Goal: Task Accomplishment & Management: Complete application form

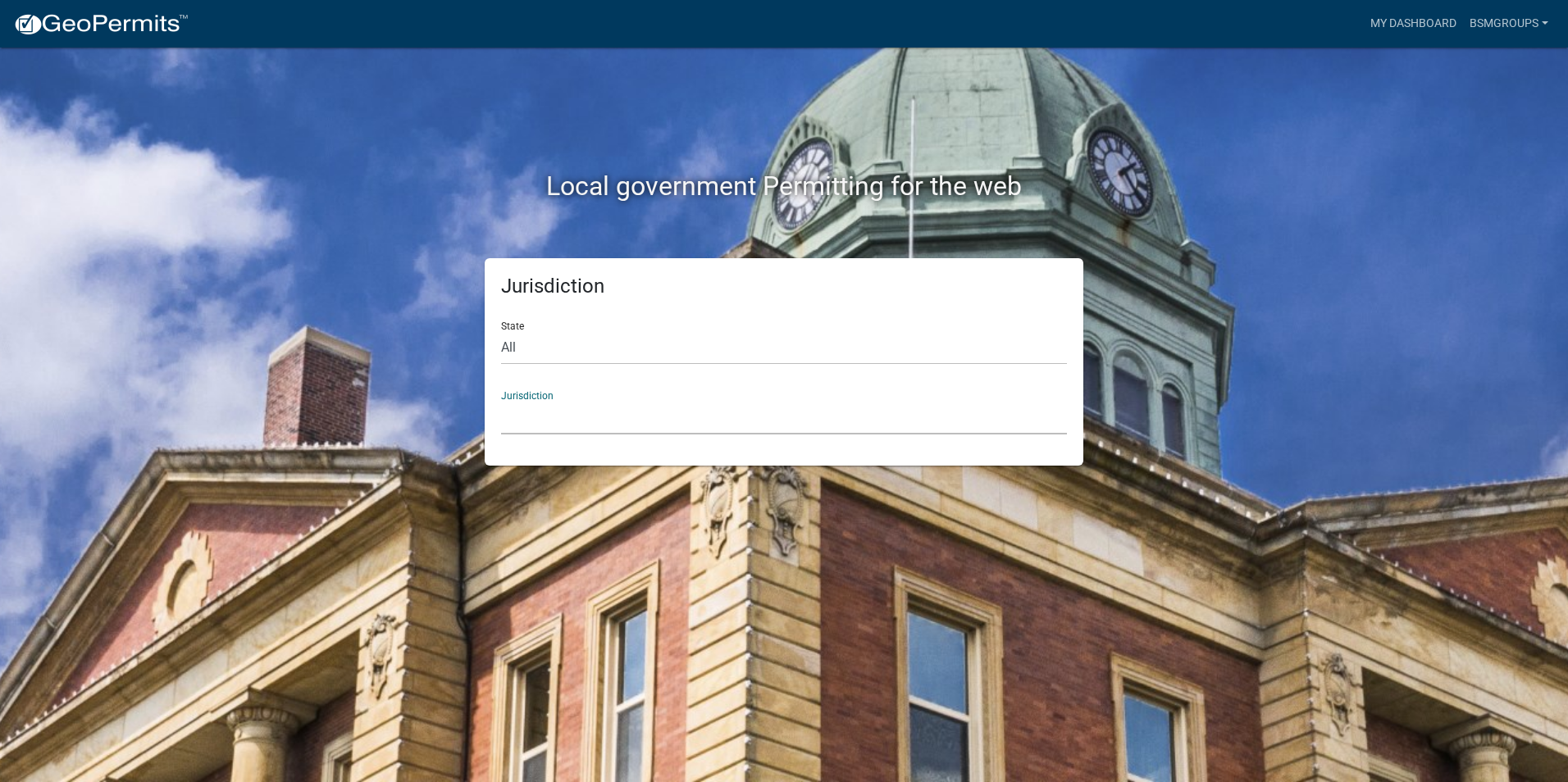
click at [546, 402] on select "[GEOGRAPHIC_DATA], [US_STATE] [GEOGRAPHIC_DATA], [US_STATE][PERSON_NAME][GEOGRA…" at bounding box center [784, 418] width 566 height 34
click at [495, 325] on div "Jurisdiction State All [US_STATE] [US_STATE] [US_STATE] [US_STATE] [US_STATE] […" at bounding box center [784, 362] width 599 height 208
click at [511, 345] on select "All [US_STATE] [US_STATE] [US_STATE] [US_STATE] [US_STATE] [US_STATE] [US_STATE…" at bounding box center [784, 348] width 566 height 34
select select "[US_STATE]"
click at [501, 331] on select "All [US_STATE] [US_STATE] [US_STATE] [US_STATE] [US_STATE] [US_STATE] [US_STATE…" at bounding box center [784, 348] width 566 height 34
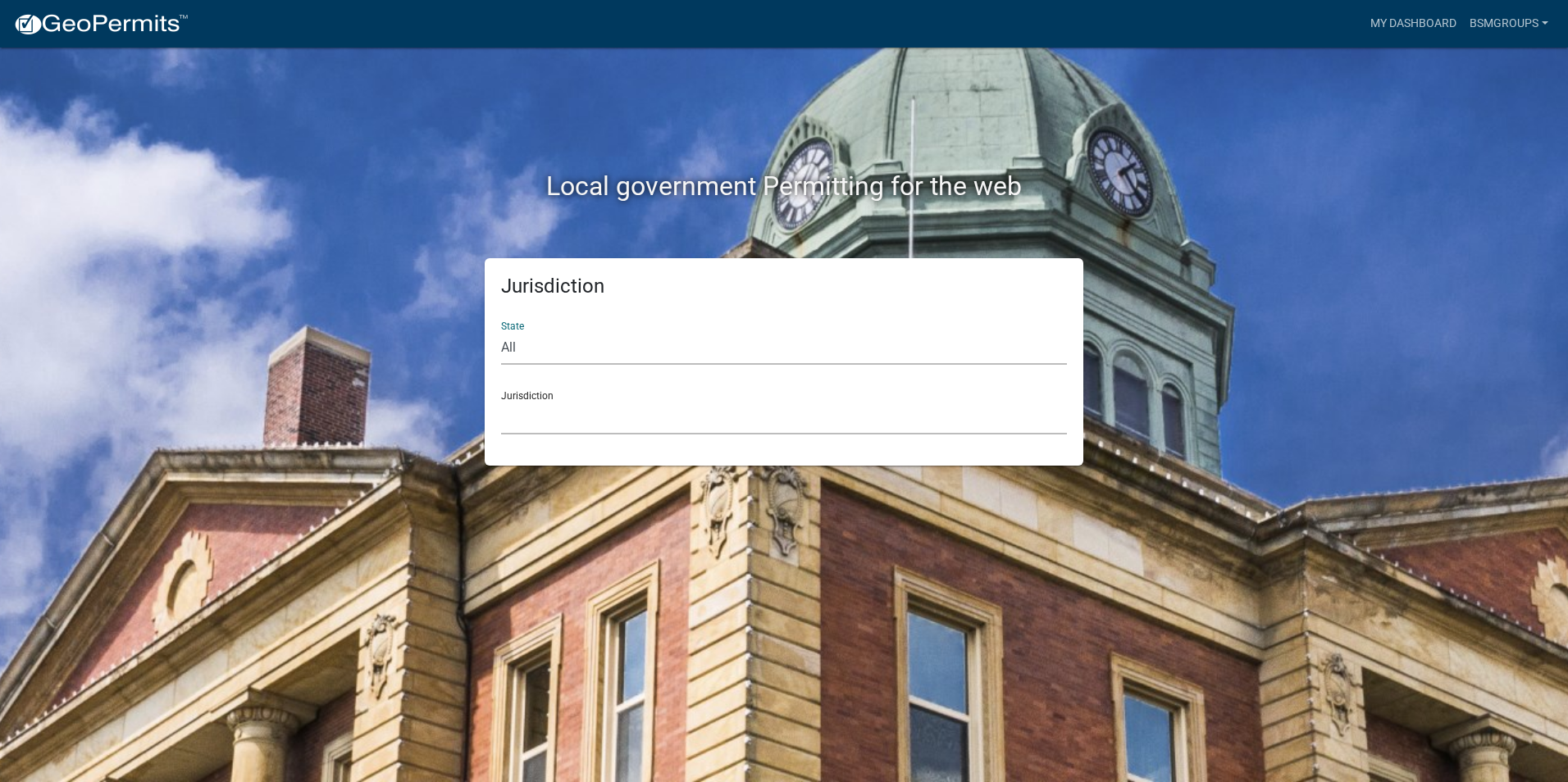
click at [569, 407] on select "City of [GEOGRAPHIC_DATA], [US_STATE] City of [GEOGRAPHIC_DATA], [US_STATE] Cit…" at bounding box center [784, 418] width 566 height 34
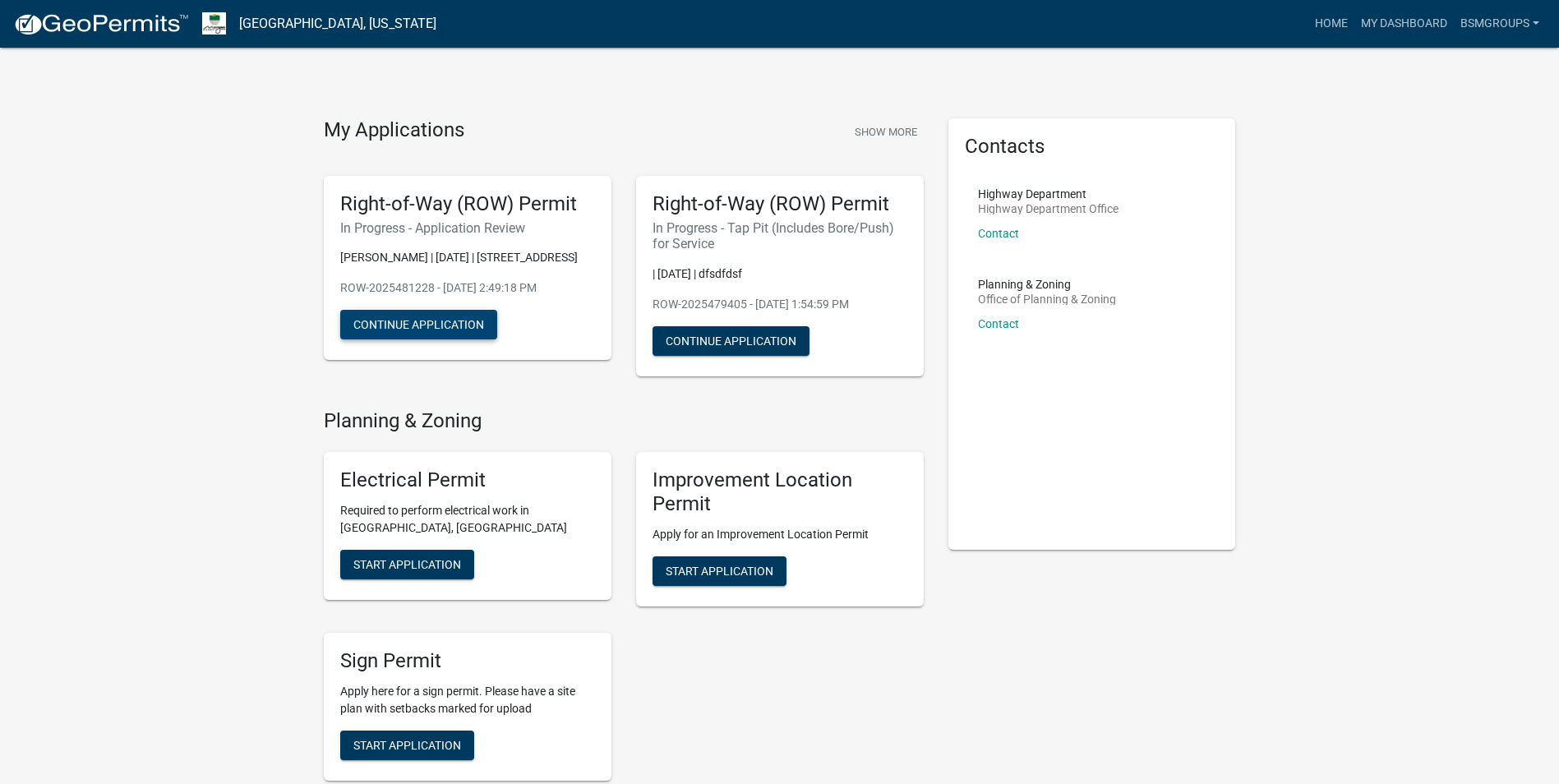
click at [453, 340] on button "Continue Application" at bounding box center [419, 325] width 157 height 29
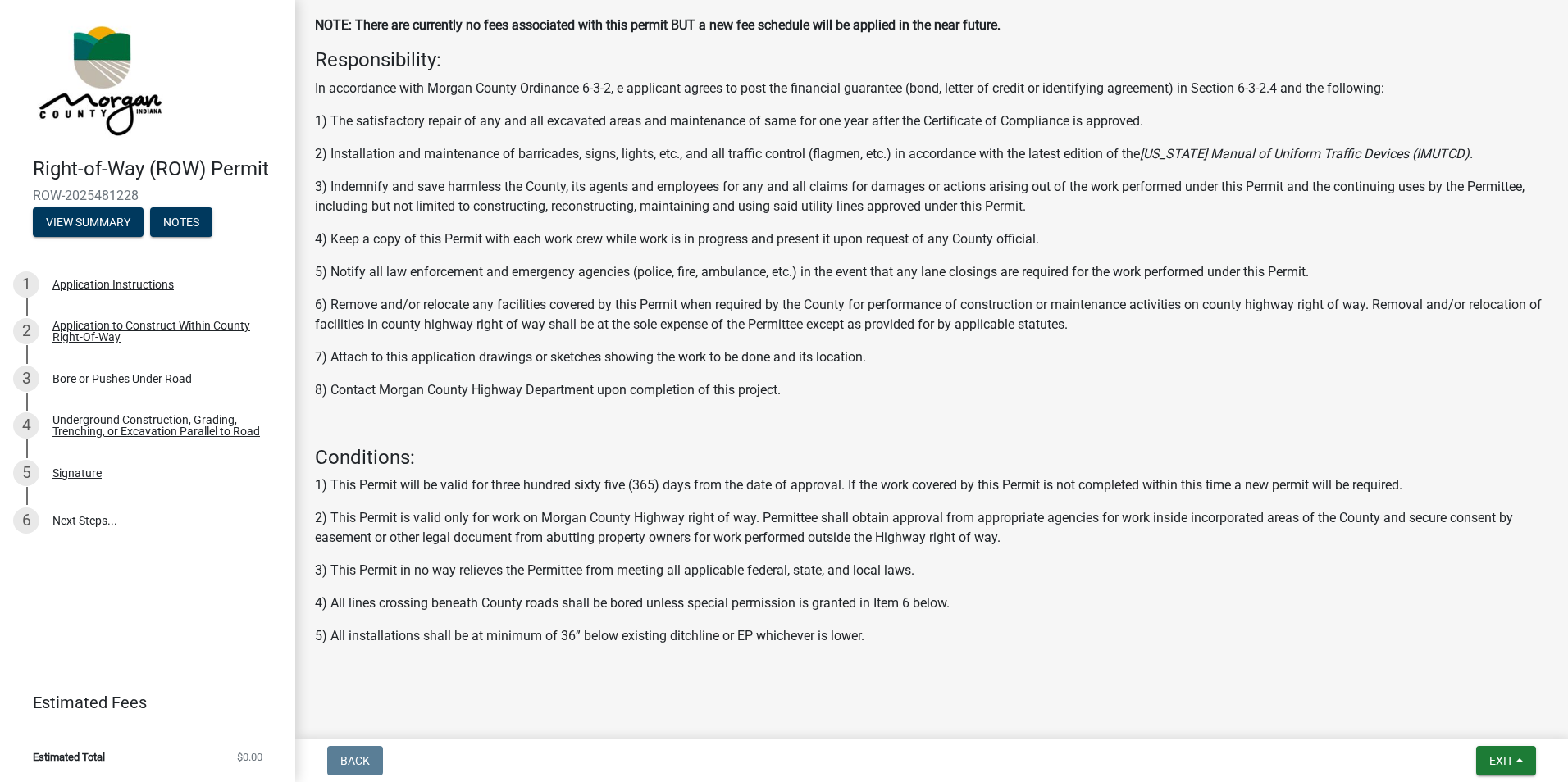
scroll to position [384, 0]
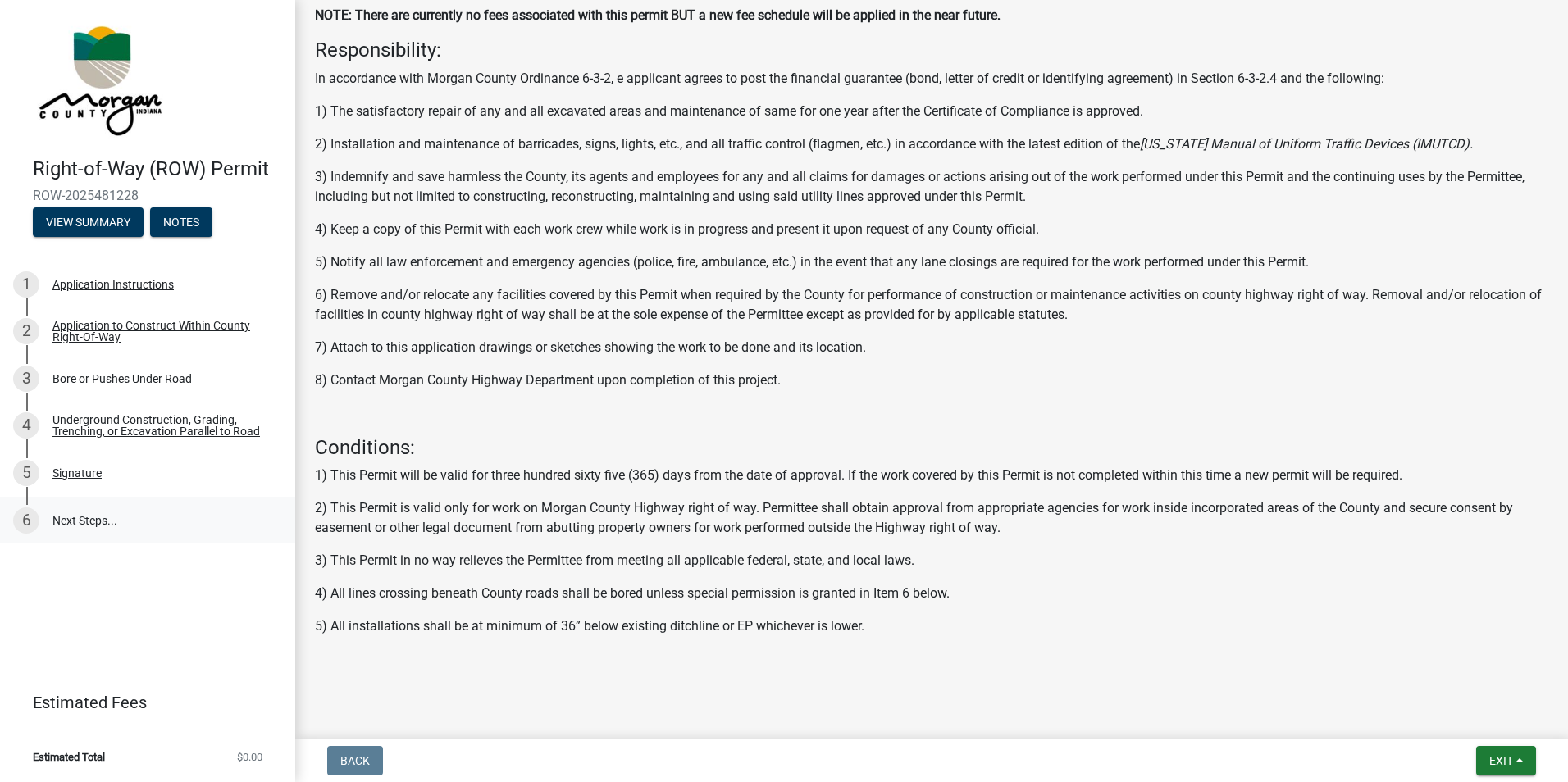
click at [90, 529] on link "6 Next Steps..." at bounding box center [147, 521] width 295 height 48
click at [85, 473] on div "Signature" at bounding box center [77, 472] width 49 height 12
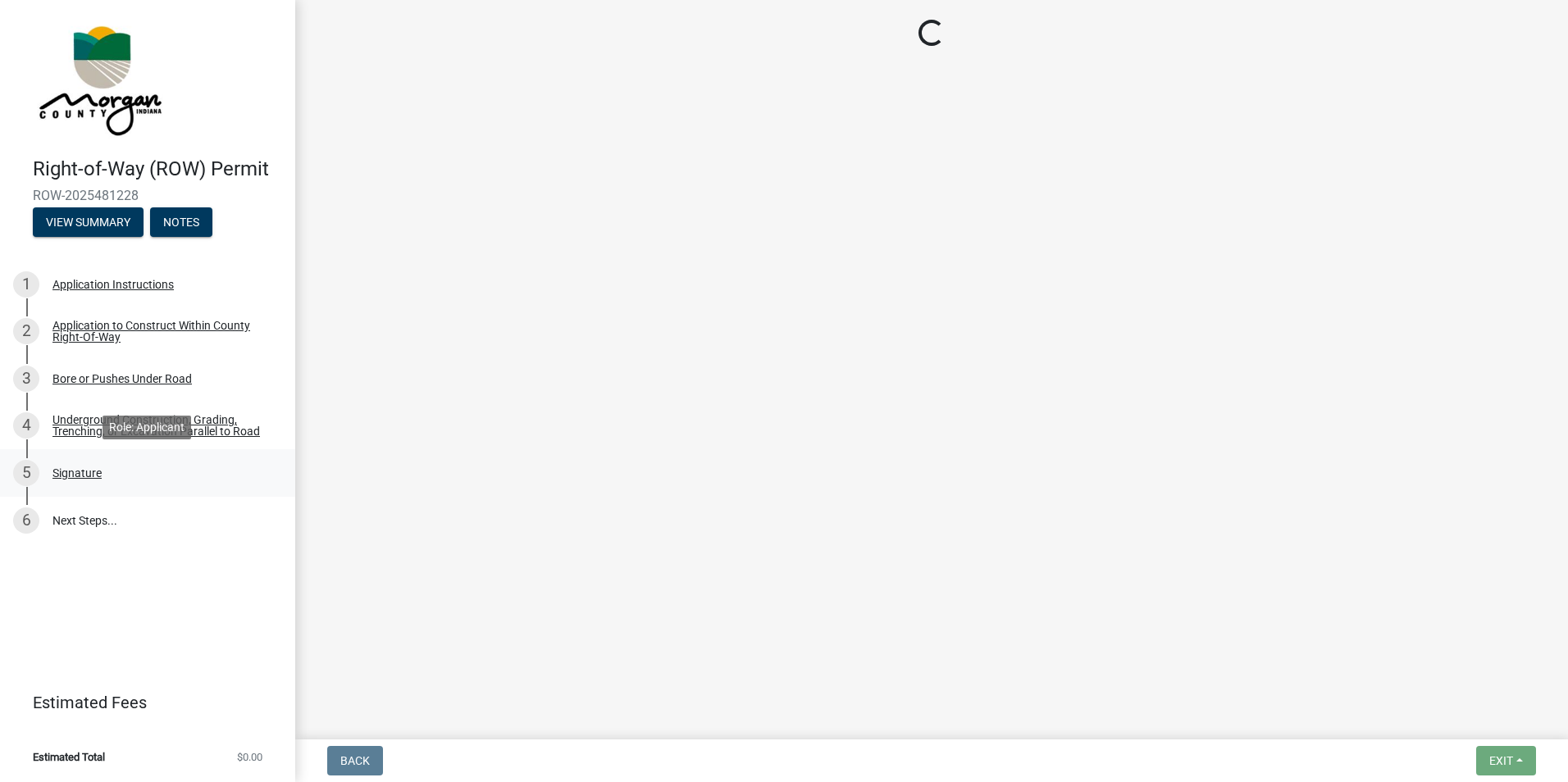
scroll to position [0, 0]
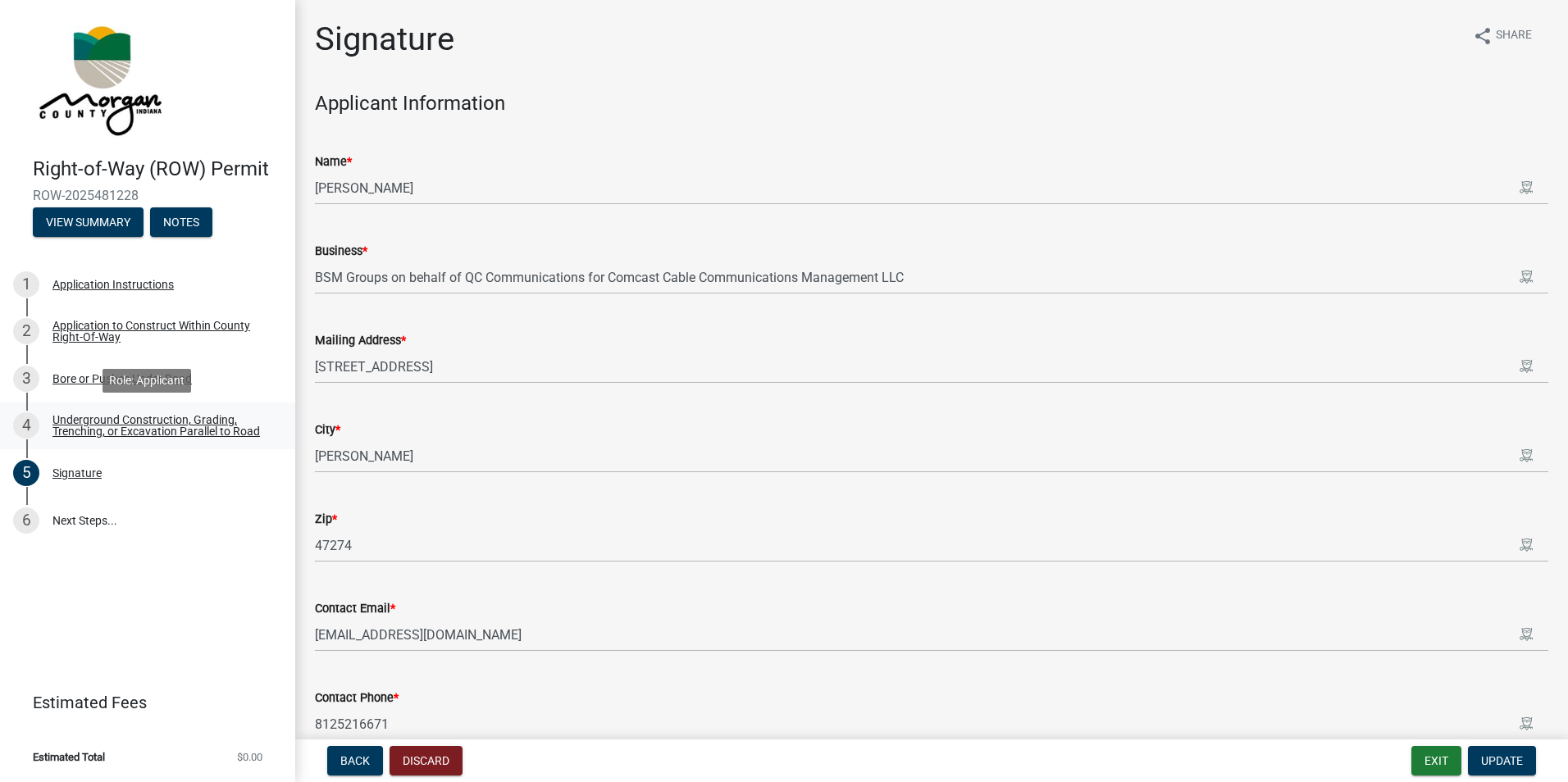
click at [67, 425] on div "Underground Construction, Grading, Trenching, or Excavation Parallel to Road" at bounding box center [160, 425] width 216 height 23
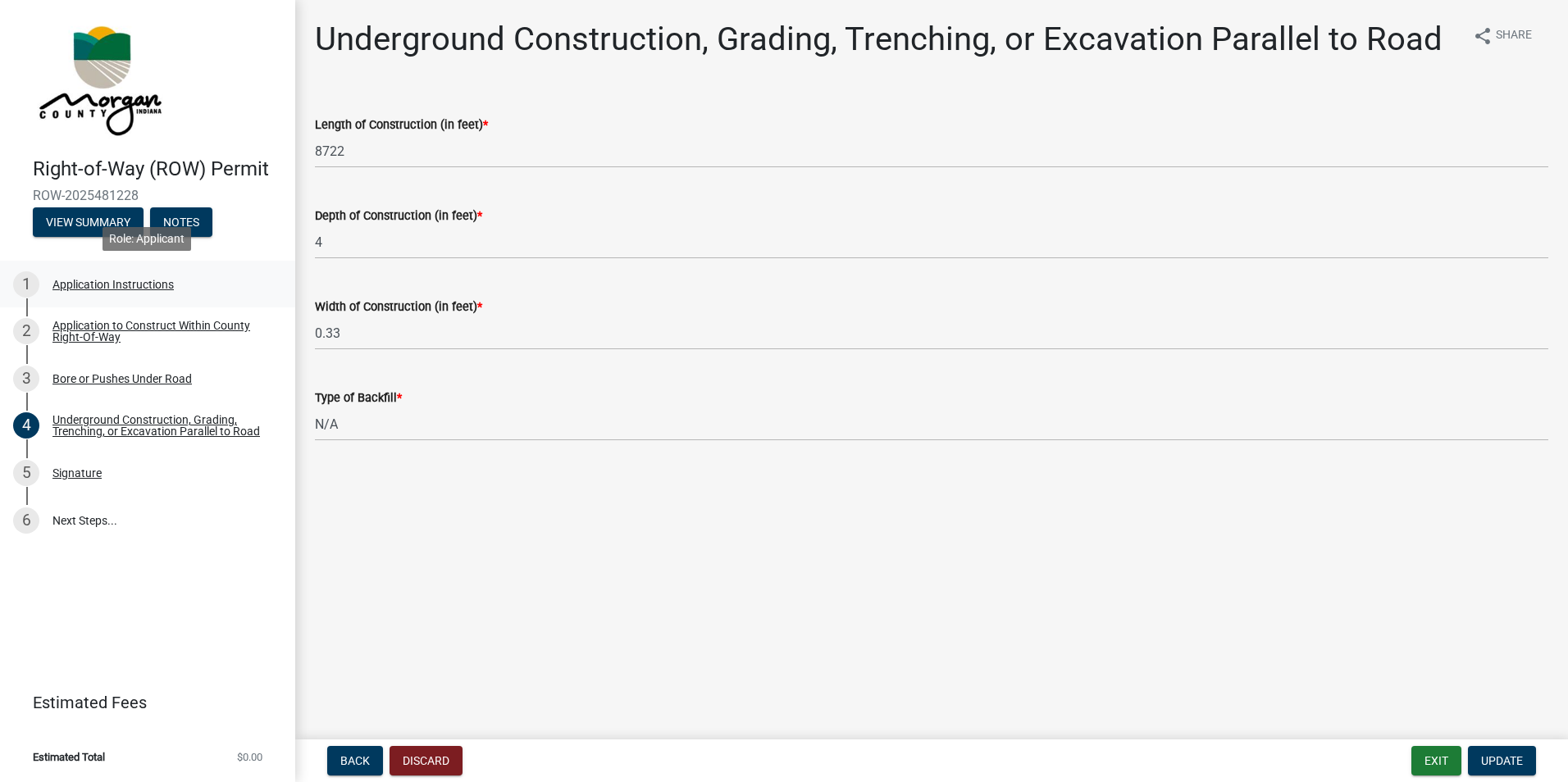
click at [103, 282] on div "Application Instructions" at bounding box center [113, 284] width 122 height 12
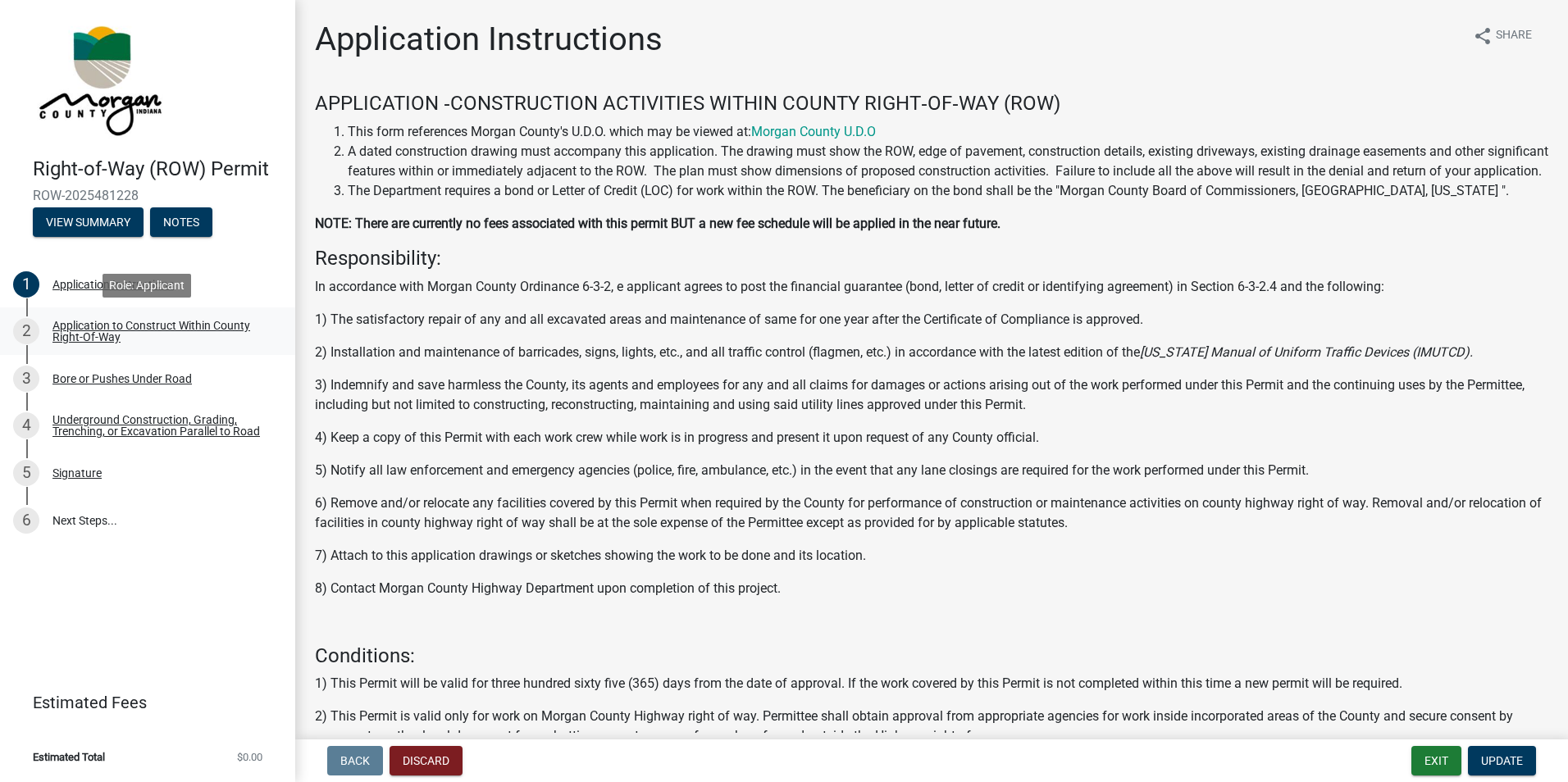
click at [81, 337] on div "Application to Construct Within County Right-Of-Way" at bounding box center [160, 331] width 216 height 23
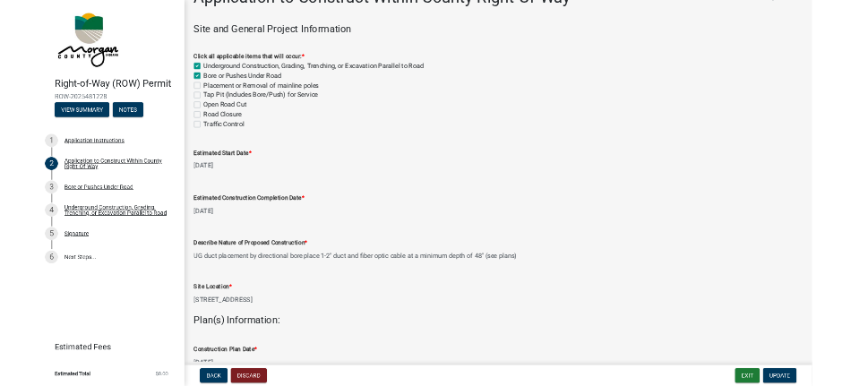
scroll to position [90, 0]
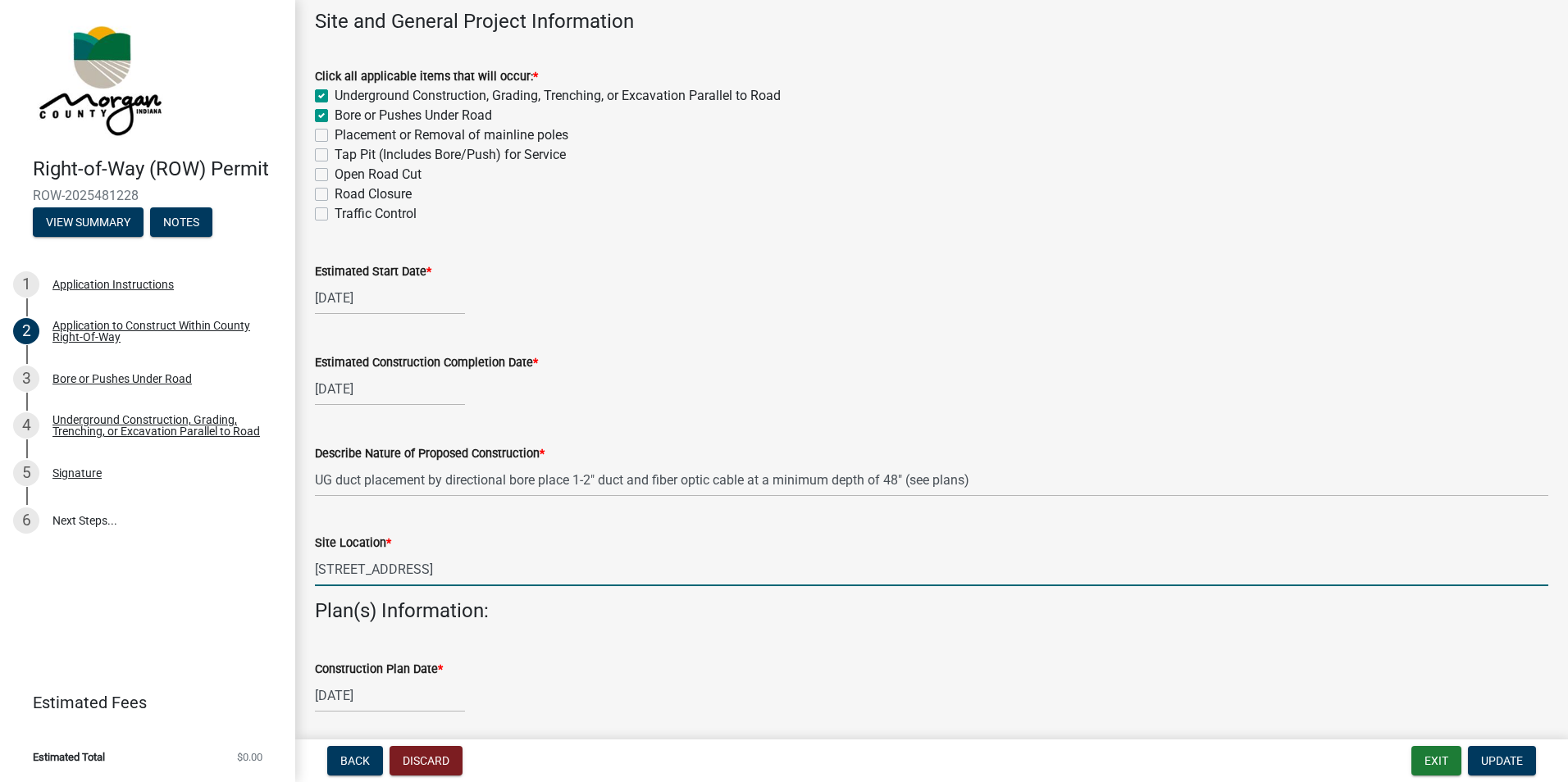
drag, startPoint x: 441, startPoint y: 576, endPoint x: 198, endPoint y: 553, distance: 244.1
click at [198, 554] on div "Right-of-Way (ROW) Permit ROW-2025481228 View Summary Notes 1 Application Instr…" at bounding box center [784, 391] width 1568 height 782
click at [1447, 761] on button "Exit" at bounding box center [1436, 761] width 50 height 29
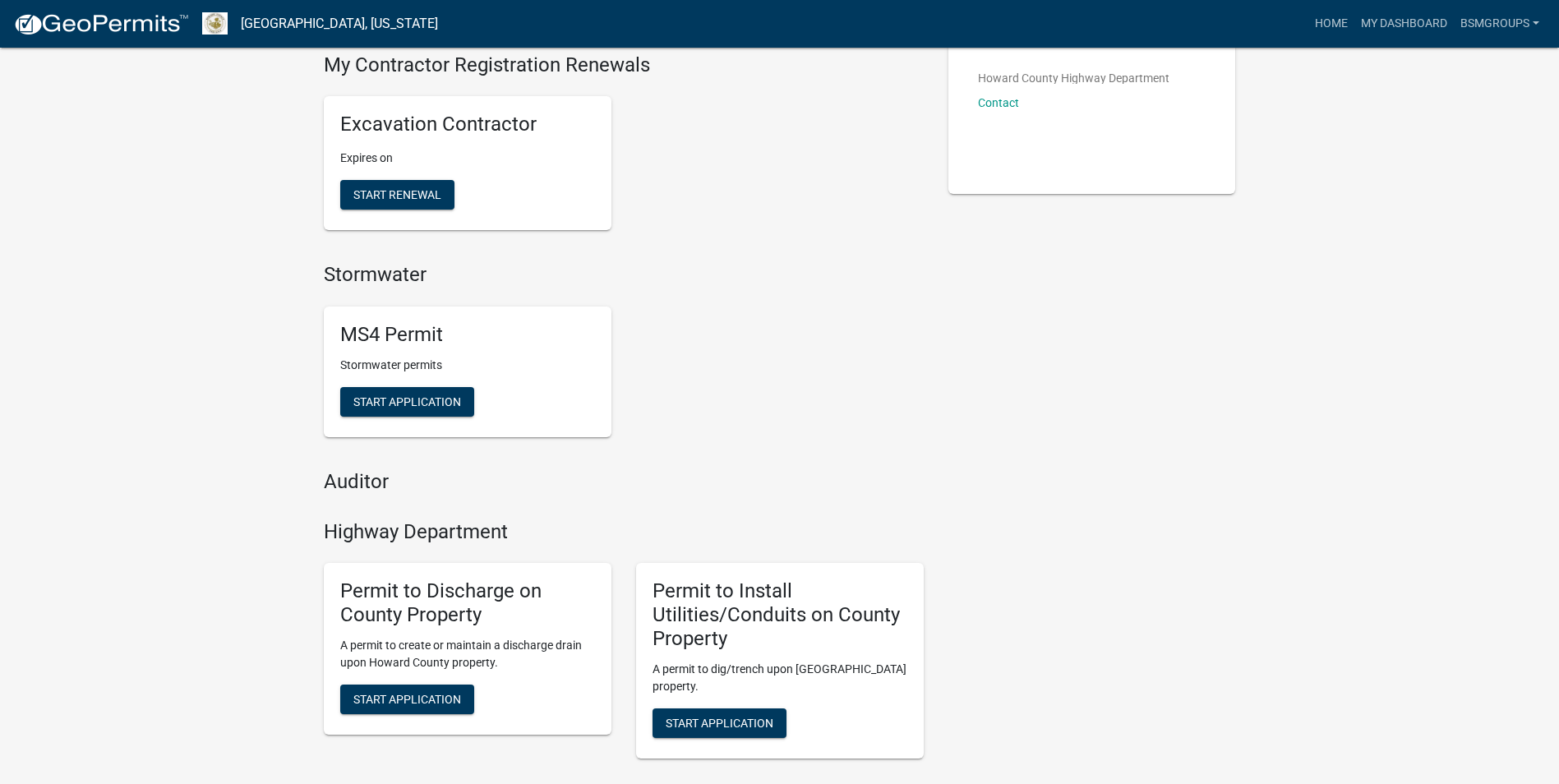
scroll to position [335, 0]
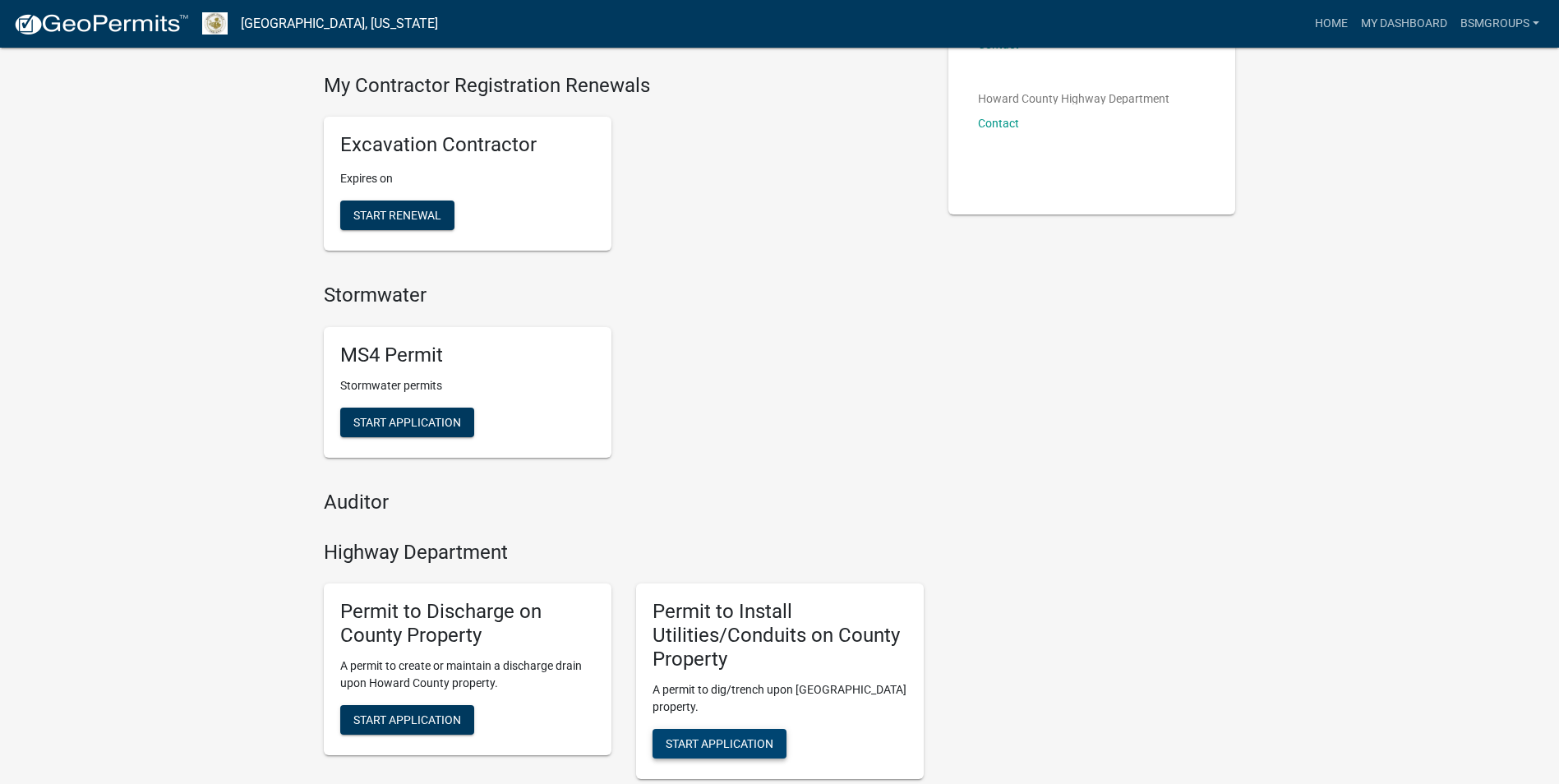
click at [733, 739] on span "Start Application" at bounding box center [719, 743] width 107 height 13
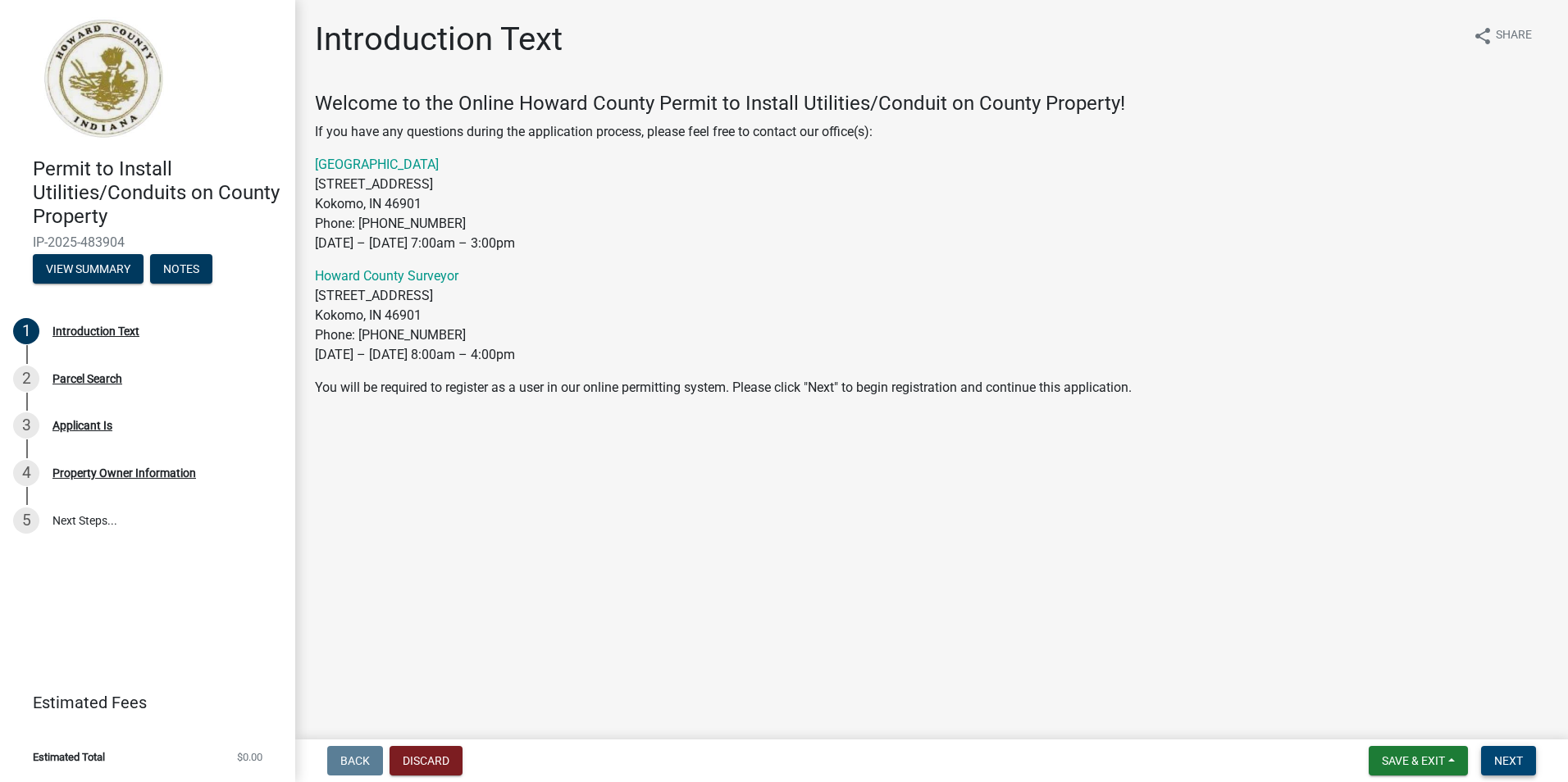
click at [1514, 764] on span "Next" at bounding box center [1508, 761] width 28 height 13
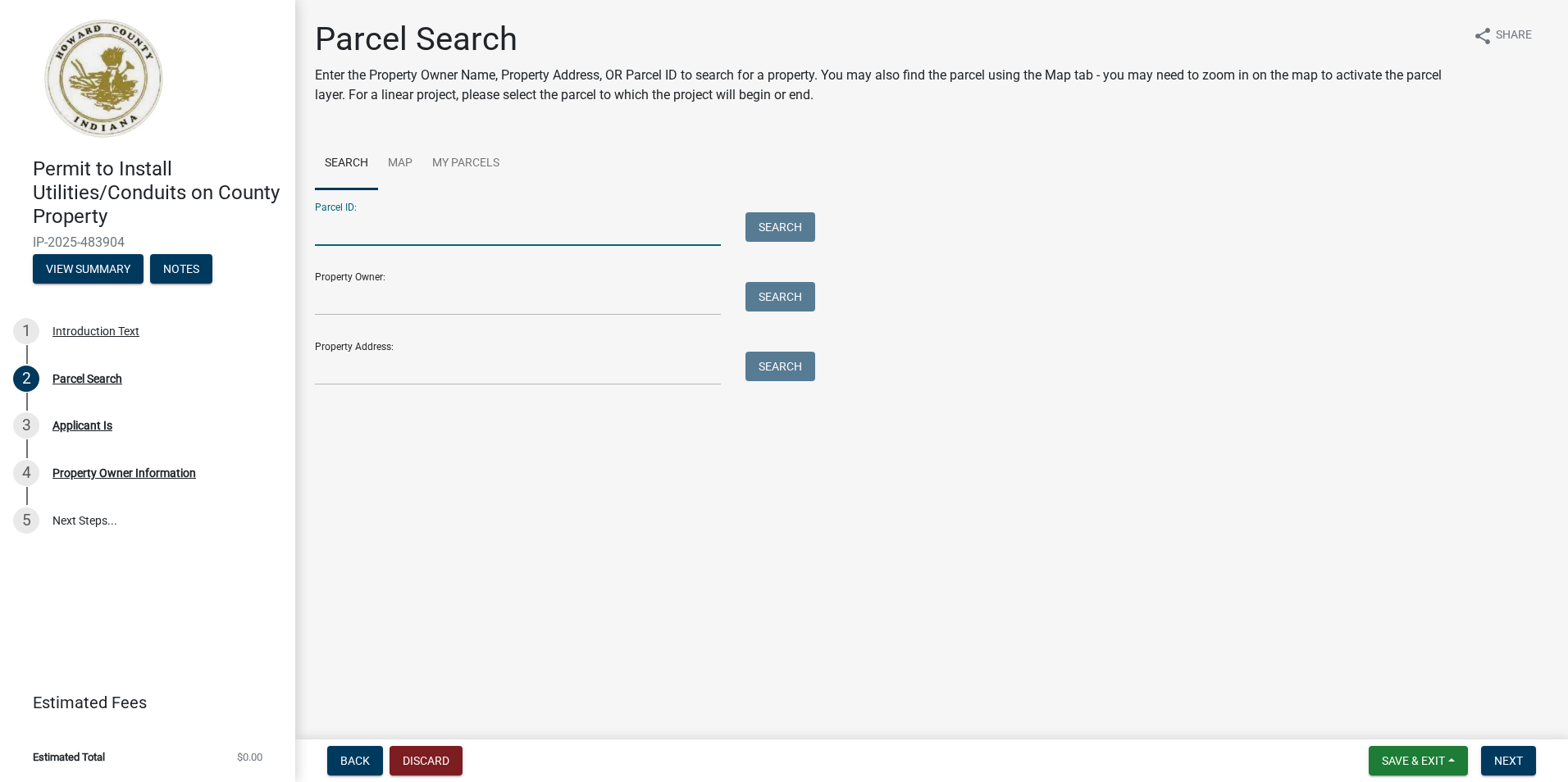
click at [419, 232] on input "Parcel ID:" at bounding box center [517, 229] width 406 height 34
click at [1421, 767] on span "Save & Exit" at bounding box center [1413, 761] width 63 height 13
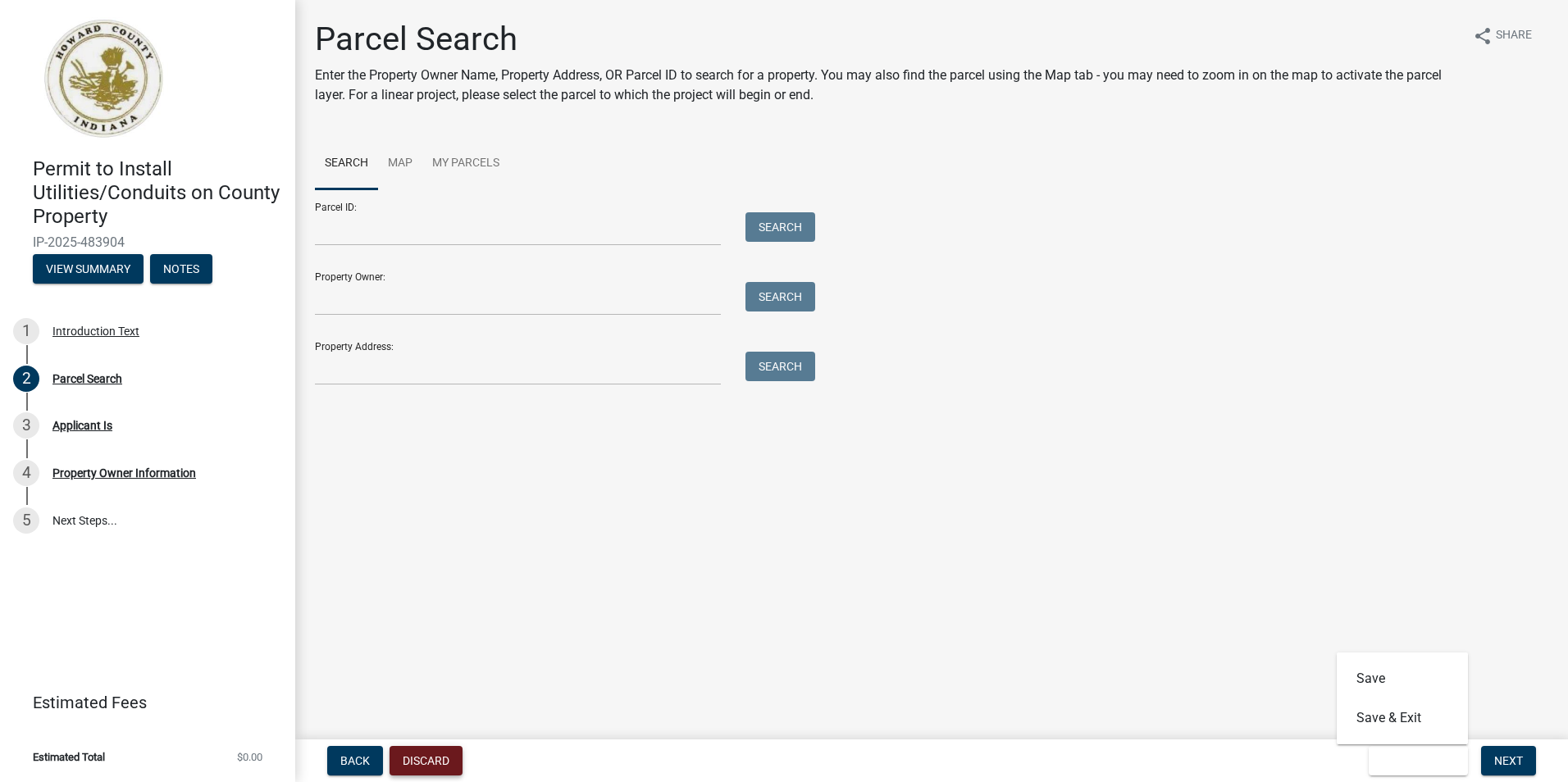
click at [433, 765] on button "Discard" at bounding box center [426, 761] width 73 height 29
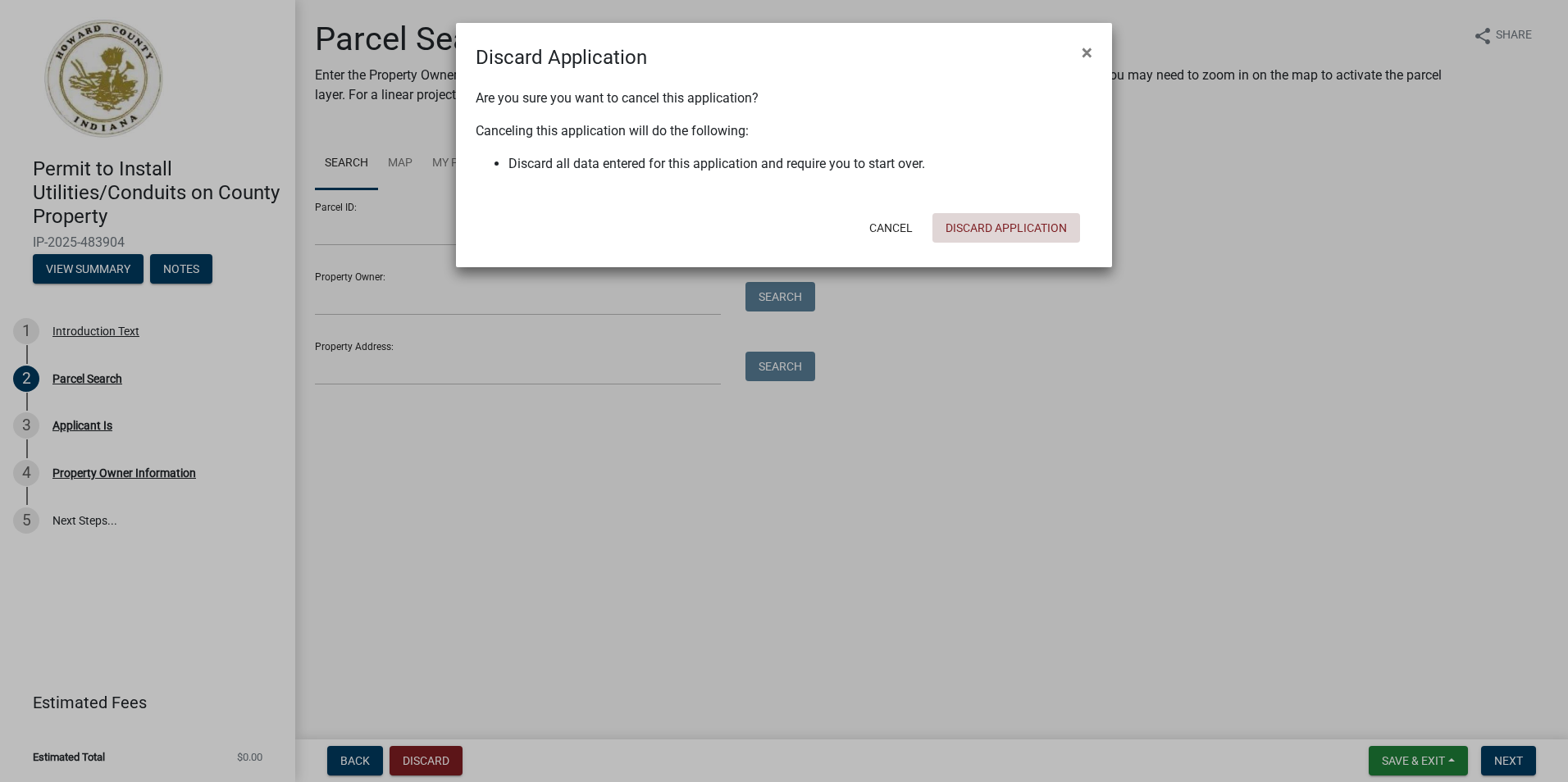
click at [991, 225] on button "Discard Application" at bounding box center [1006, 228] width 147 height 29
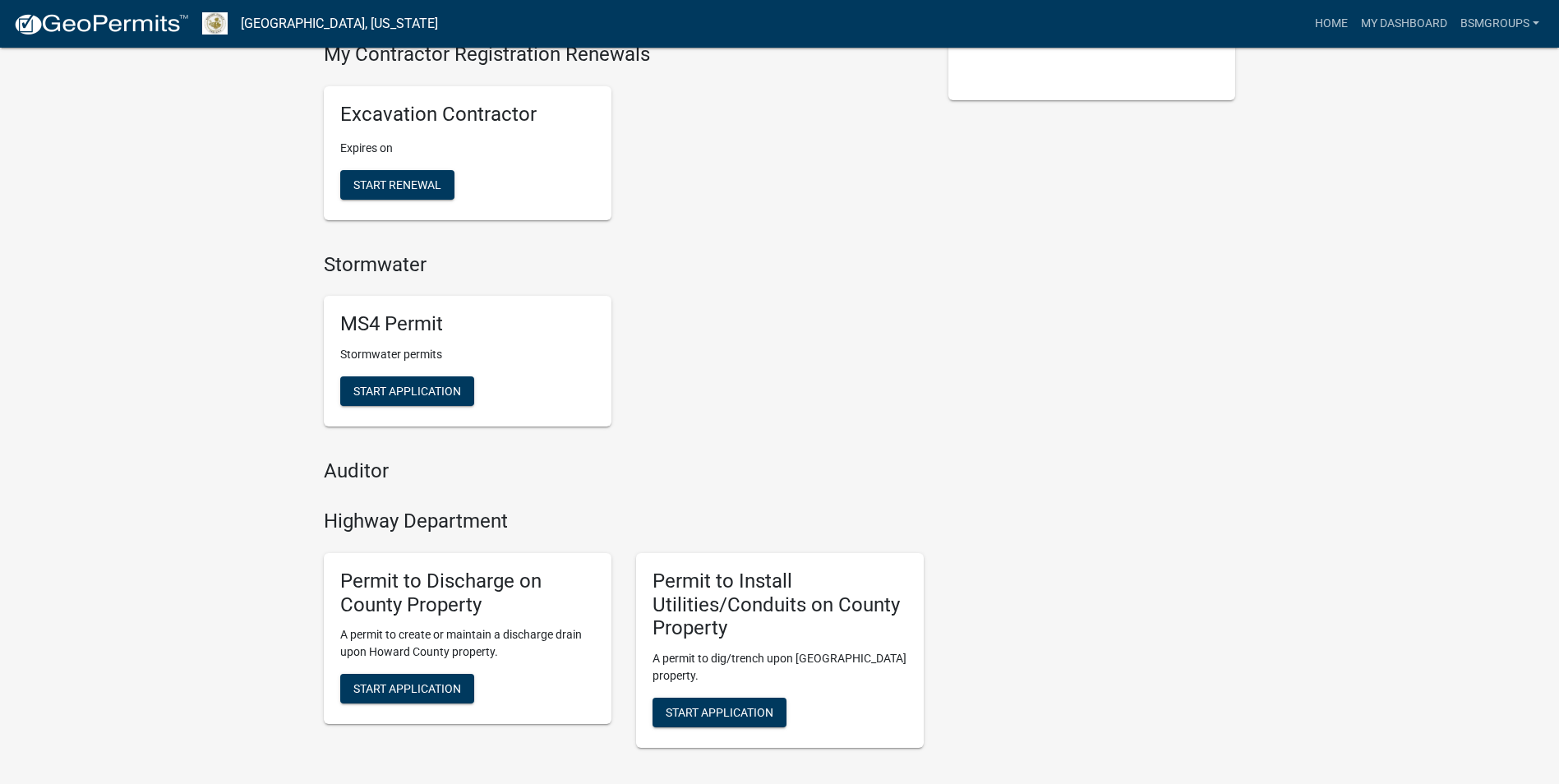
scroll to position [493, 0]
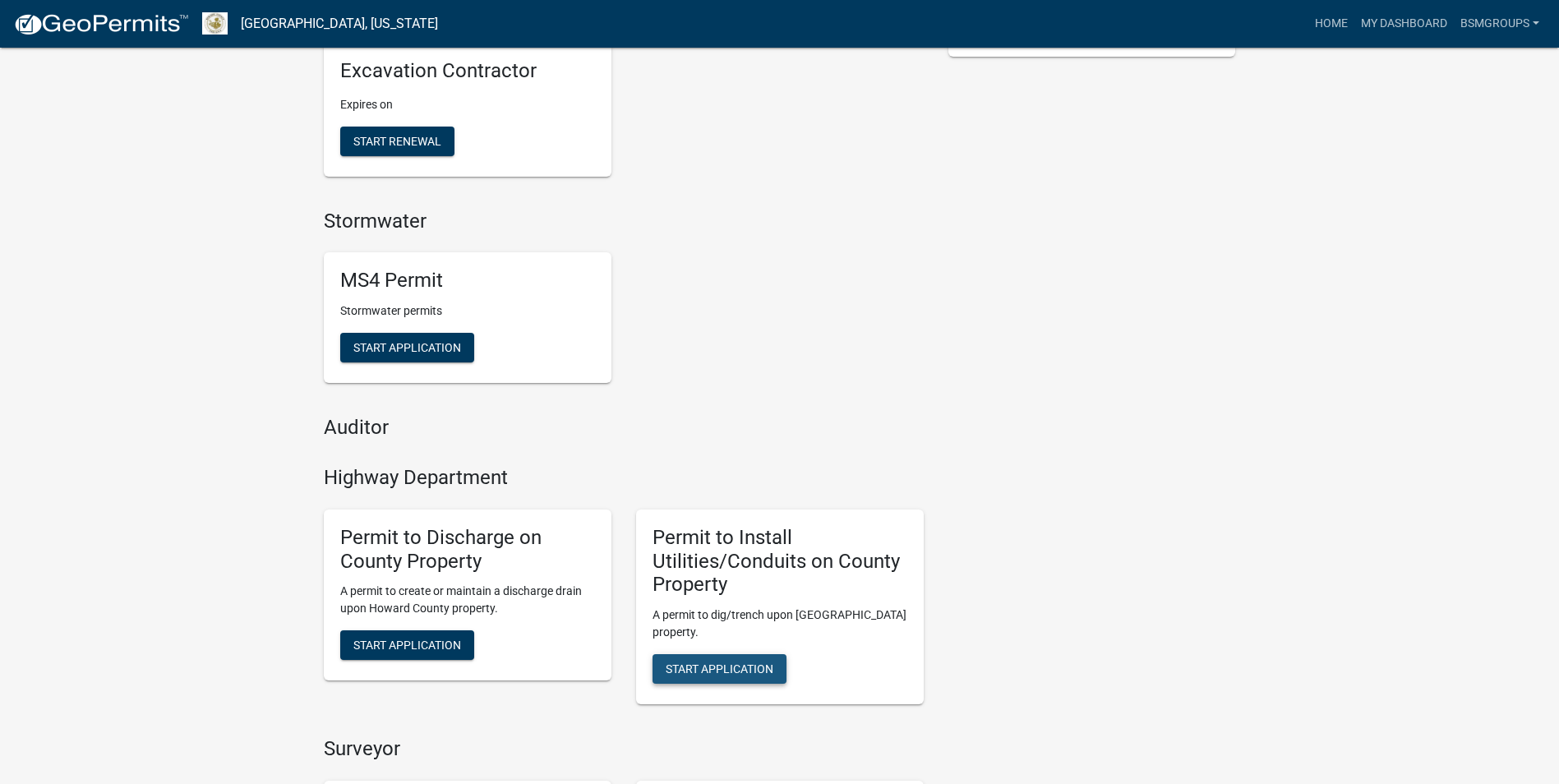
click at [755, 663] on span "Start Application" at bounding box center [719, 669] width 107 height 13
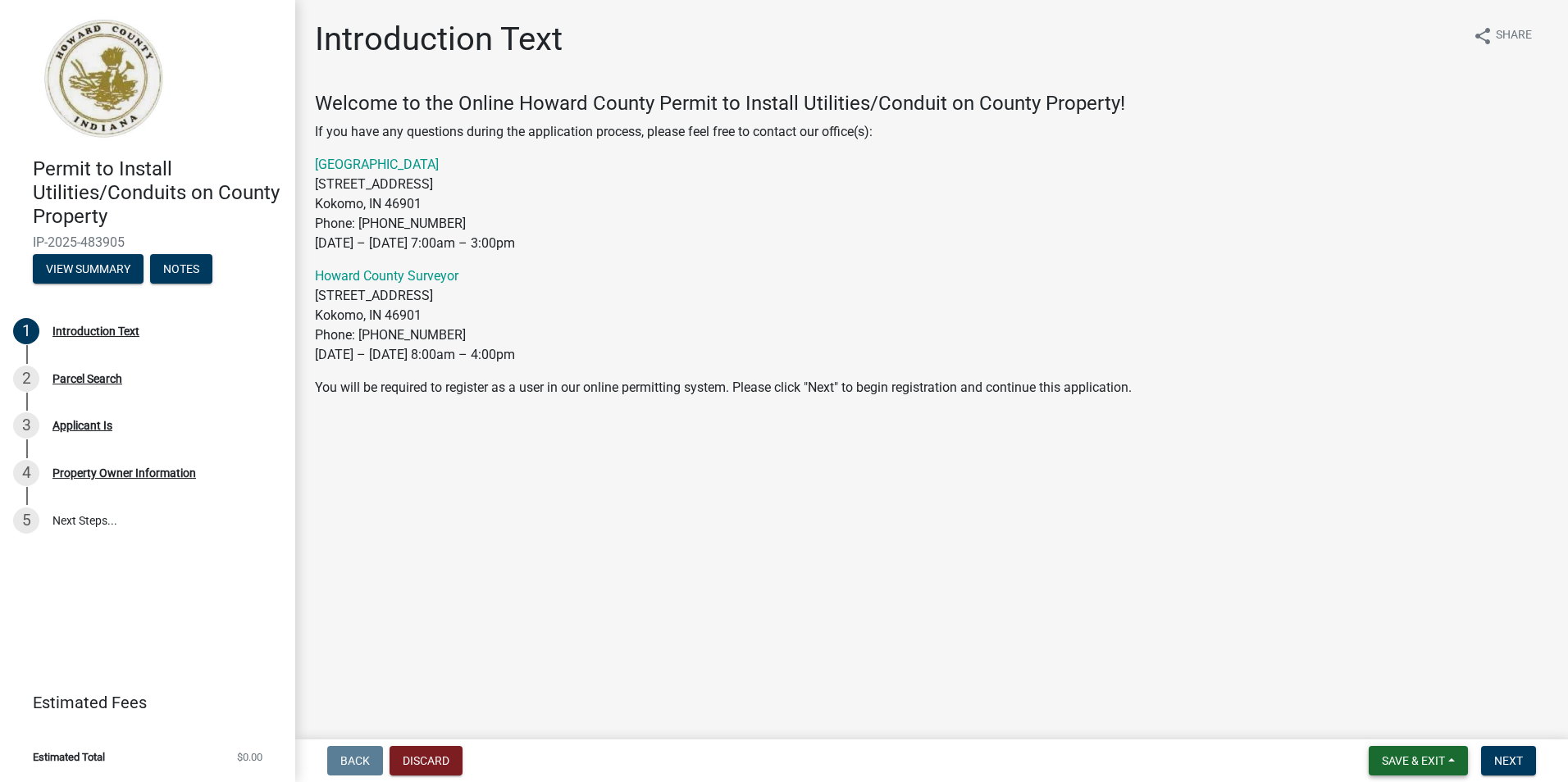
click at [1390, 761] on span "Save & Exit" at bounding box center [1413, 761] width 63 height 13
click at [1497, 755] on span "Next" at bounding box center [1508, 761] width 28 height 13
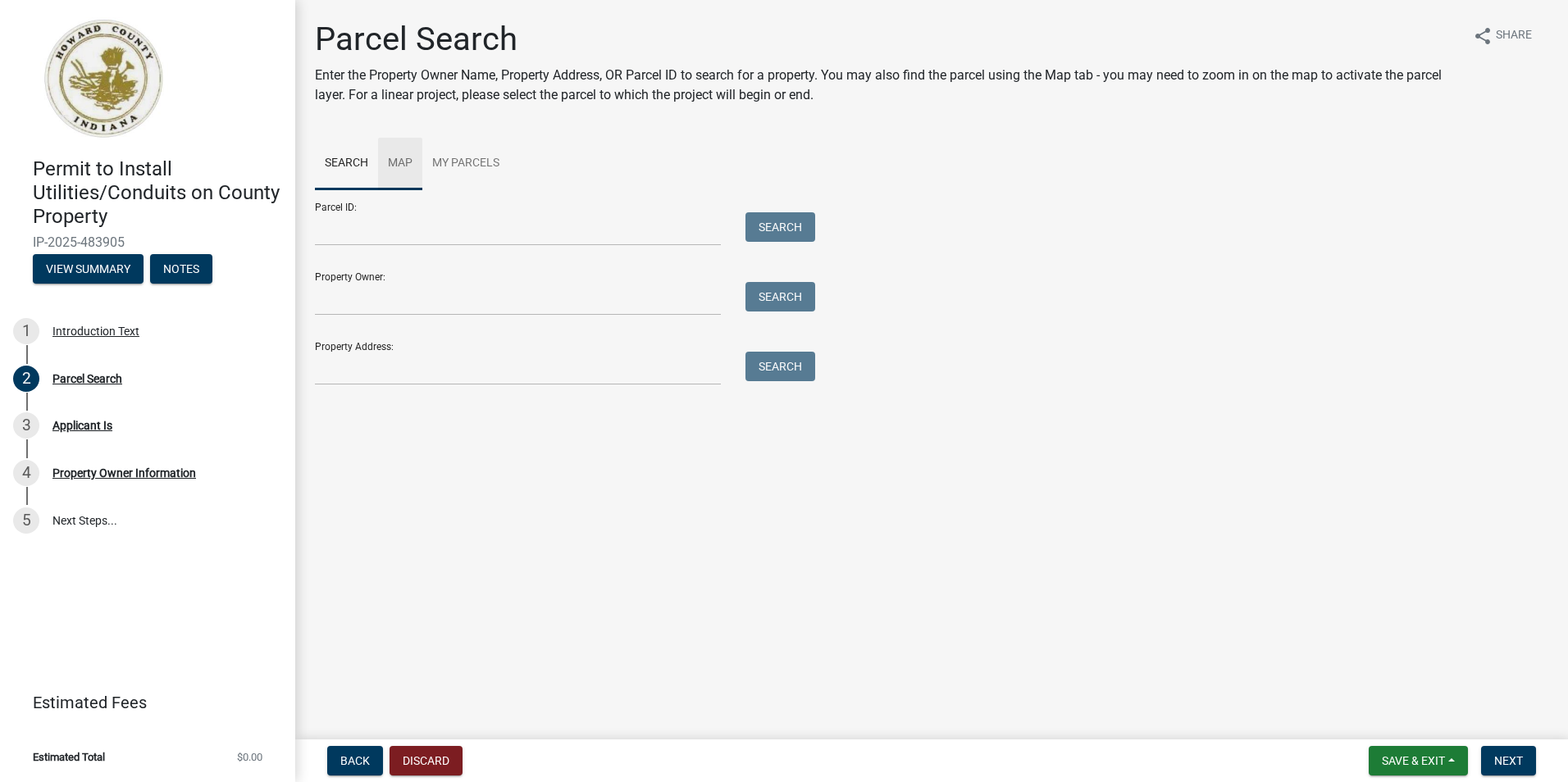
click at [407, 160] on link "Map" at bounding box center [400, 163] width 44 height 52
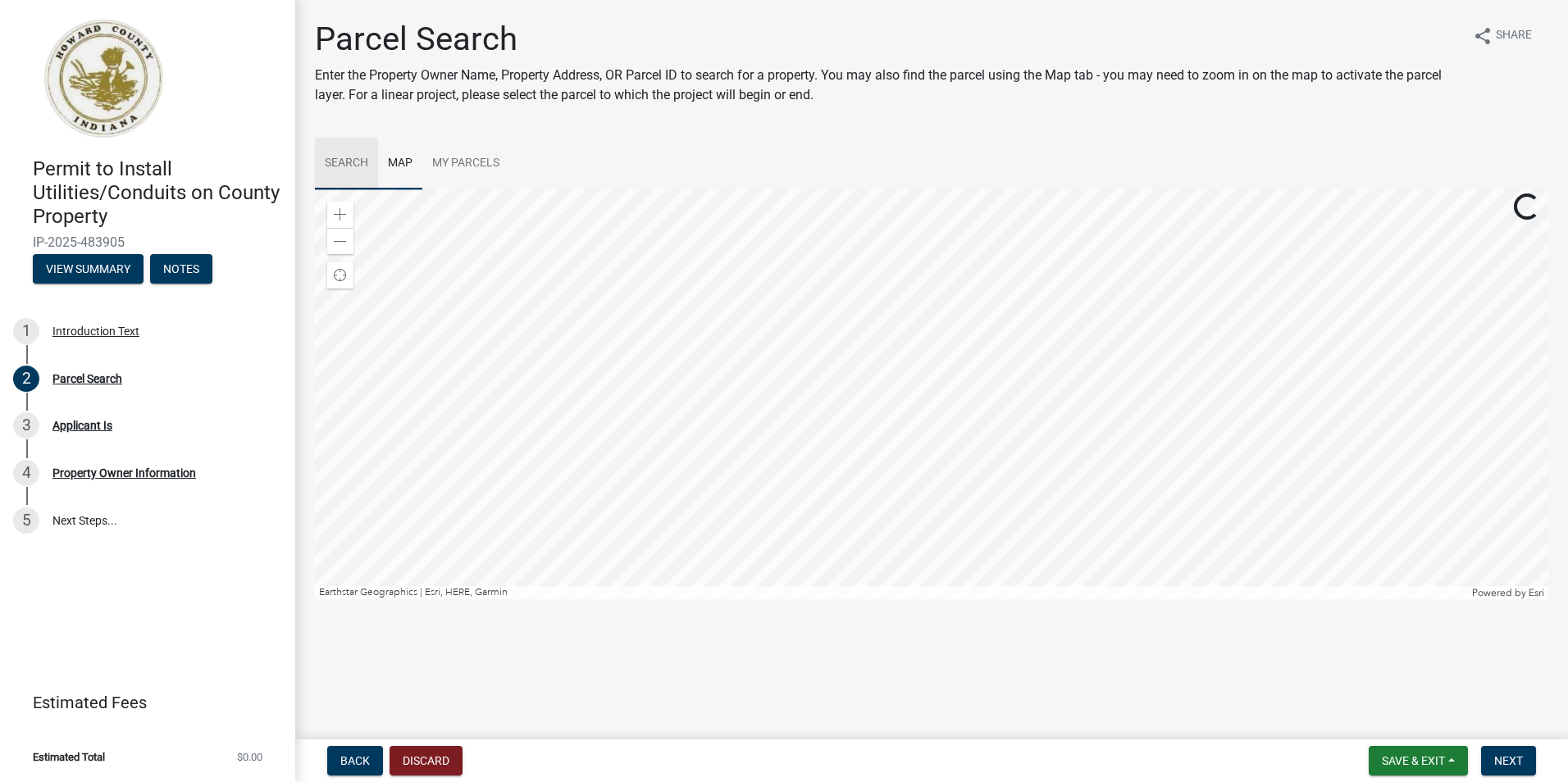
click at [352, 156] on link "Search" at bounding box center [346, 163] width 63 height 52
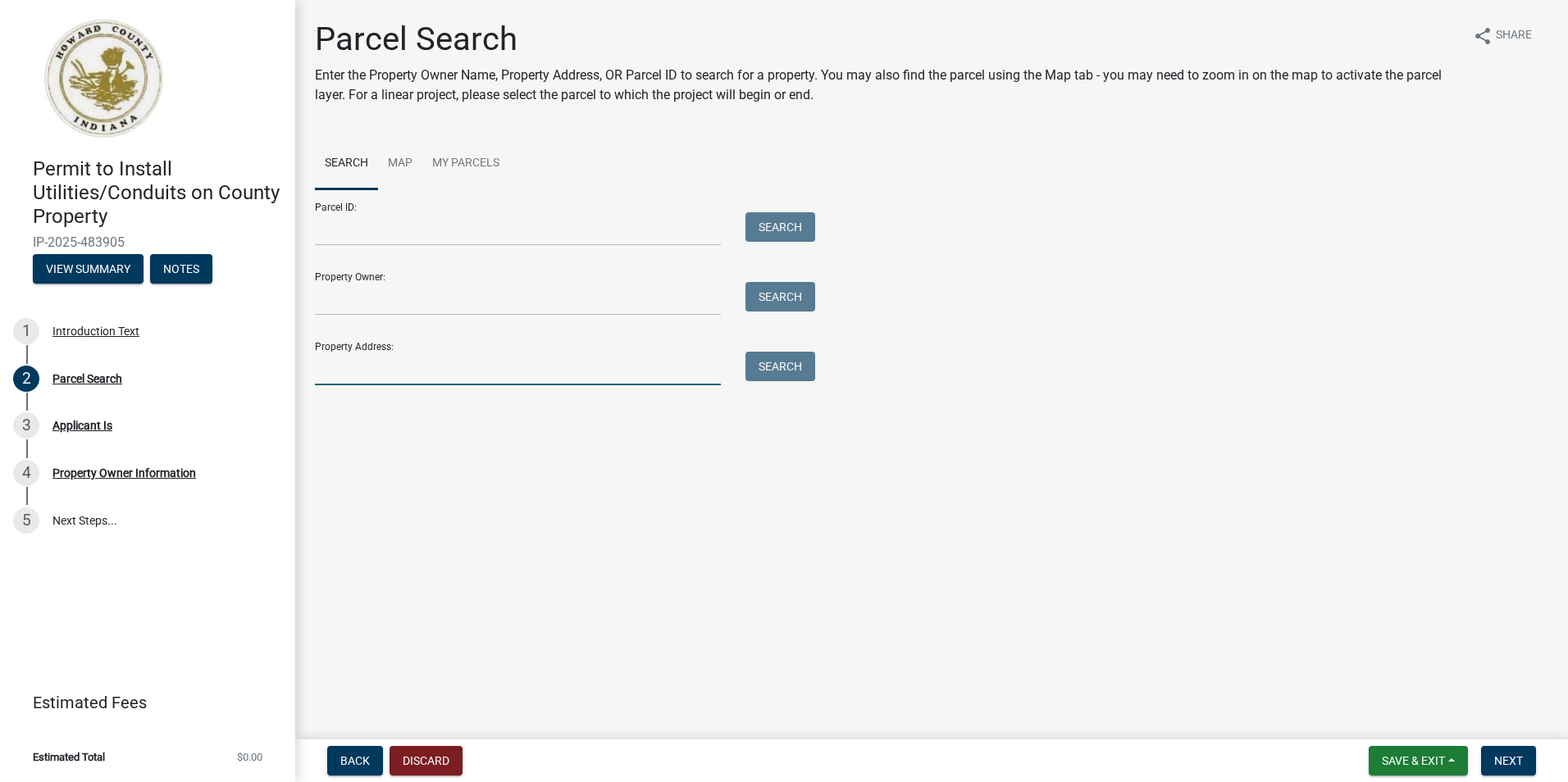
click at [363, 359] on input "Property Address:" at bounding box center [517, 368] width 406 height 34
click at [458, 347] on div "Property Address: Search" at bounding box center [561, 357] width 492 height 57
click at [424, 373] on input "Property Address:" at bounding box center [517, 368] width 406 height 34
type input "2005 deer lake dr"
click at [779, 365] on button "Search" at bounding box center [780, 366] width 70 height 29
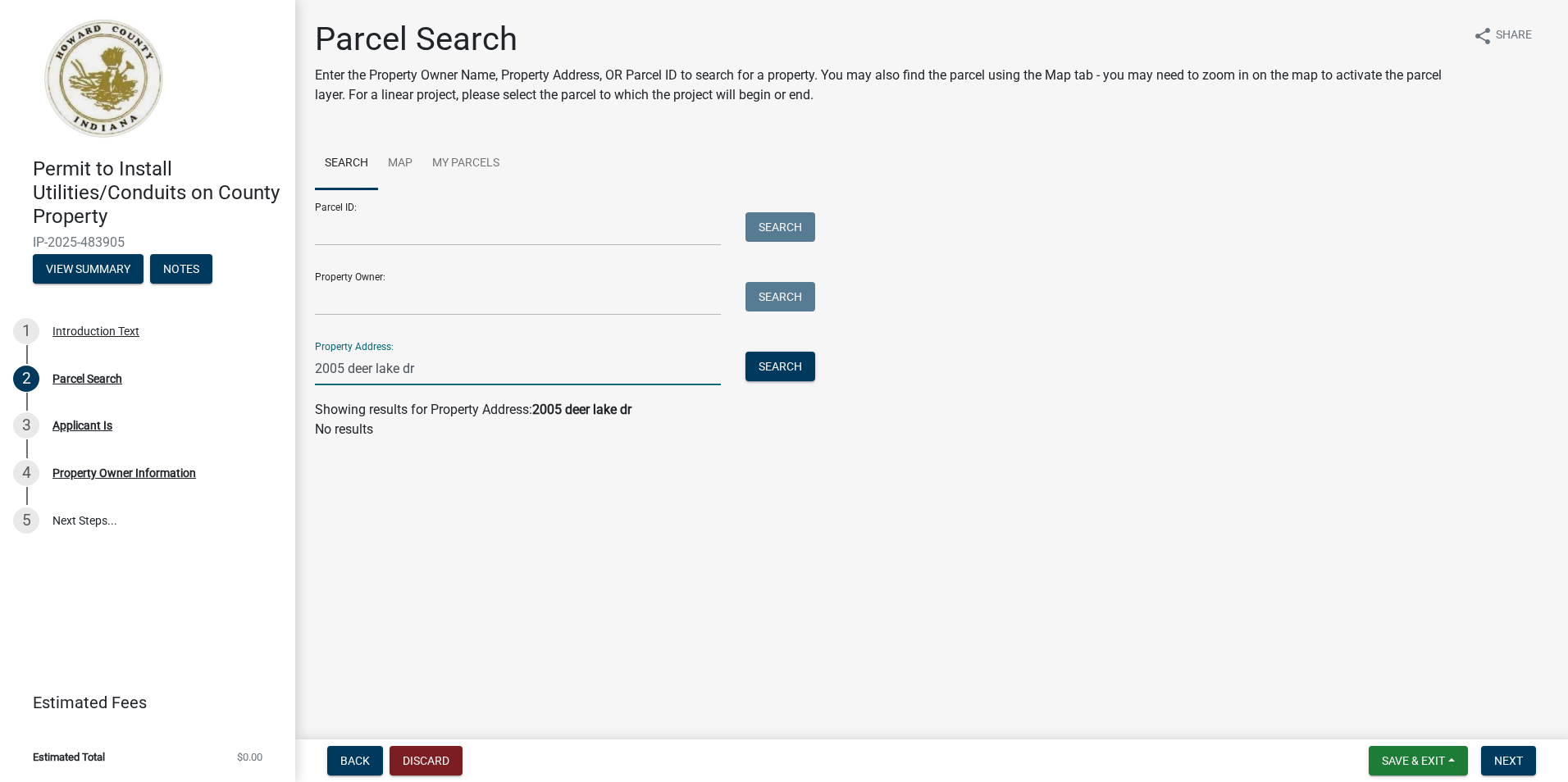
drag, startPoint x: 371, startPoint y: 356, endPoint x: 466, endPoint y: 372, distance: 96.3
click at [376, 356] on input "2005 deer lake dr" at bounding box center [517, 368] width 406 height 34
click at [416, 164] on link "Map" at bounding box center [400, 163] width 44 height 52
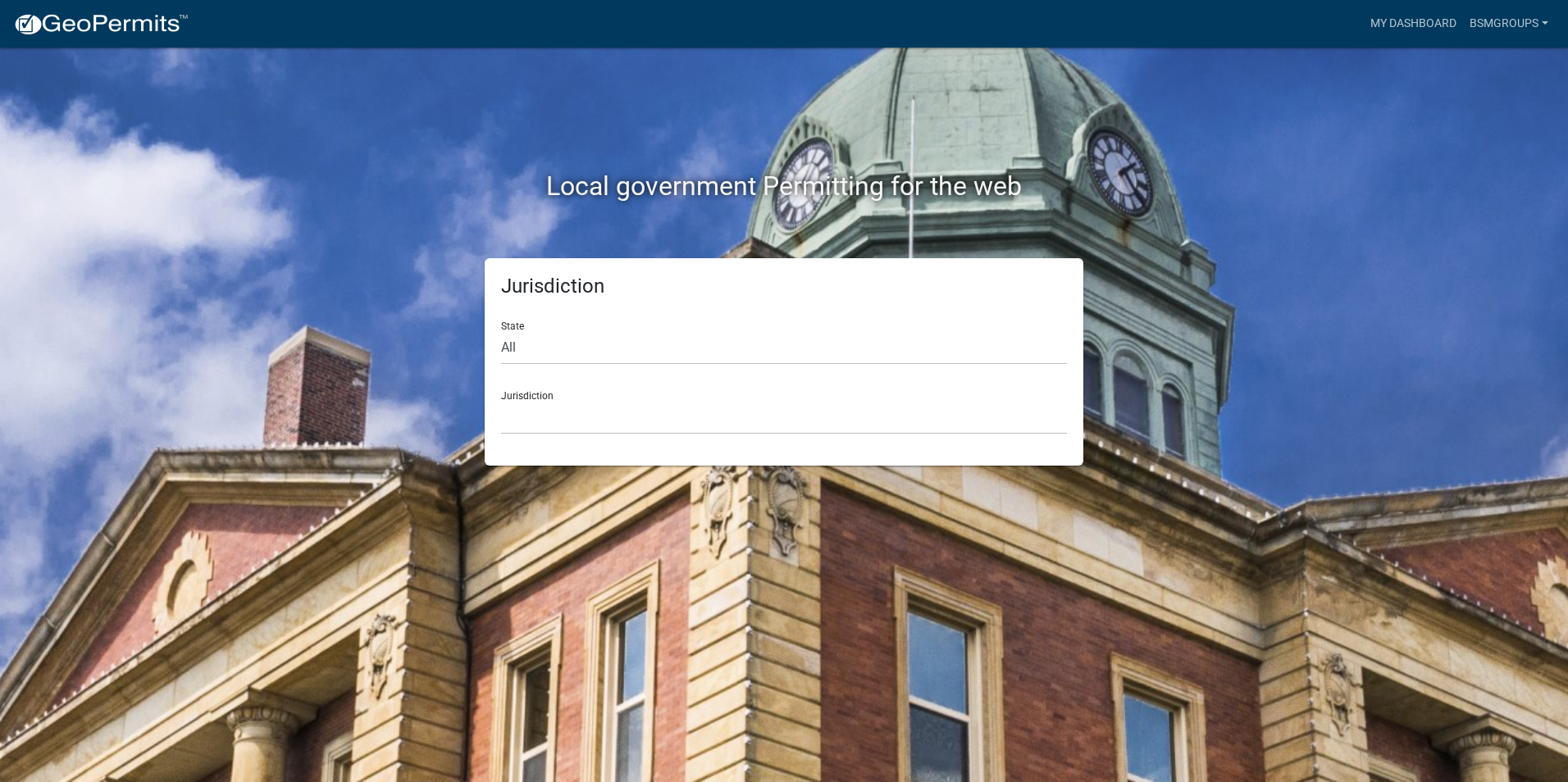
click at [500, 337] on div "Jurisdiction State All [US_STATE] [US_STATE] [US_STATE] [US_STATE] [US_STATE] […" at bounding box center [784, 362] width 599 height 208
click at [513, 349] on select "All [US_STATE] [US_STATE] [US_STATE] [US_STATE] [US_STATE] [US_STATE] [US_STATE…" at bounding box center [784, 348] width 566 height 34
select select "[US_STATE]"
click at [501, 331] on select "All [US_STATE] [US_STATE] [US_STATE] [US_STATE] [US_STATE] [US_STATE] [US_STATE…" at bounding box center [784, 348] width 566 height 34
click at [535, 403] on select "City of [GEOGRAPHIC_DATA], [US_STATE] City of [GEOGRAPHIC_DATA], [US_STATE] Cit…" at bounding box center [784, 418] width 566 height 34
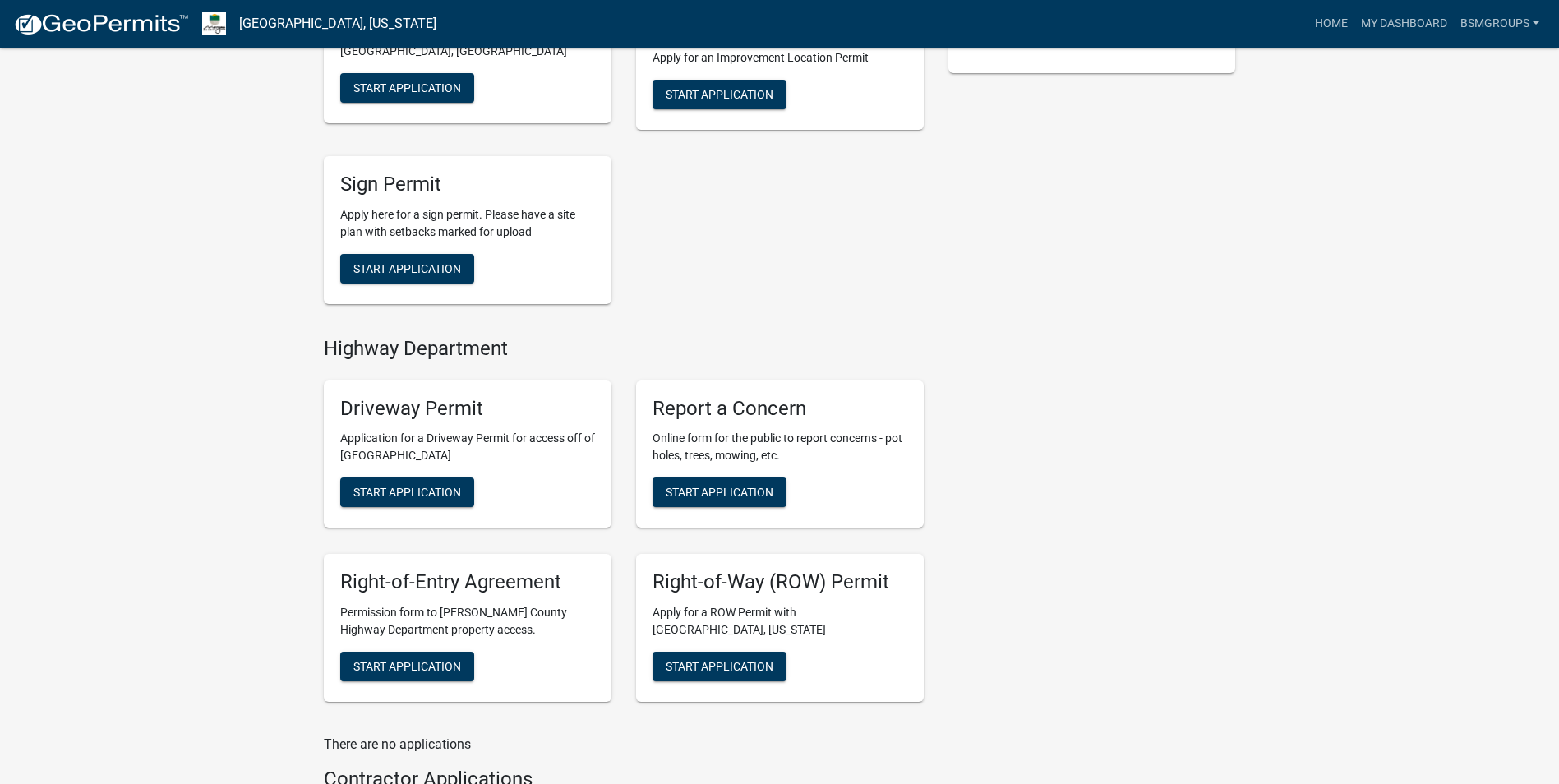
scroll to position [621, 0]
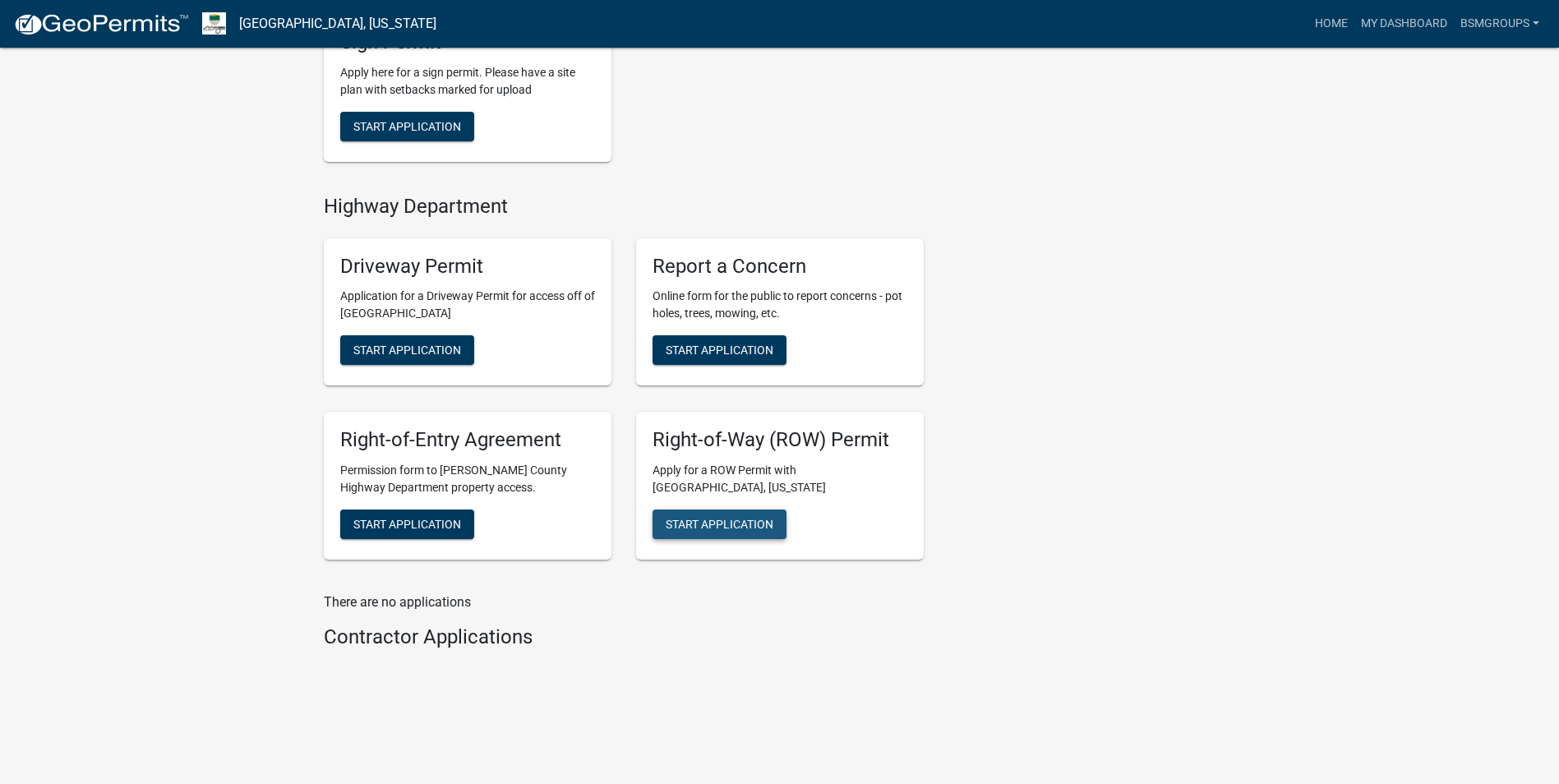
click at [734, 527] on span "Start Application" at bounding box center [719, 524] width 107 height 13
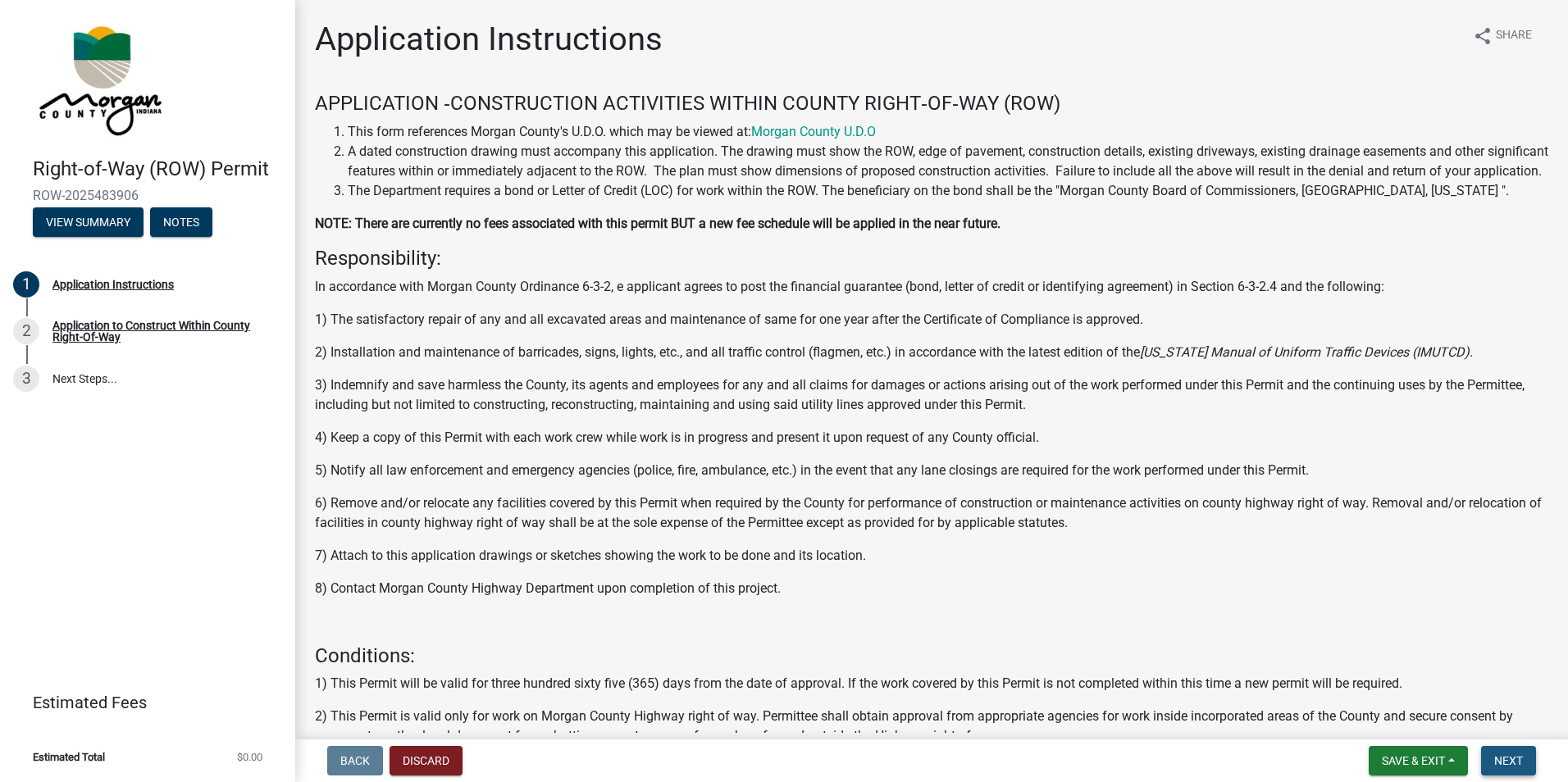
click at [1515, 766] on span "Next" at bounding box center [1508, 761] width 28 height 13
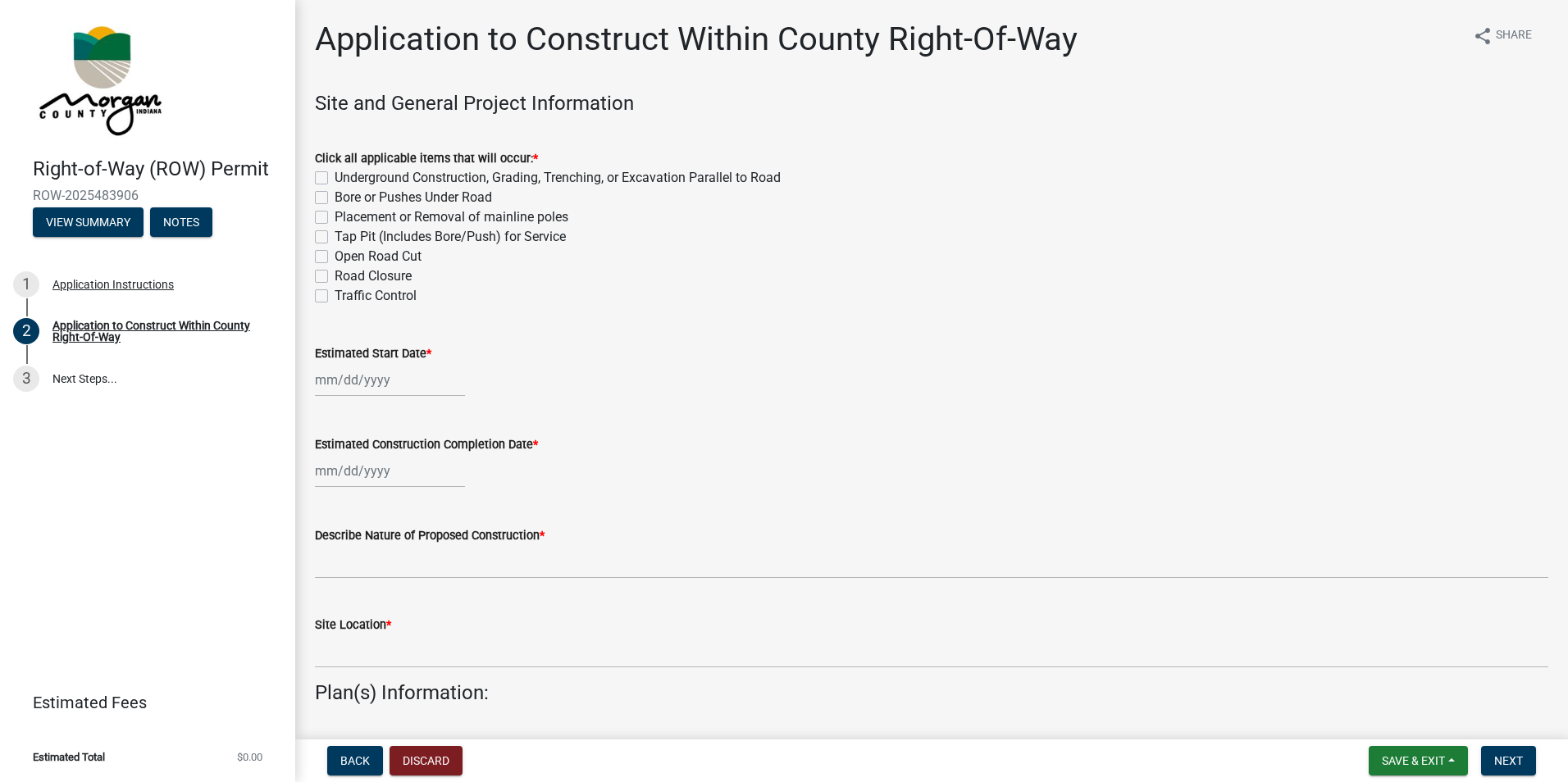
click at [334, 180] on label "Underground Construction, Grading, Trenching, or Excavation Parallel to Road" at bounding box center [557, 178] width 446 height 19
click at [334, 179] on input "Underground Construction, Grading, Trenching, or Excavation Parallel to Road" at bounding box center [340, 174] width 11 height 11
checkbox input "true"
checkbox input "false"
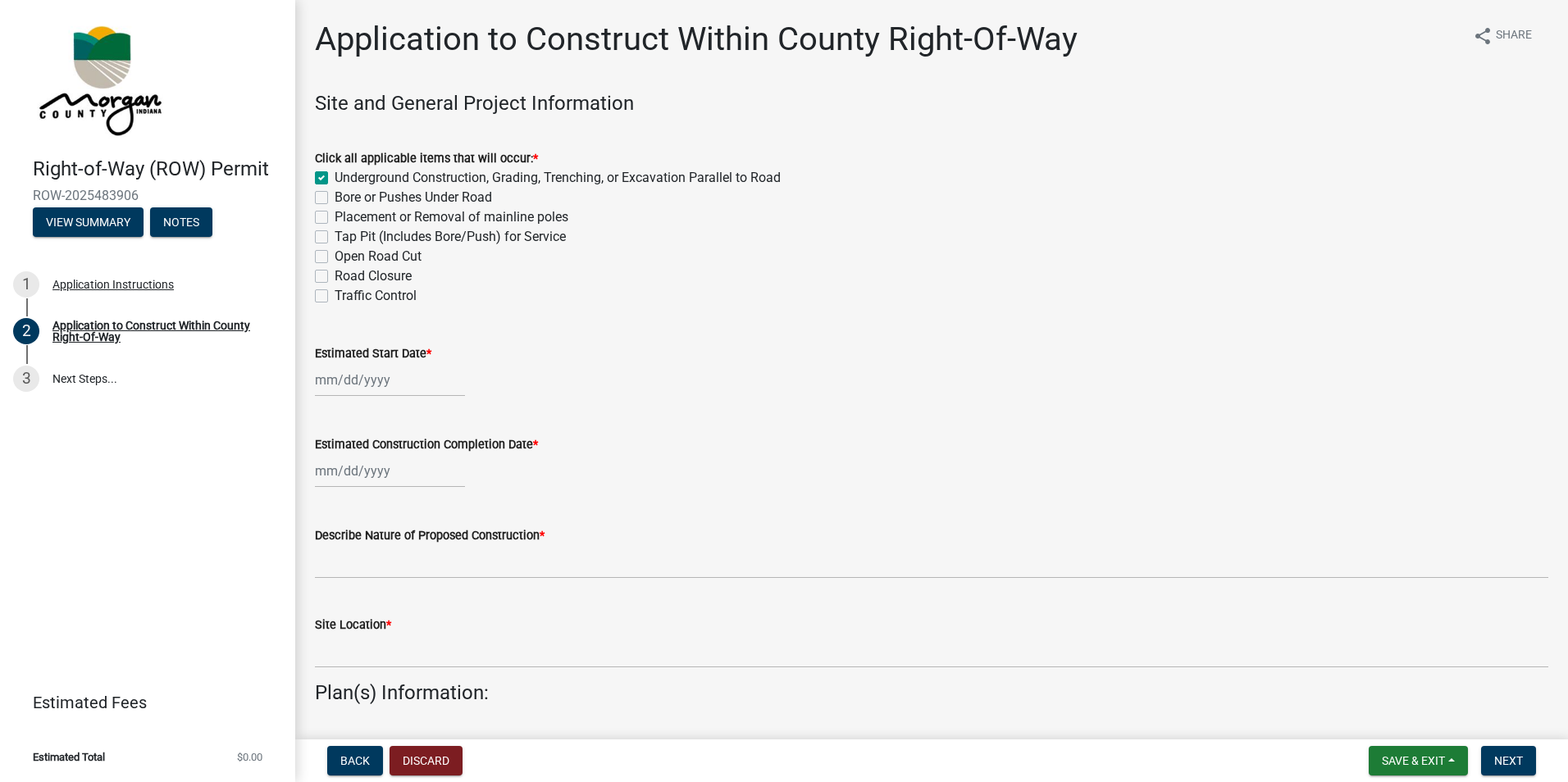
checkbox input "false"
click at [334, 193] on label "Bore or Pushes Under Road" at bounding box center [413, 197] width 158 height 19
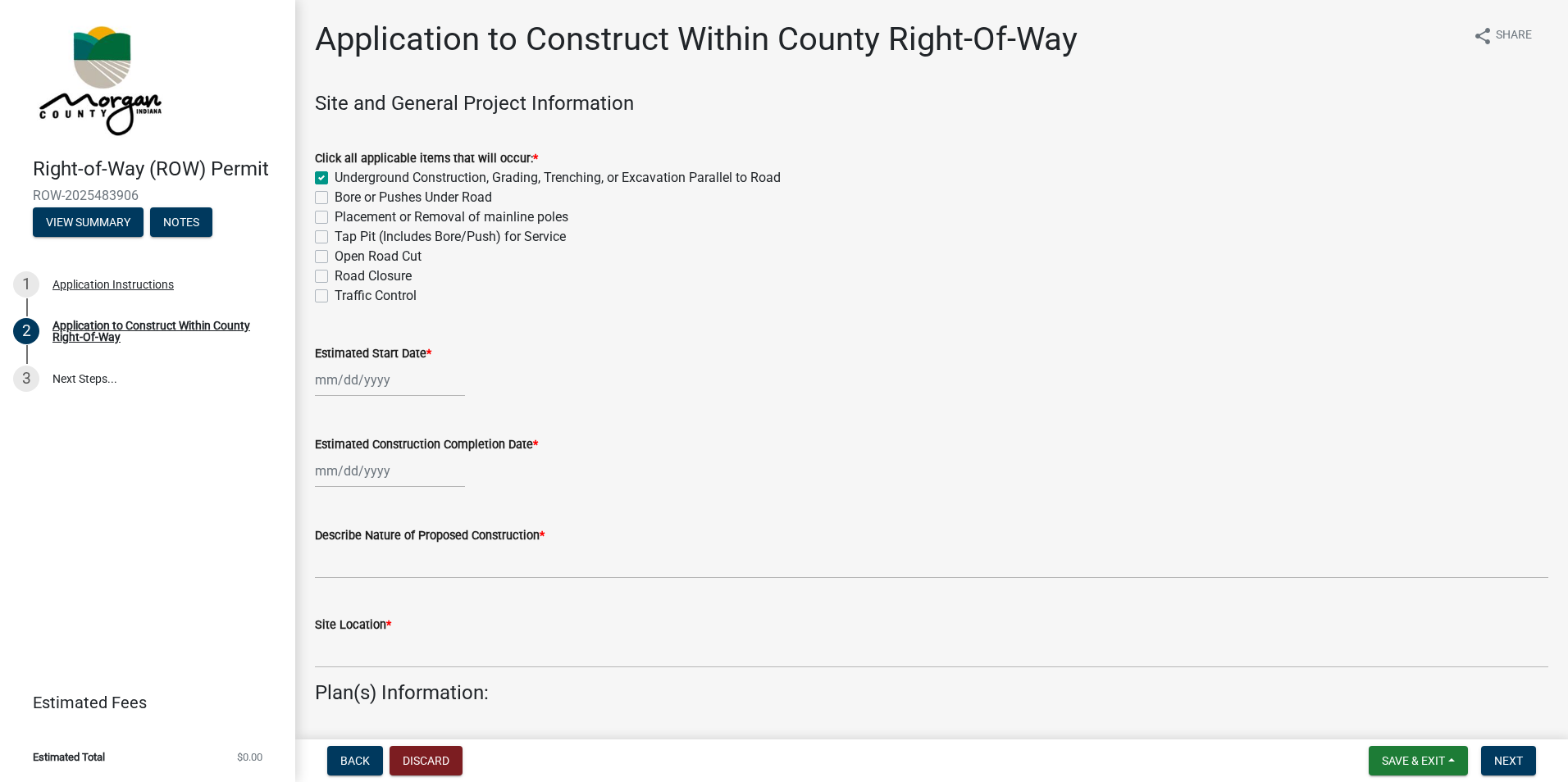
click at [334, 193] on input "Bore or Pushes Under Road" at bounding box center [340, 193] width 11 height 11
checkbox input "true"
checkbox input "false"
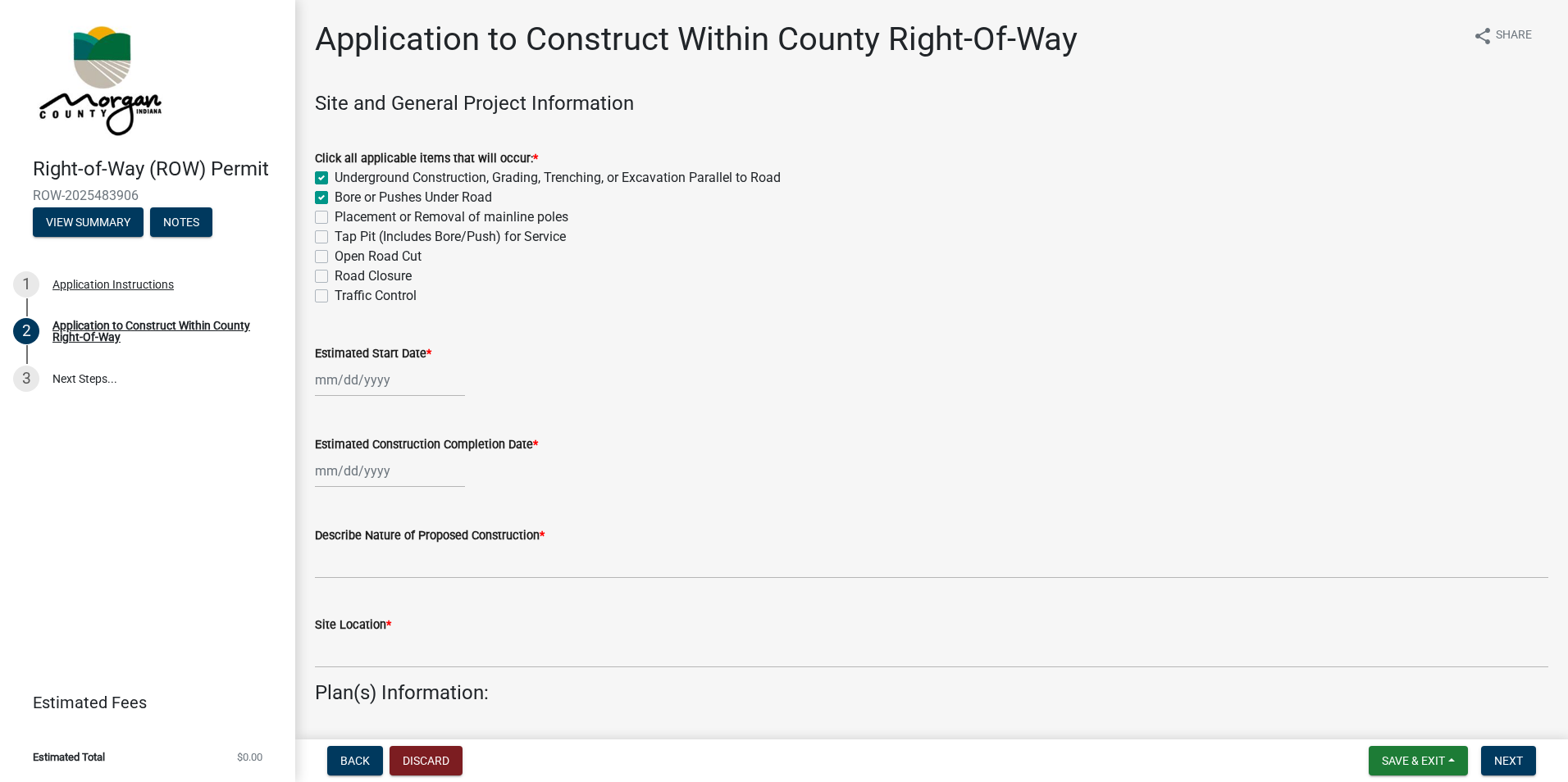
checkbox input "false"
select select "9"
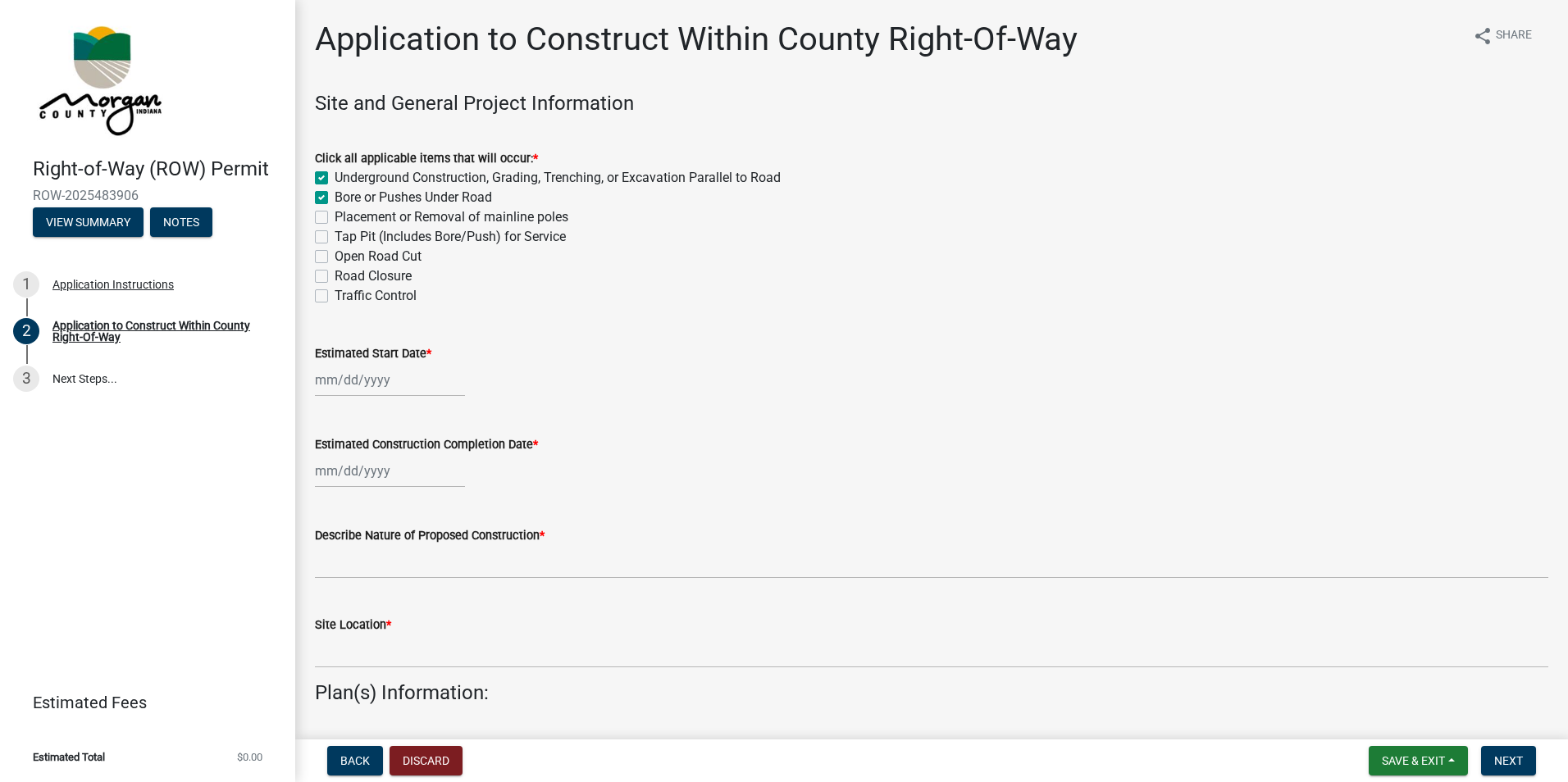
select select "2025"
drag, startPoint x: 375, startPoint y: 371, endPoint x: 410, endPoint y: 303, distance: 76.5
click at [375, 371] on div "Jan Feb Mar Apr May Jun Jul Aug Sep Oct Nov Dec 1525 1526 1527 1528 1529 1530 1…" at bounding box center [390, 380] width 150 height 34
click at [354, 571] on div "30" at bounding box center [357, 572] width 27 height 27
type input "09/30/2025"
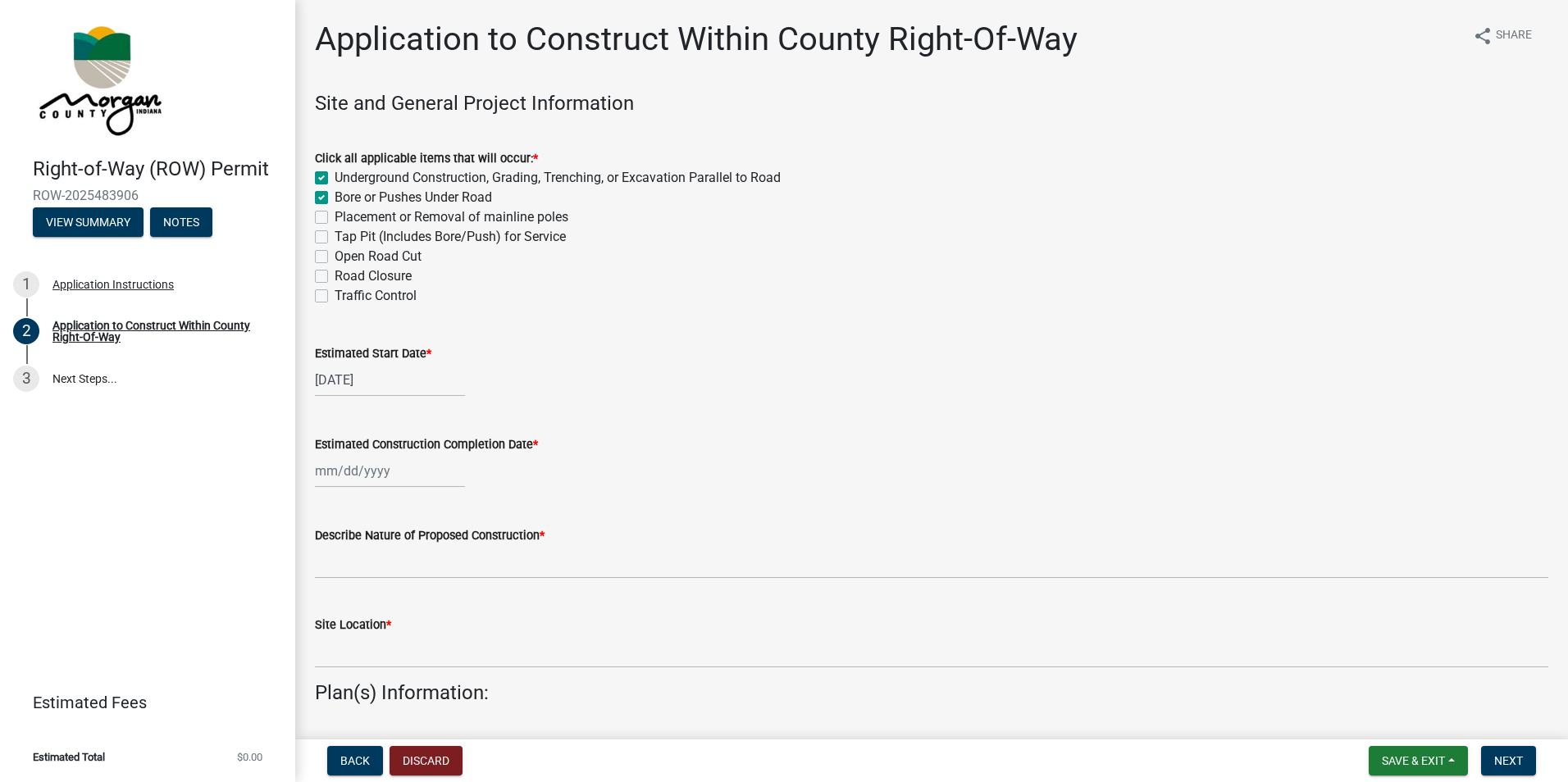
click at [353, 473] on div at bounding box center [390, 471] width 150 height 34
select select "9"
select select "2025"
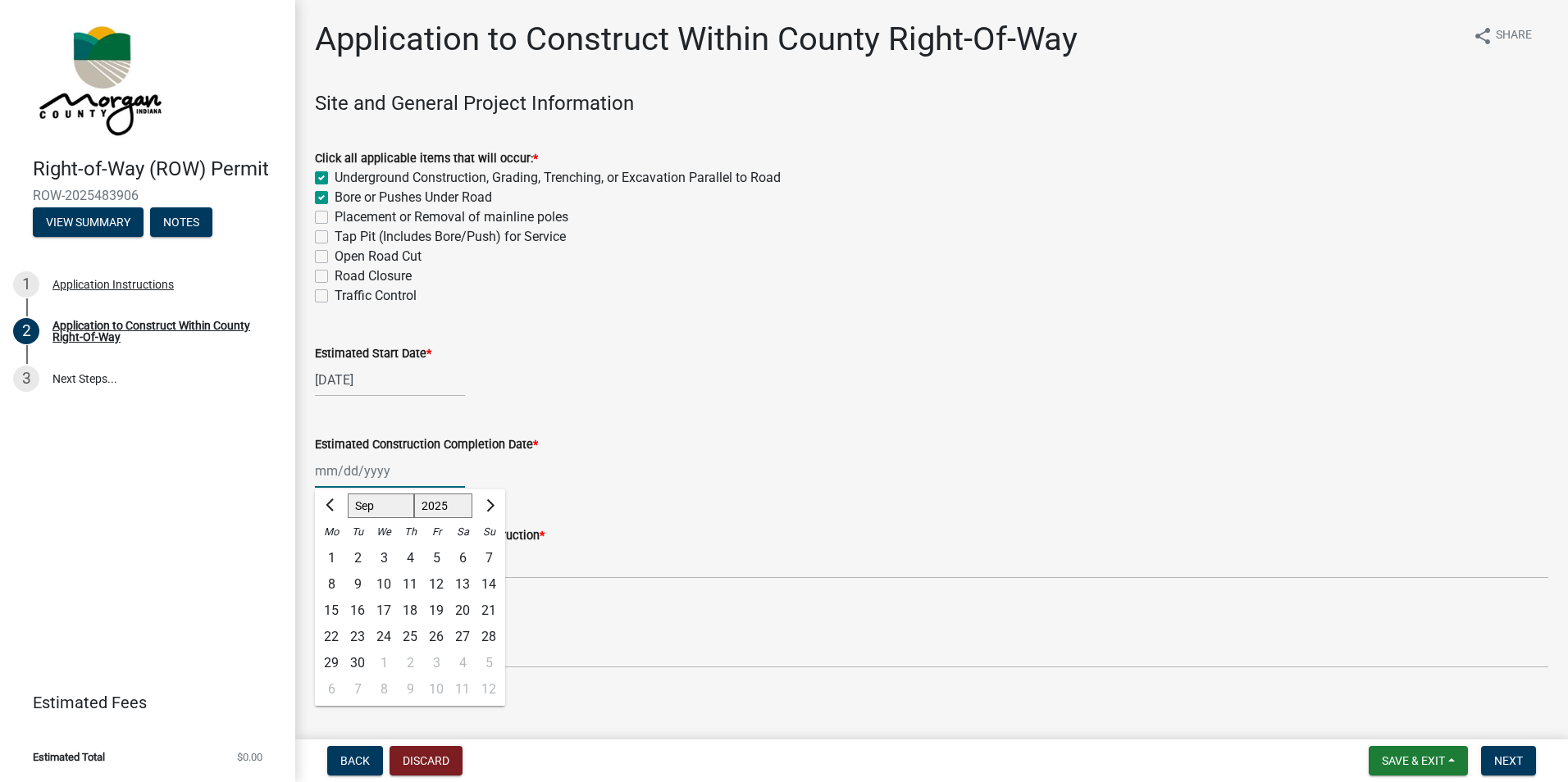
click at [356, 462] on input "Estimated Construction Completion Date *" at bounding box center [390, 471] width 150 height 34
type input "11/30/2025"
click at [767, 384] on div "09/30/2025" at bounding box center [931, 380] width 1234 height 34
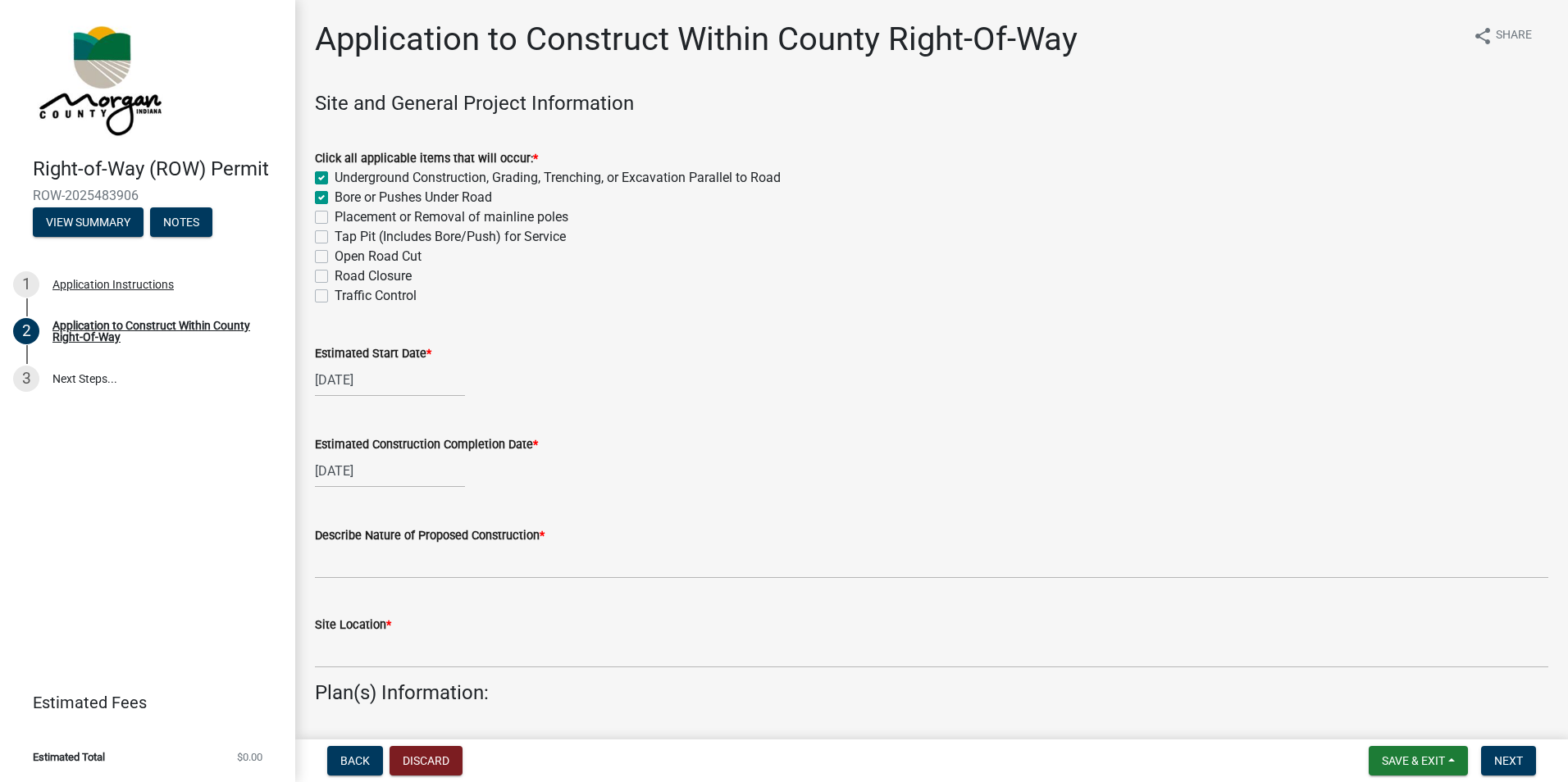
click at [378, 582] on wm-data-entity-input "Describe Nature of Proposed Construction *" at bounding box center [931, 548] width 1234 height 90
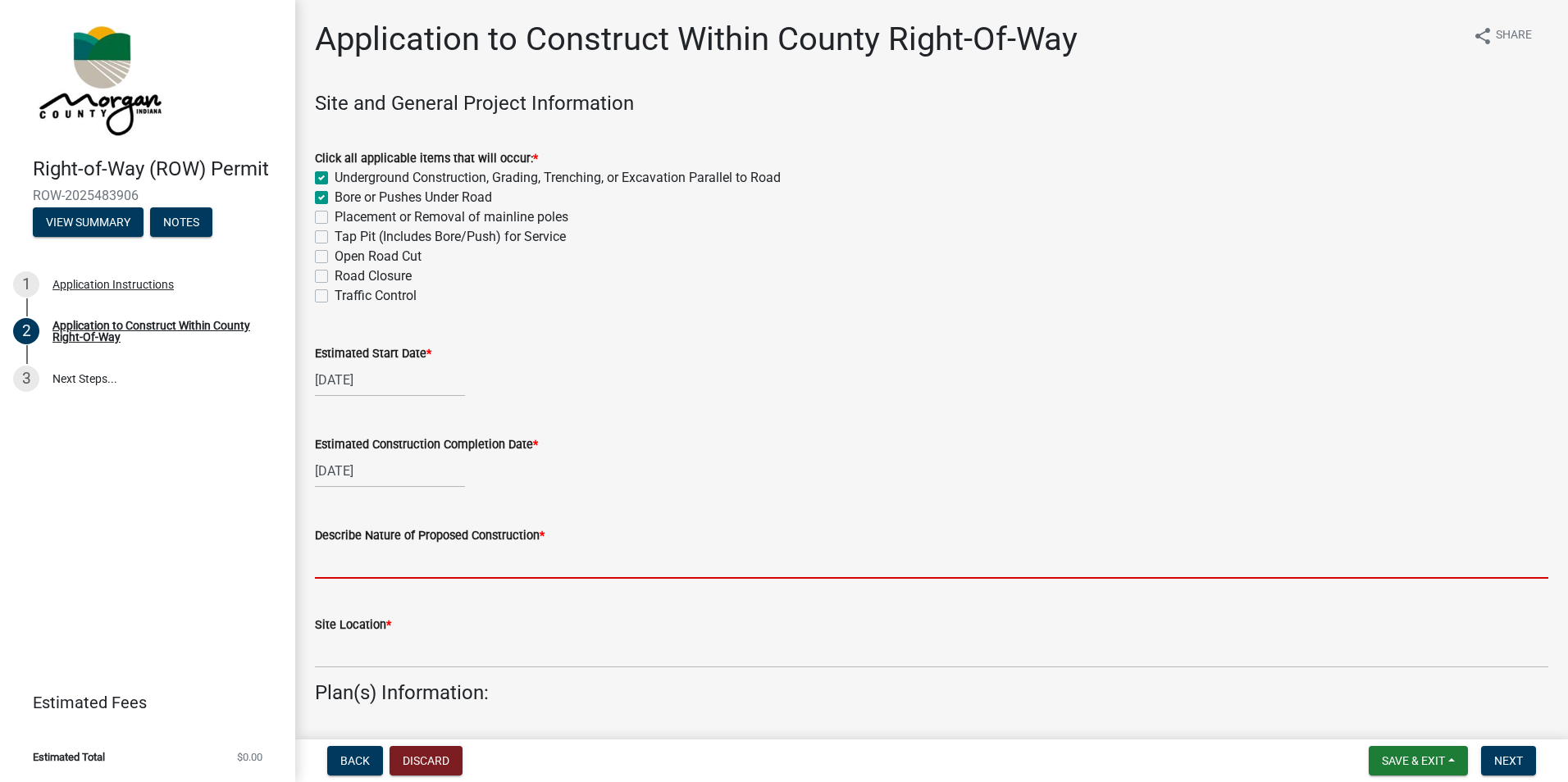
click at [388, 576] on input "Describe Nature of Proposed Construction *" at bounding box center [931, 561] width 1234 height 34
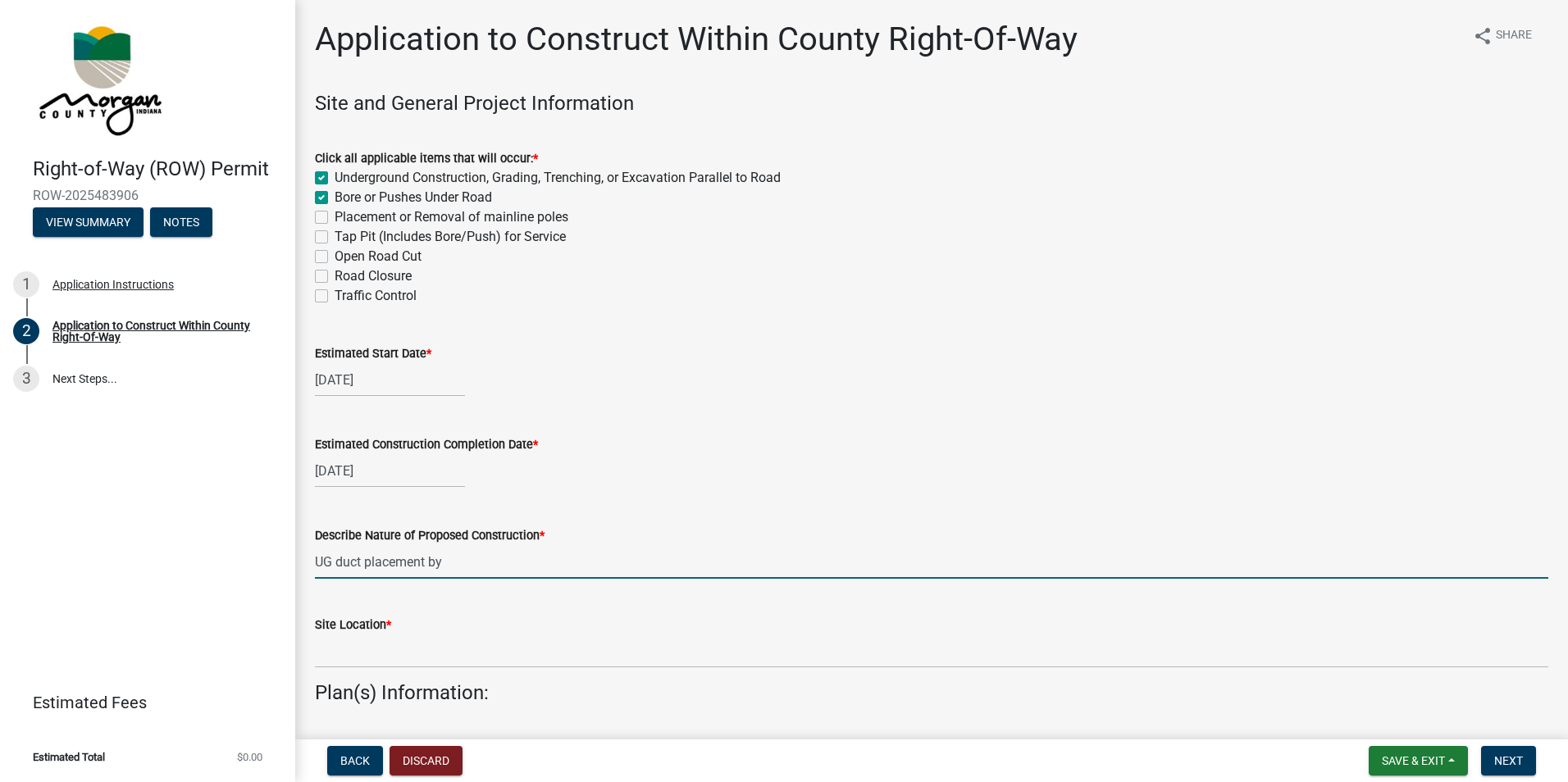
type input "Ug duct placement by directional bore , palce 1-2" duct and fiber optic cable"
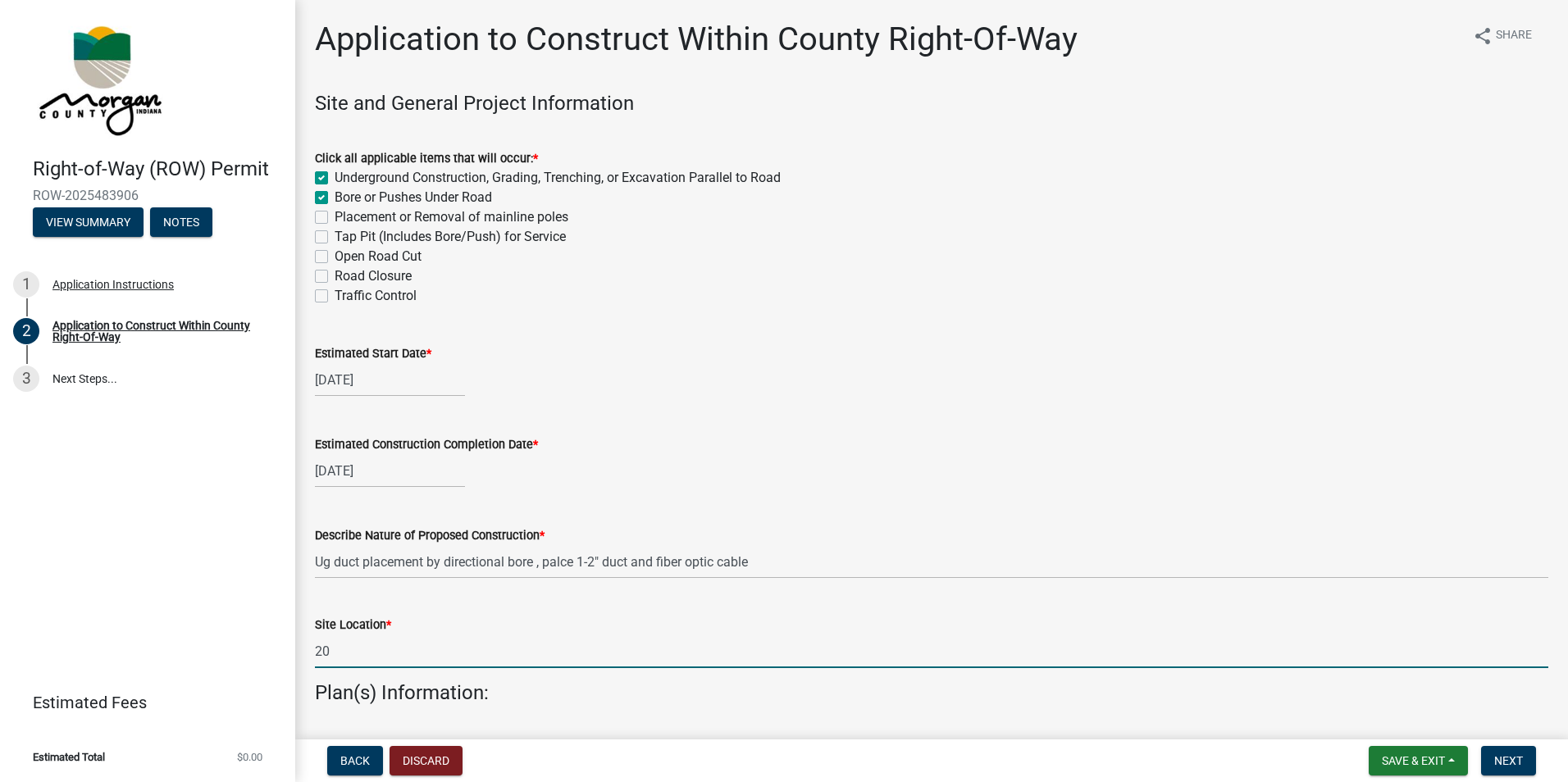
type input "2"
click at [520, 658] on input "along row of Lenedary Dr &" at bounding box center [931, 651] width 1234 height 34
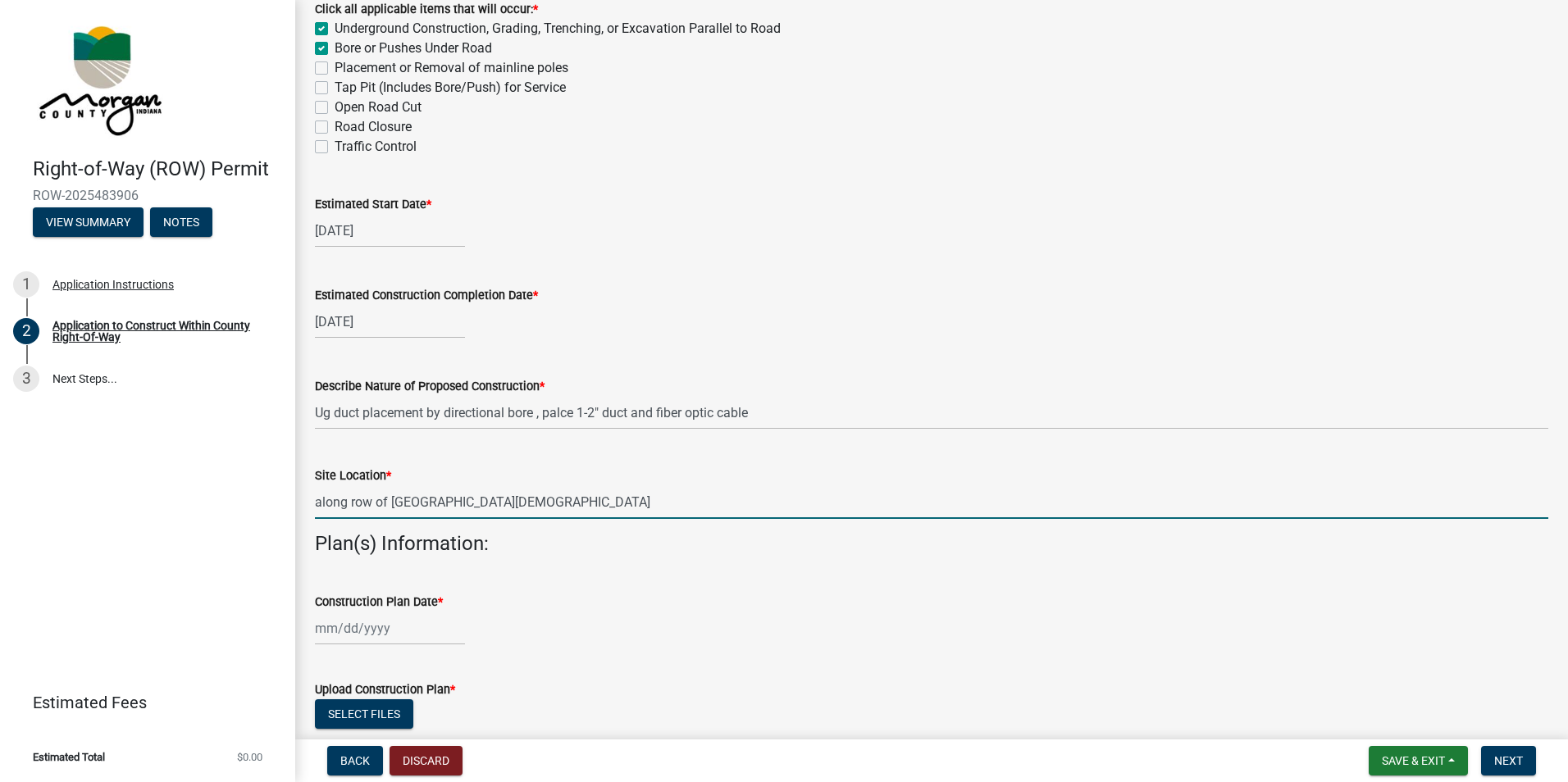
scroll to position [246, 0]
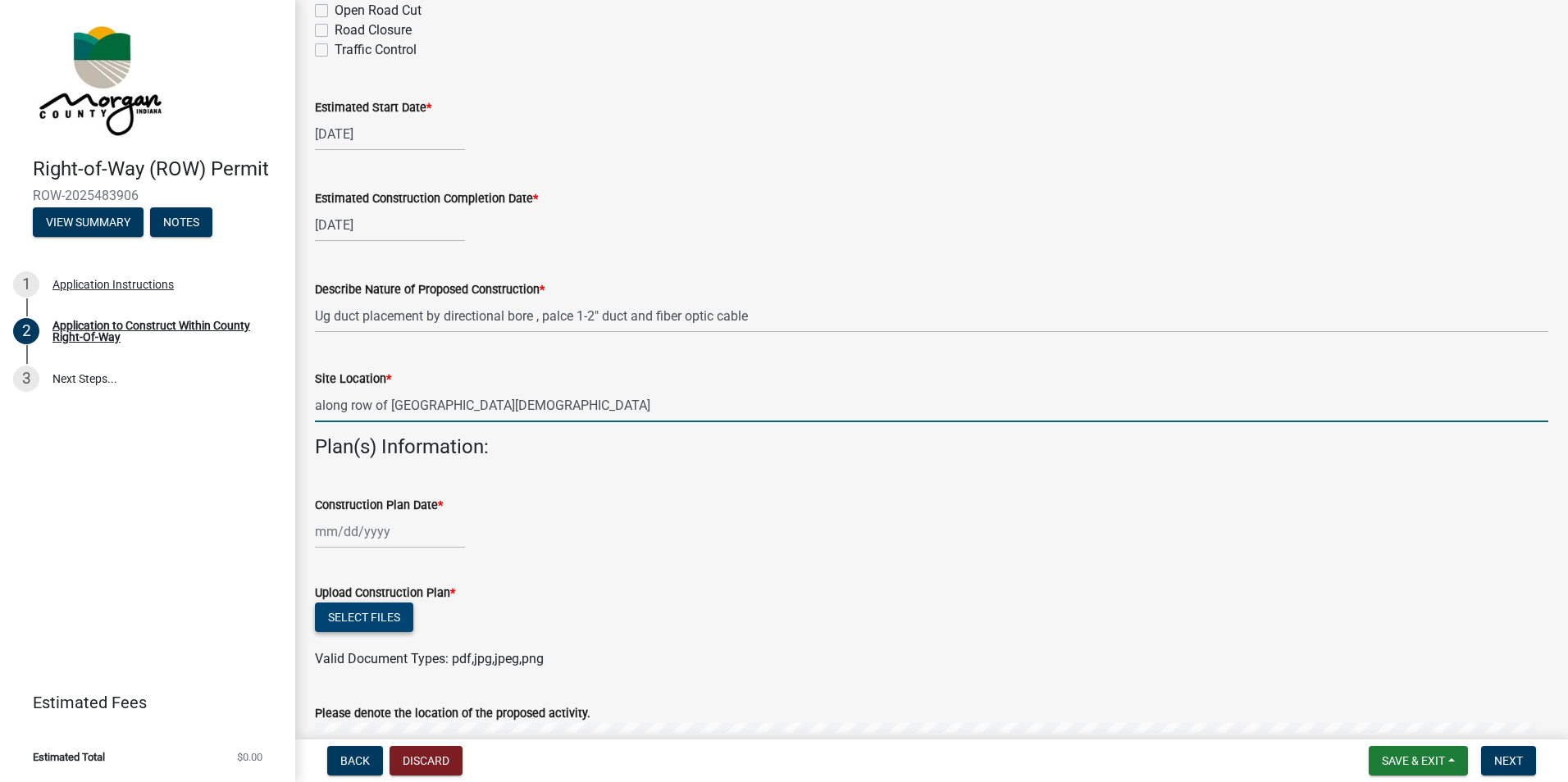
type input "along row of Lenedary Dr & Liberty Church Rd"
click at [354, 611] on button "Select files" at bounding box center [364, 617] width 98 height 29
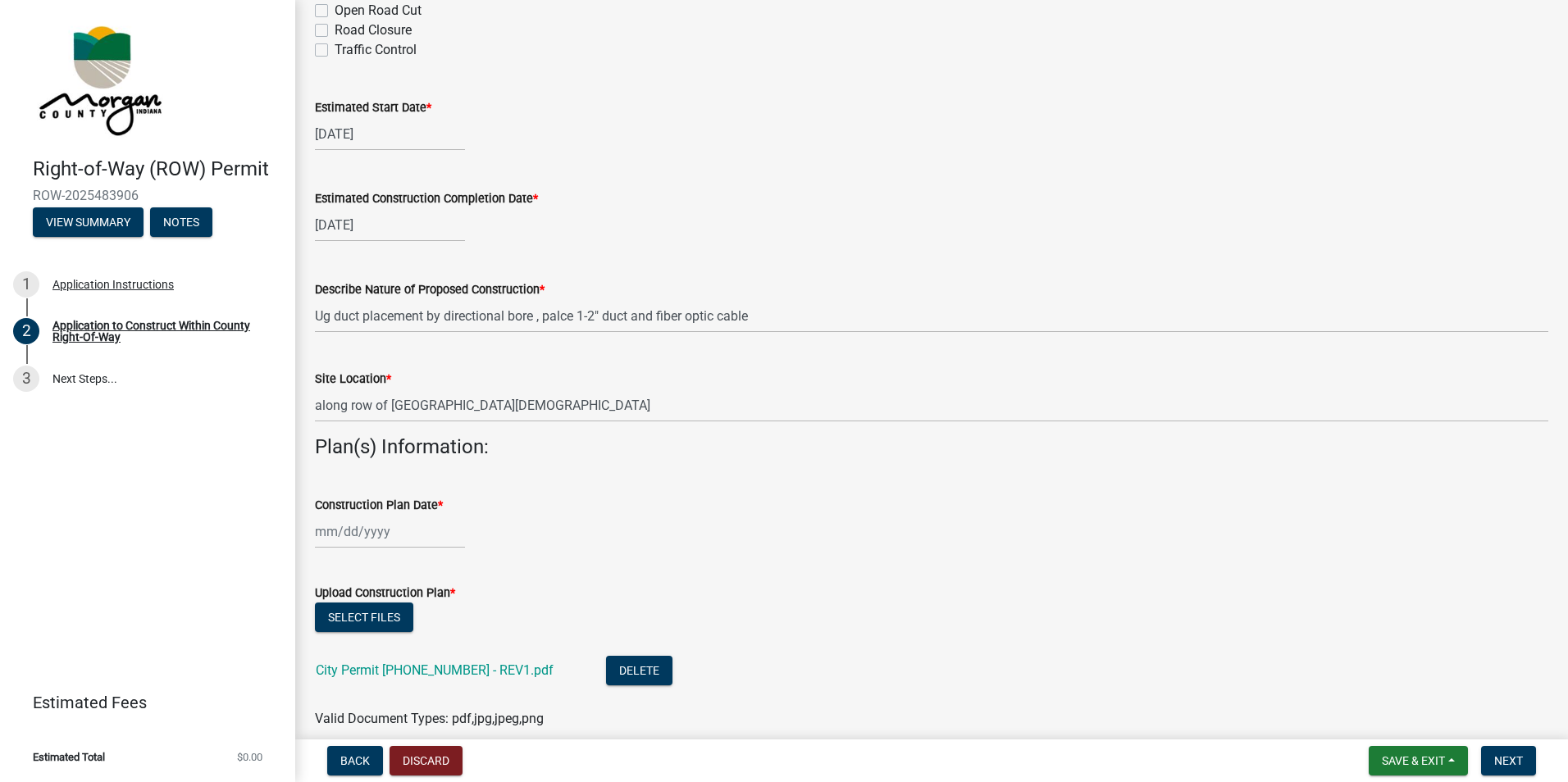
click at [349, 536] on div at bounding box center [390, 531] width 150 height 34
select select "9"
select select "2025"
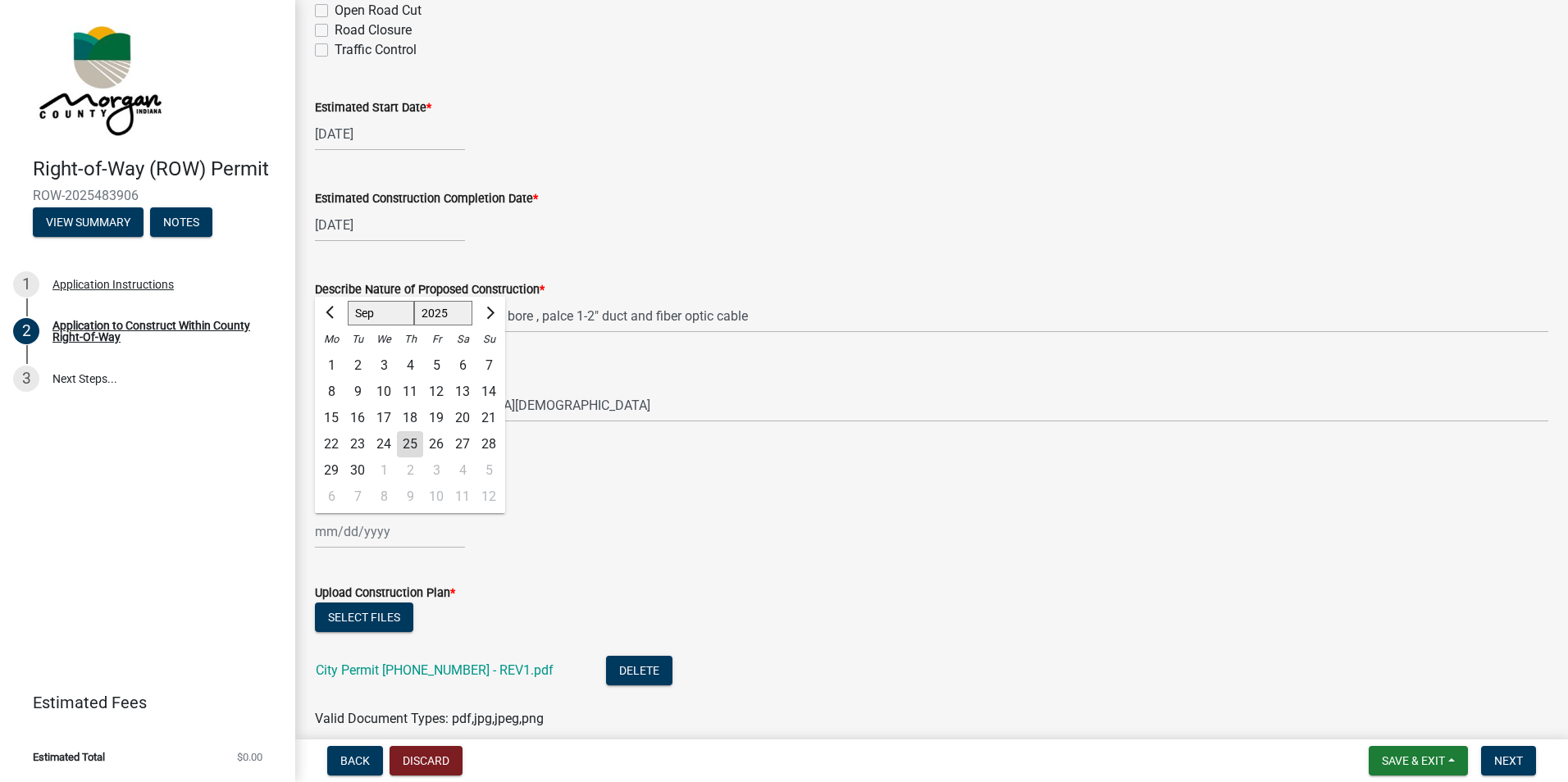
click at [414, 451] on div "25" at bounding box center [409, 444] width 27 height 27
type input "09/25/2025"
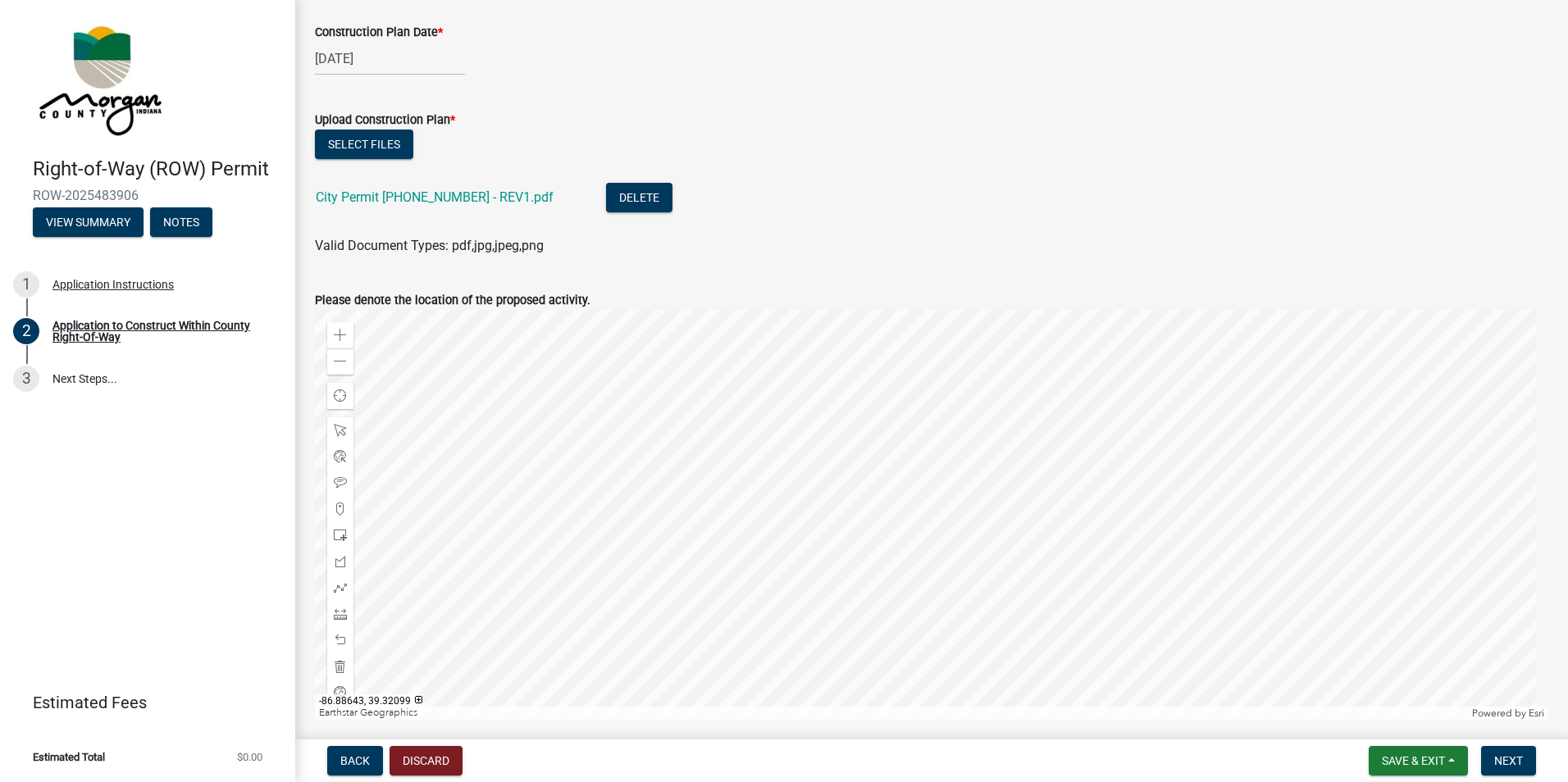
scroll to position [785, 0]
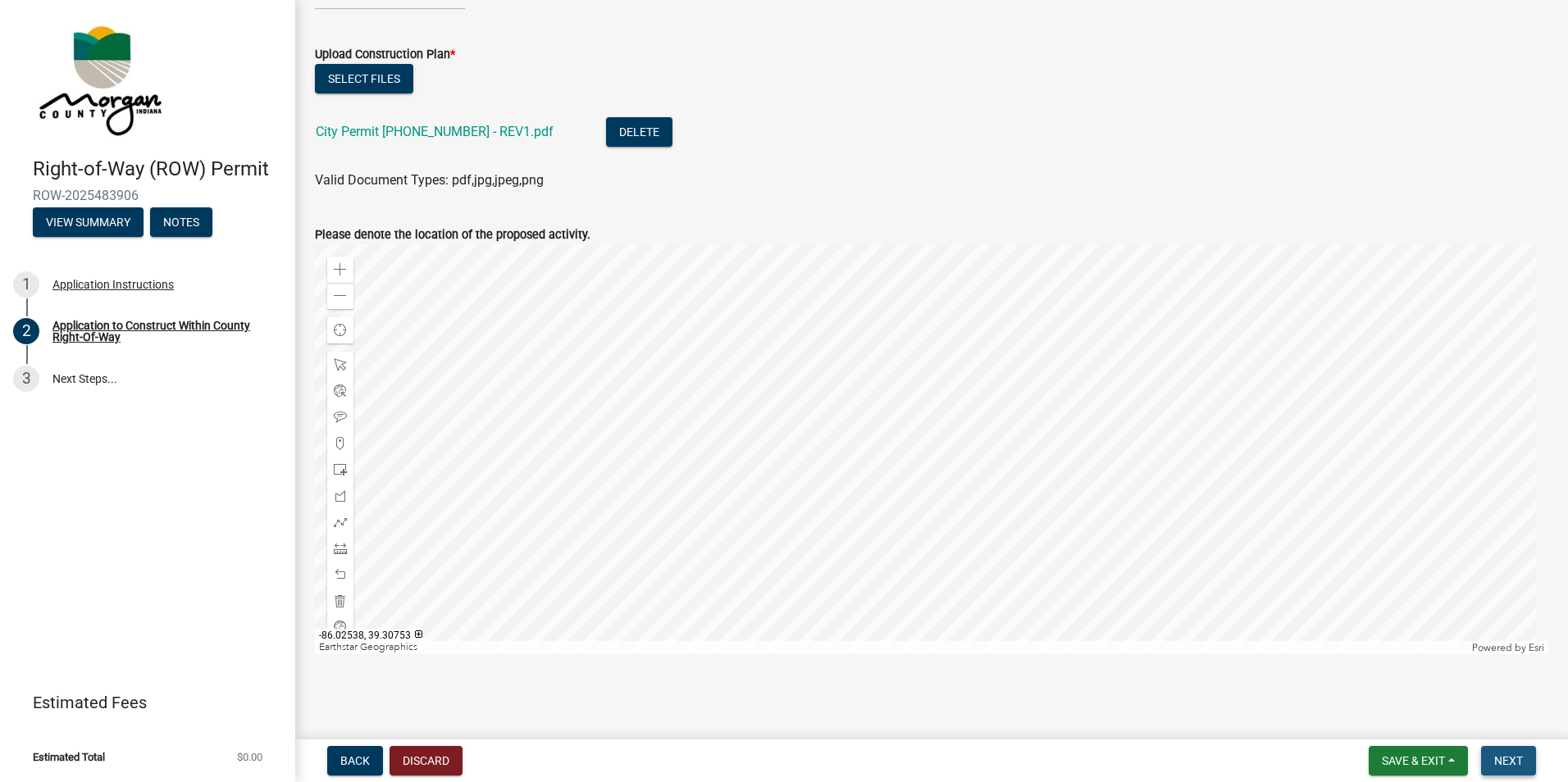
click at [1497, 766] on span "Next" at bounding box center [1508, 761] width 28 height 13
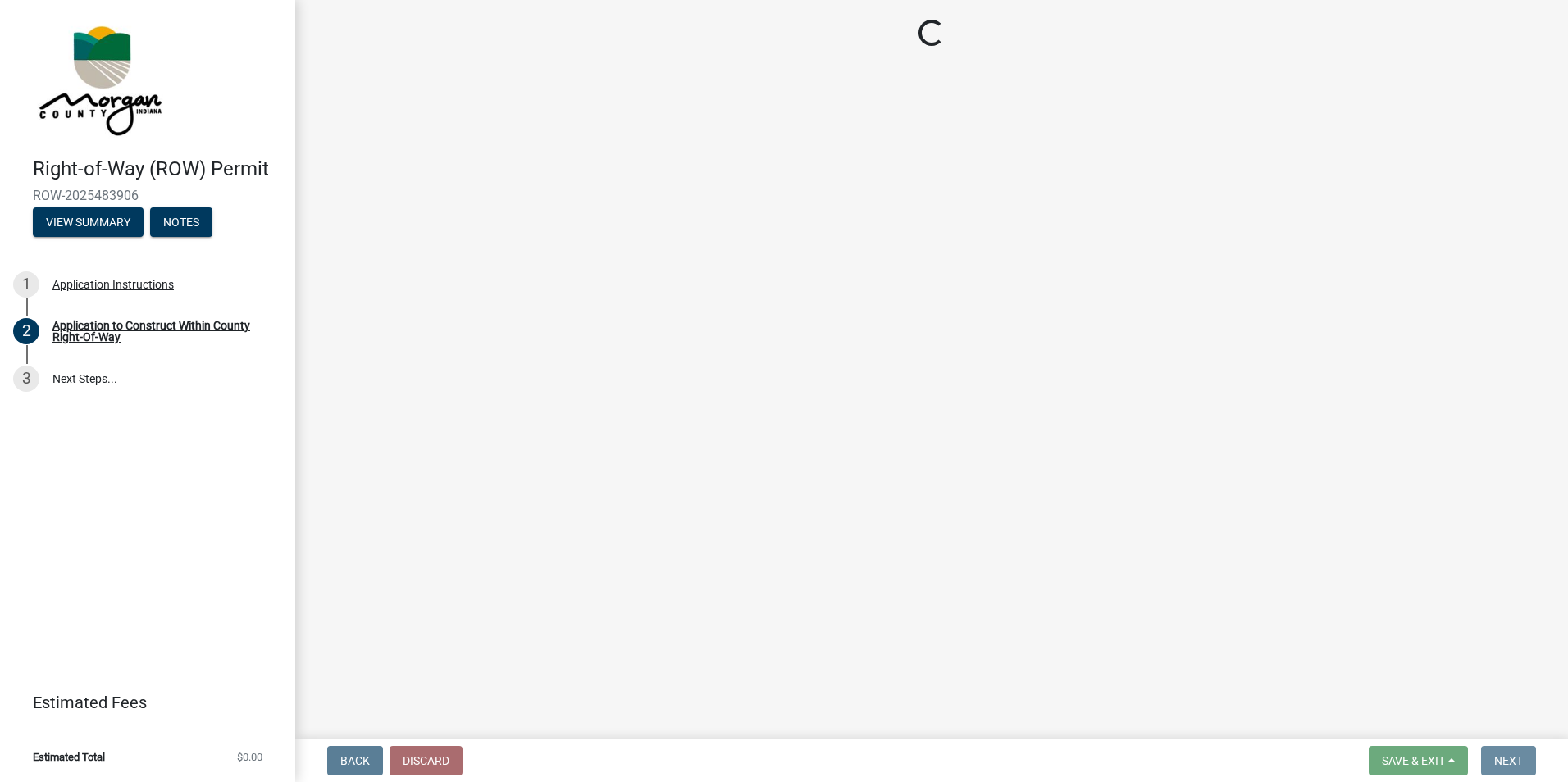
scroll to position [0, 0]
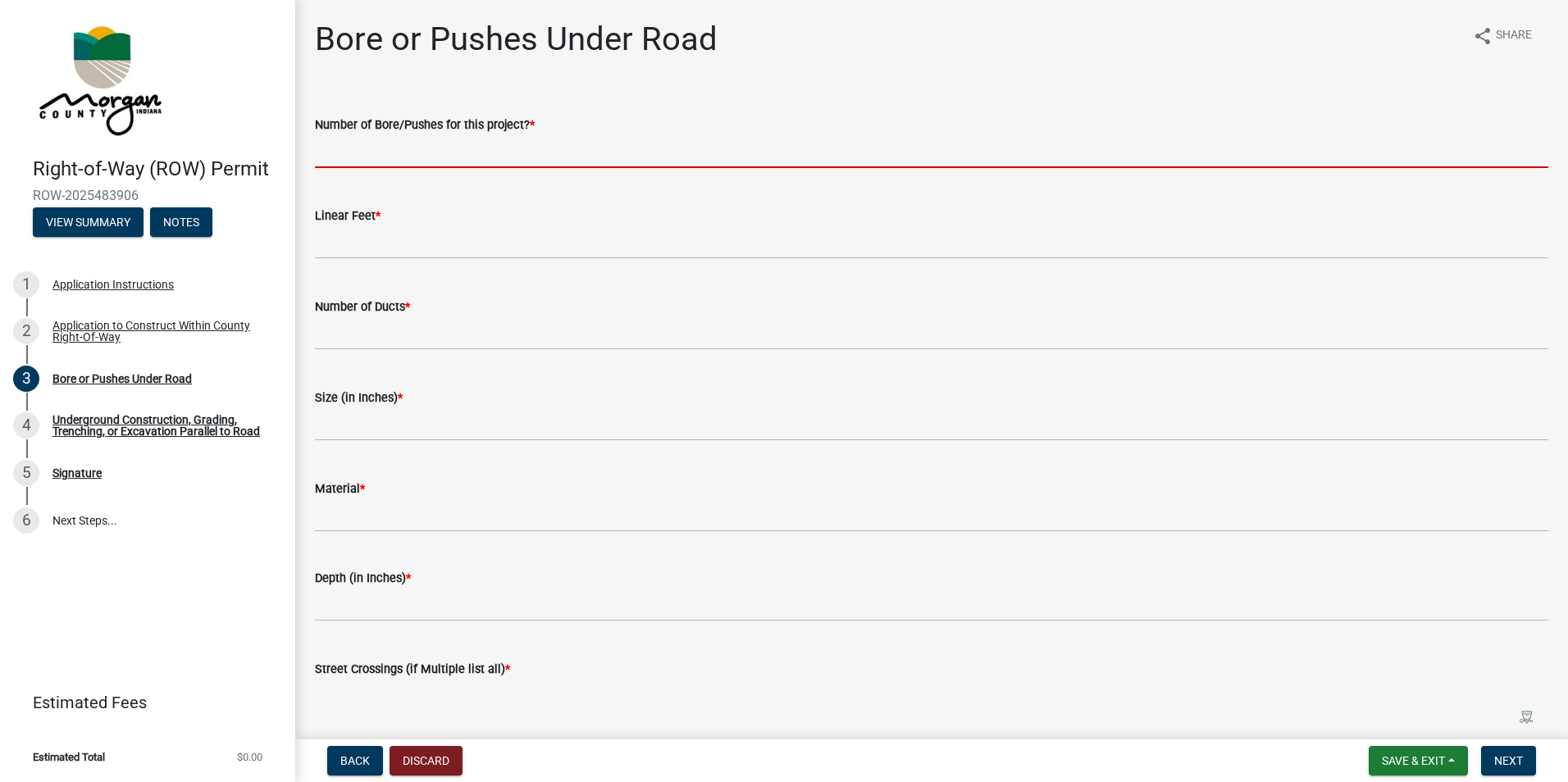
click at [403, 156] on input "text" at bounding box center [931, 151] width 1234 height 34
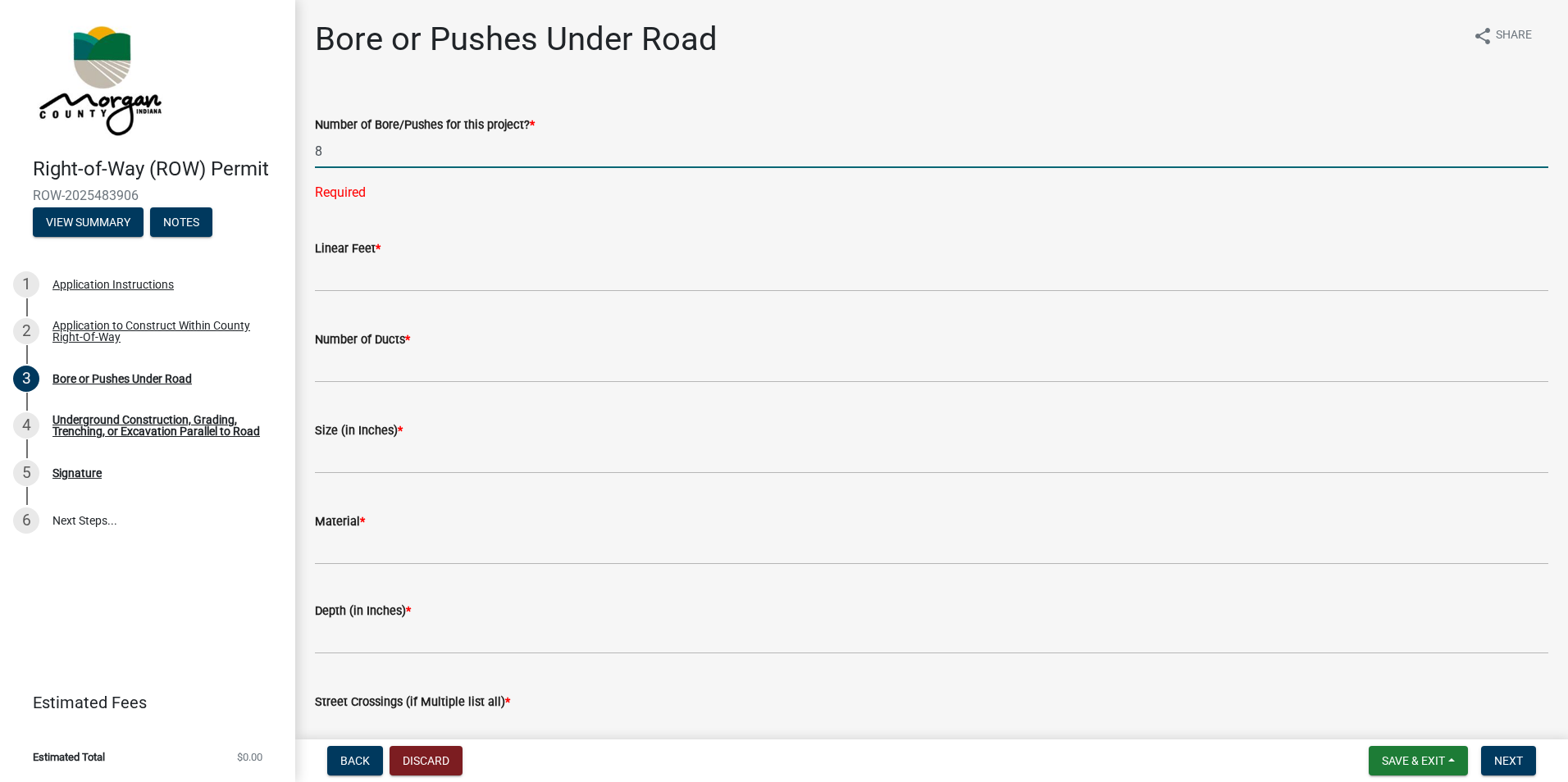
type input "8"
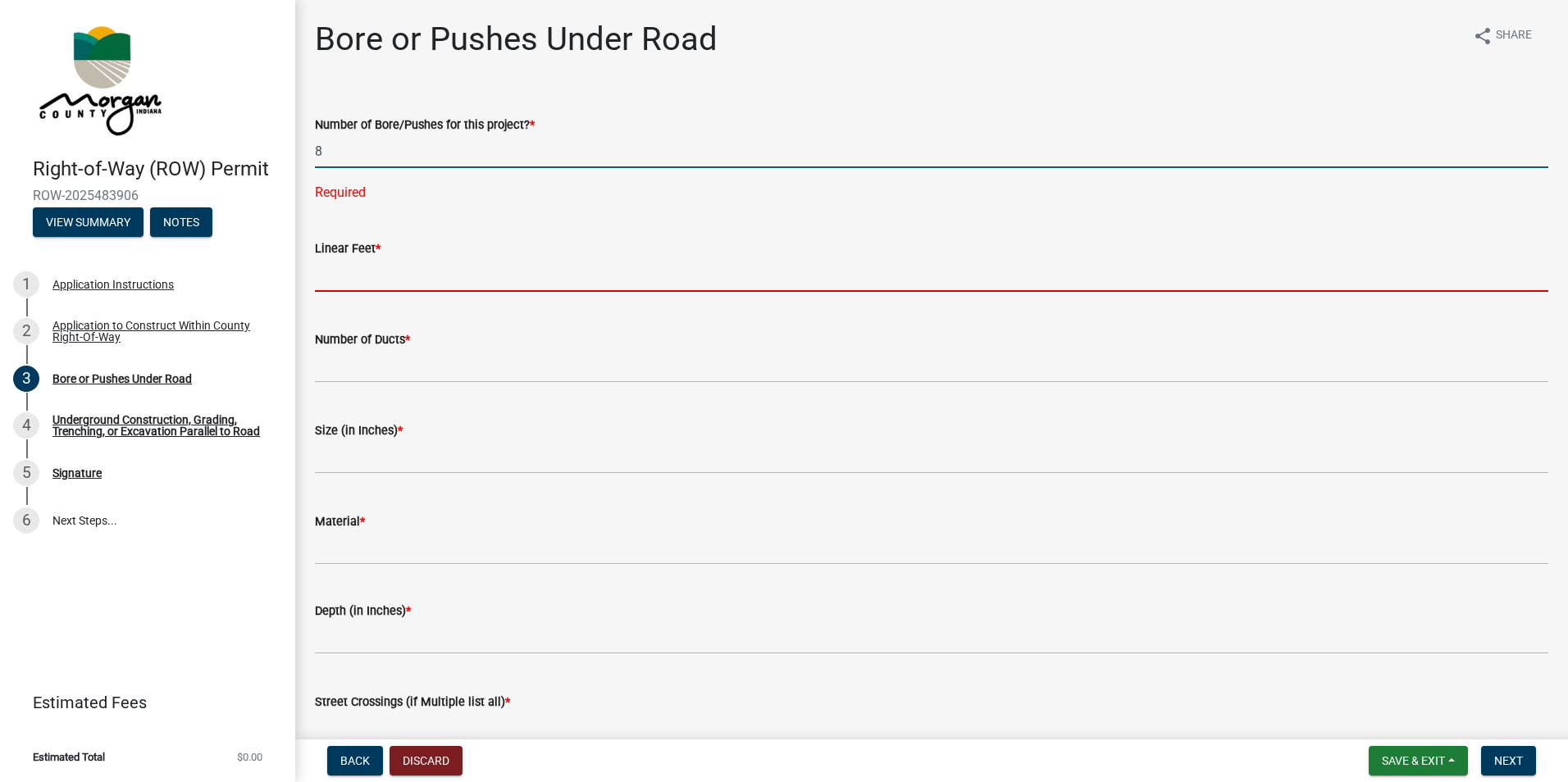
click at [335, 270] on wm-data-entity-input "Linear Feet *" at bounding box center [931, 260] width 1234 height 91
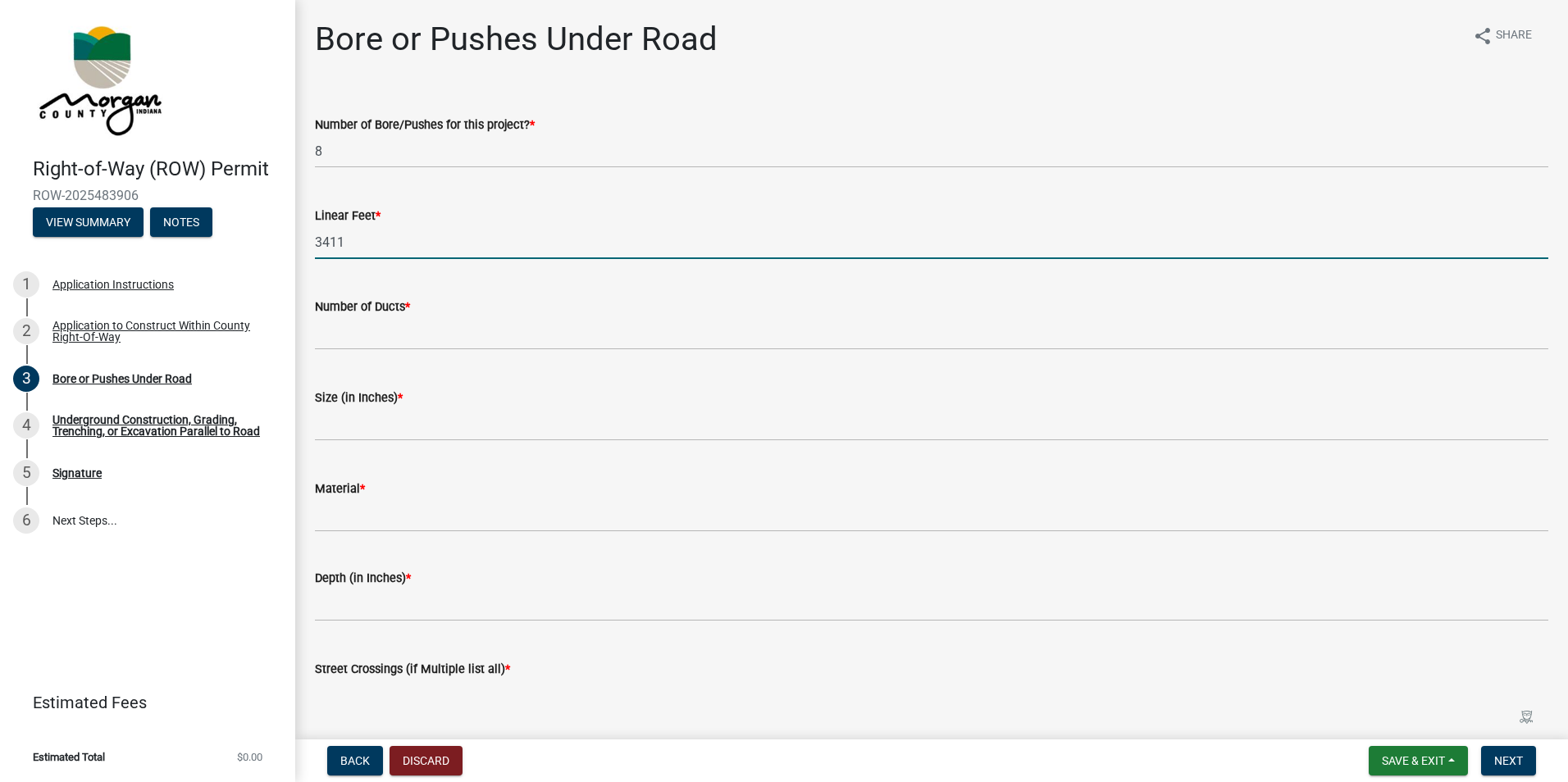
type input "3411"
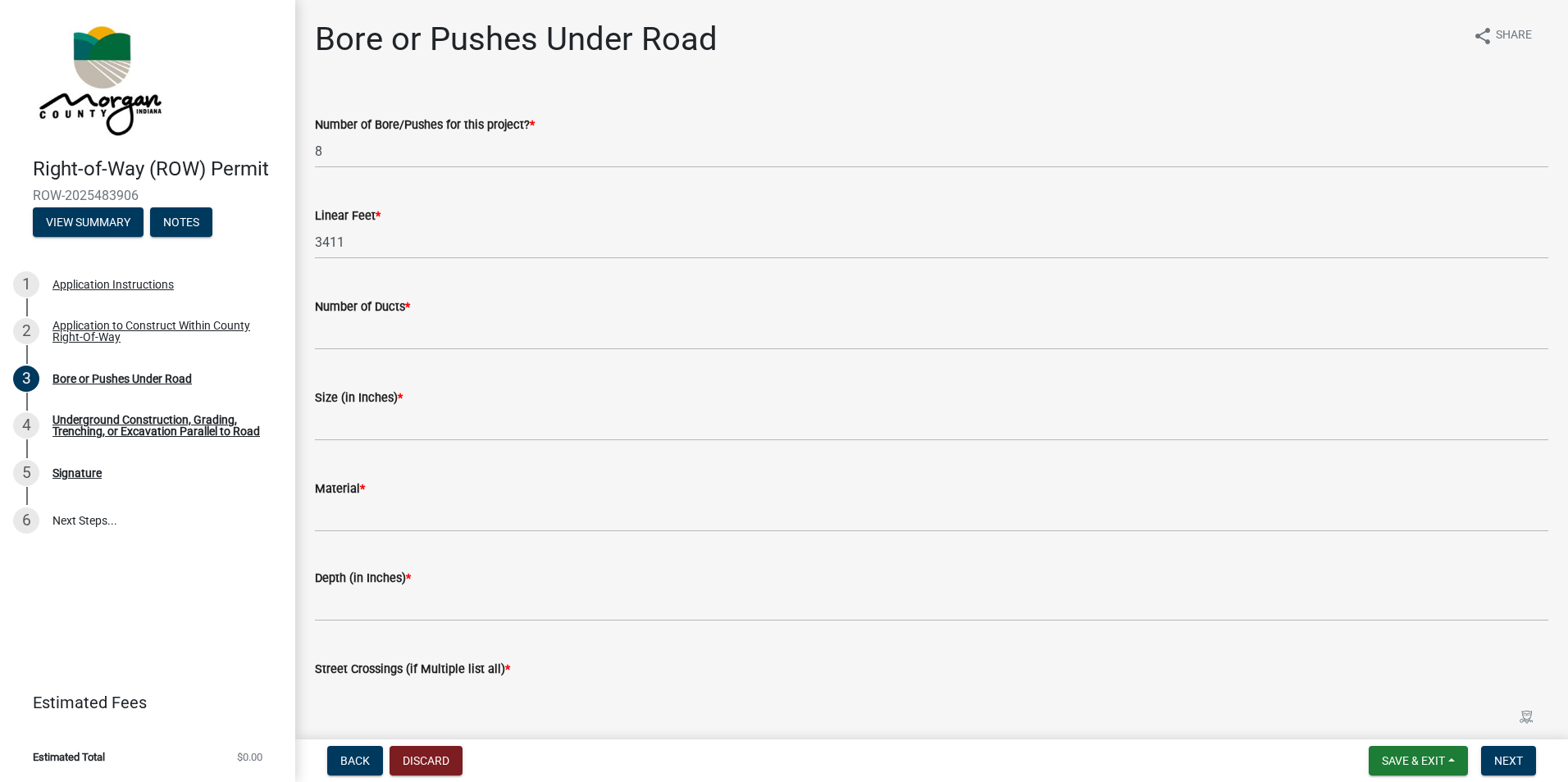
click at [418, 315] on div "Number of Ducts *" at bounding box center [931, 306] width 1234 height 19
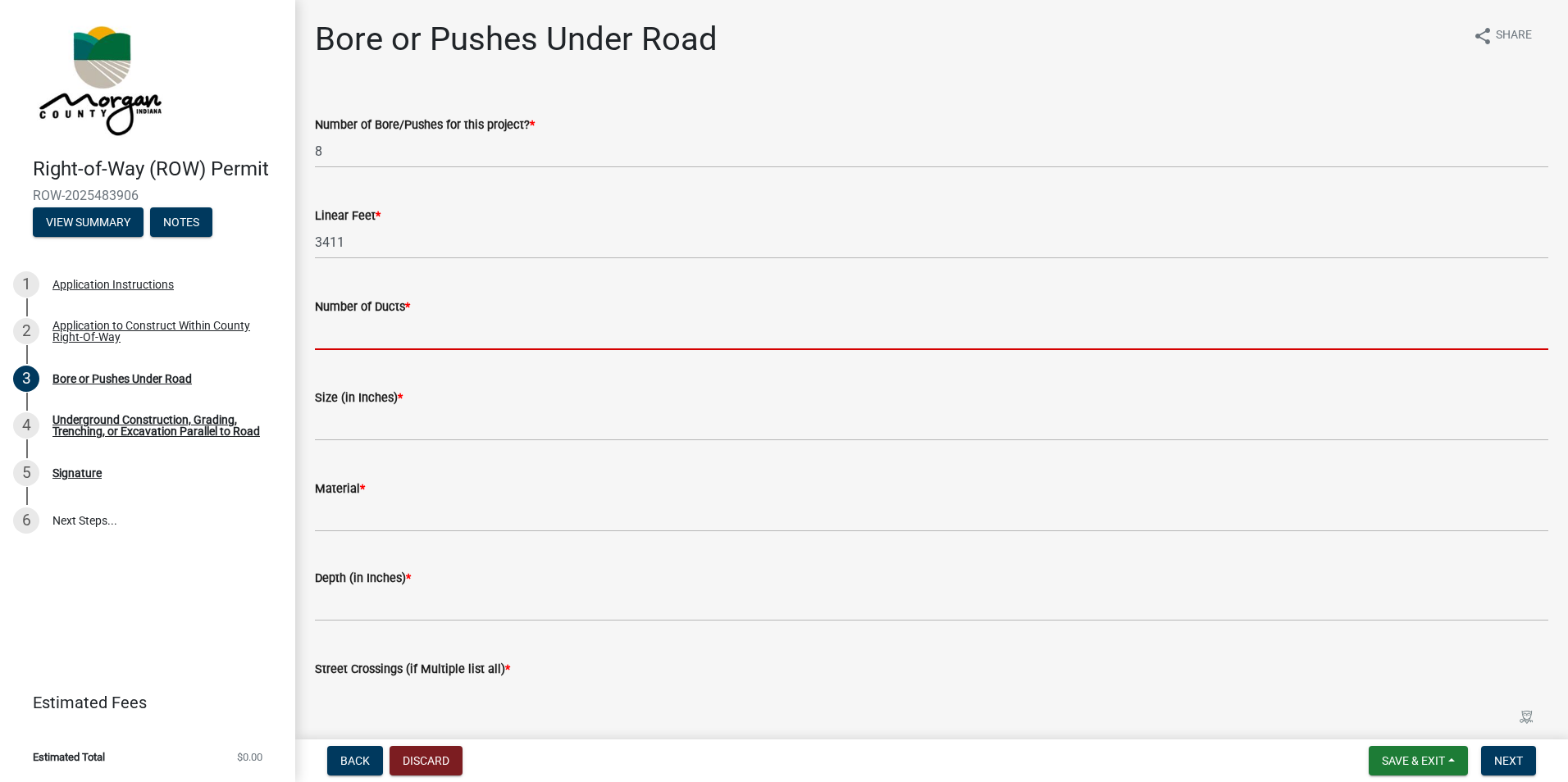
click at [388, 341] on input "text" at bounding box center [931, 333] width 1234 height 34
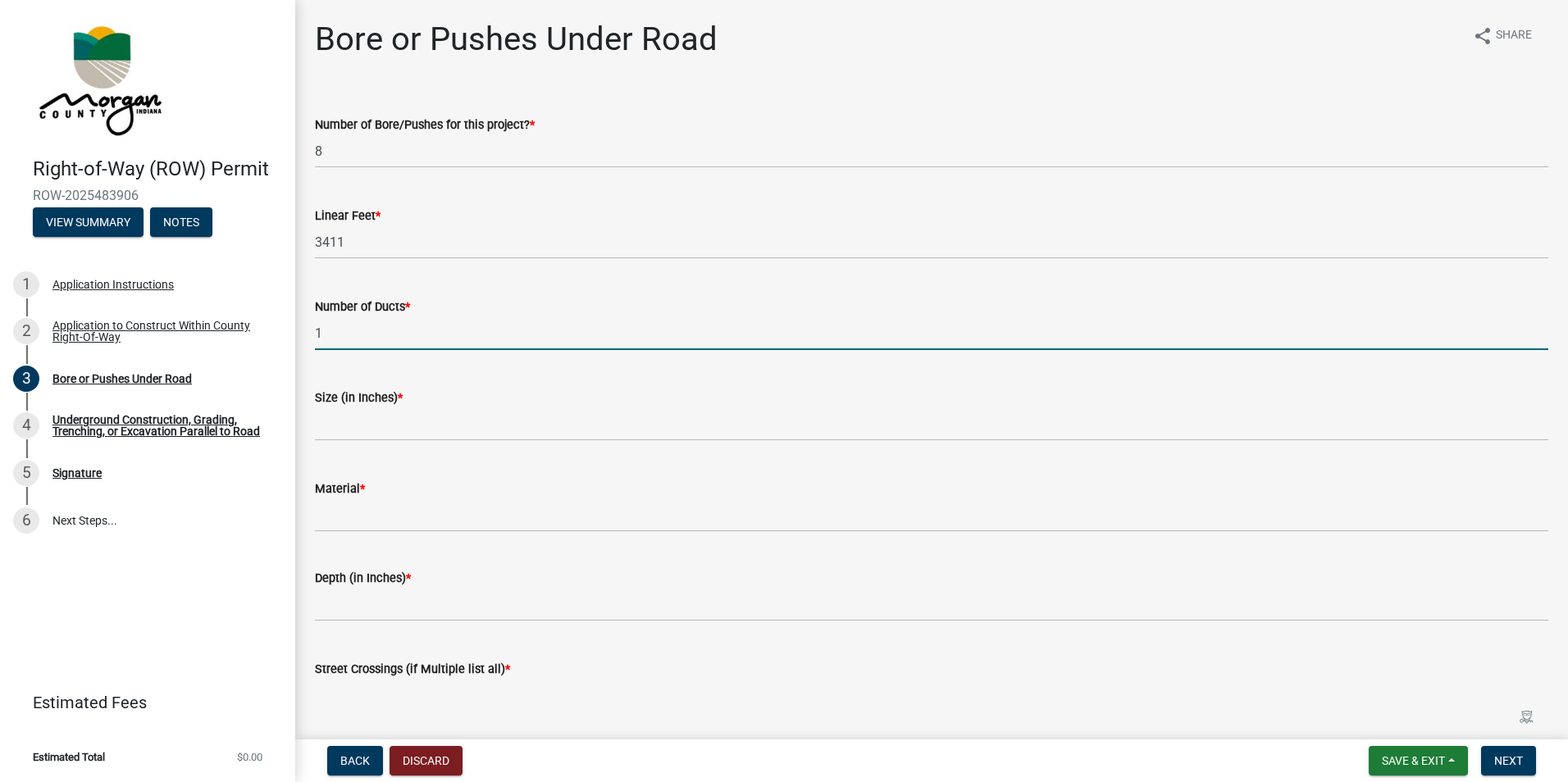
type input "1"
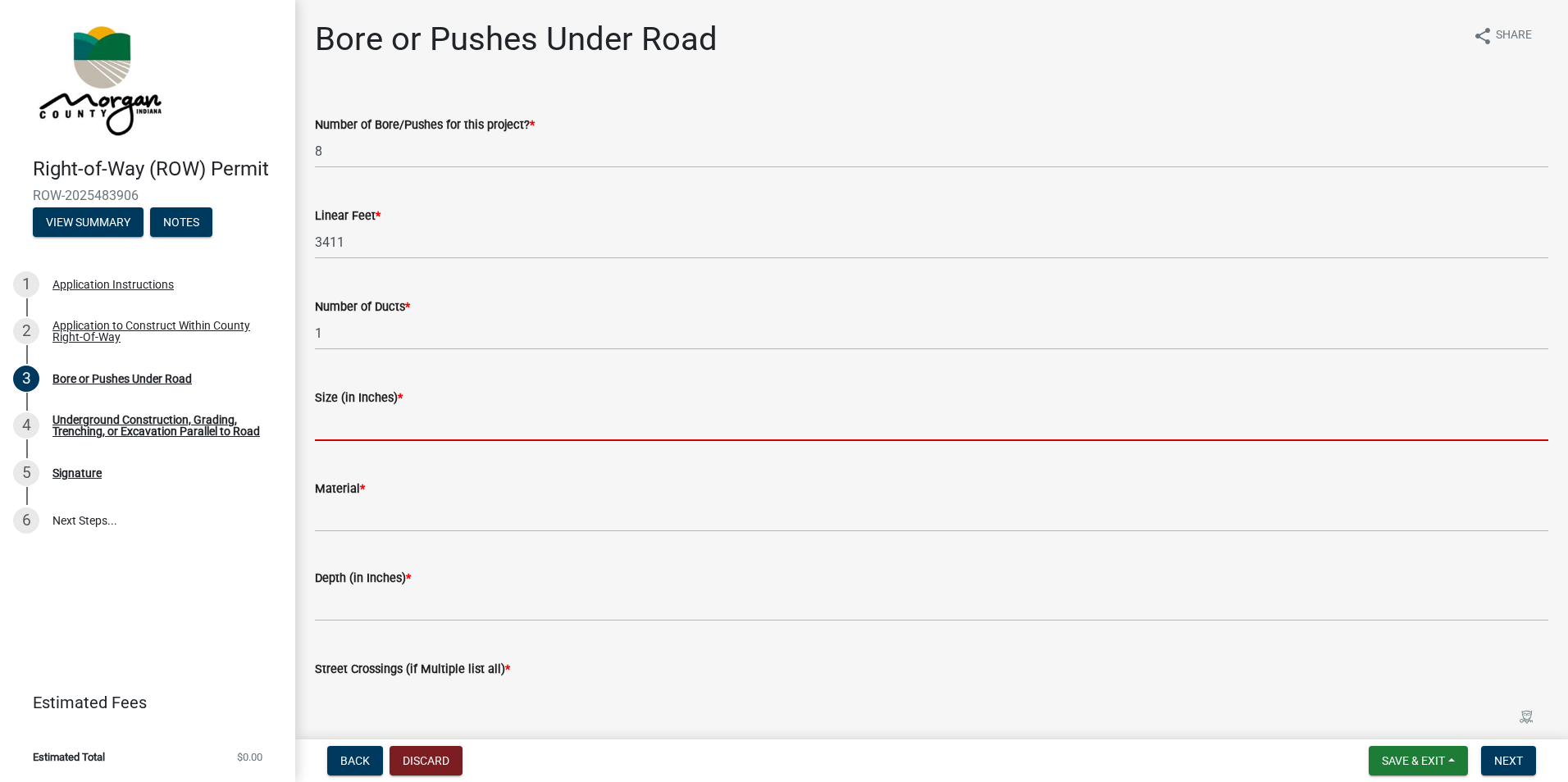
click at [431, 434] on input "text" at bounding box center [931, 424] width 1234 height 34
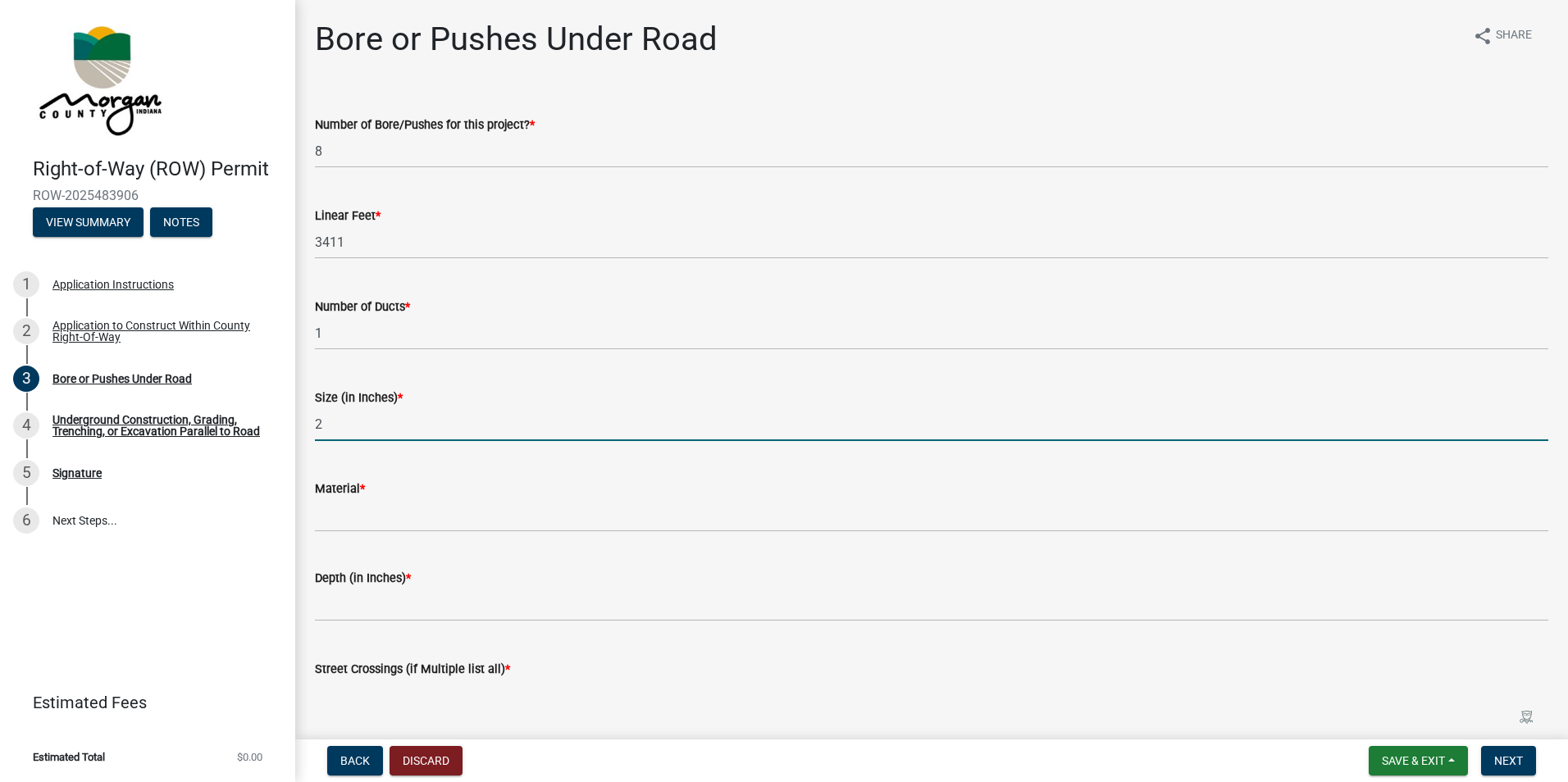
type input "2"
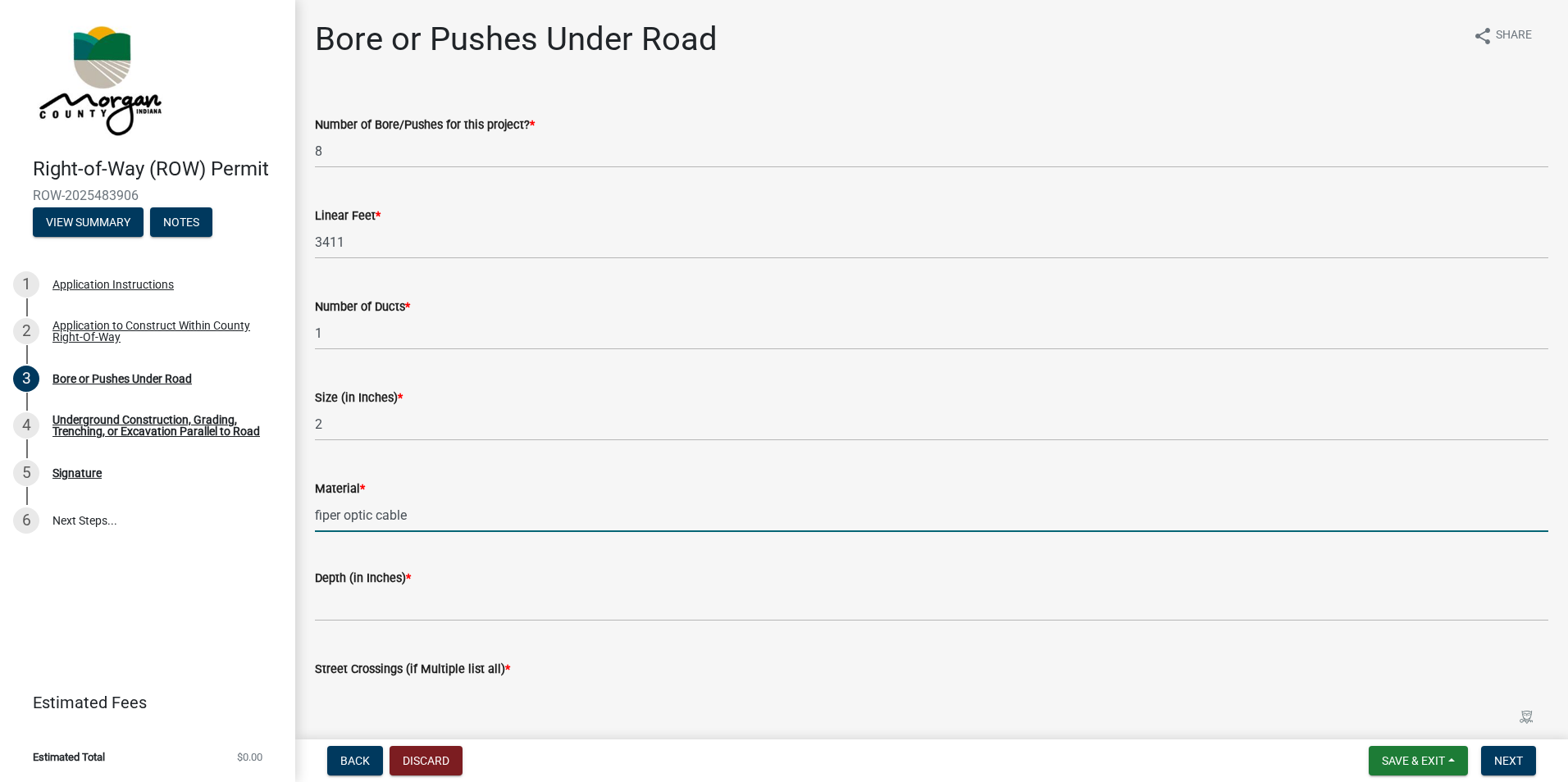
type input "fiper optic cable"
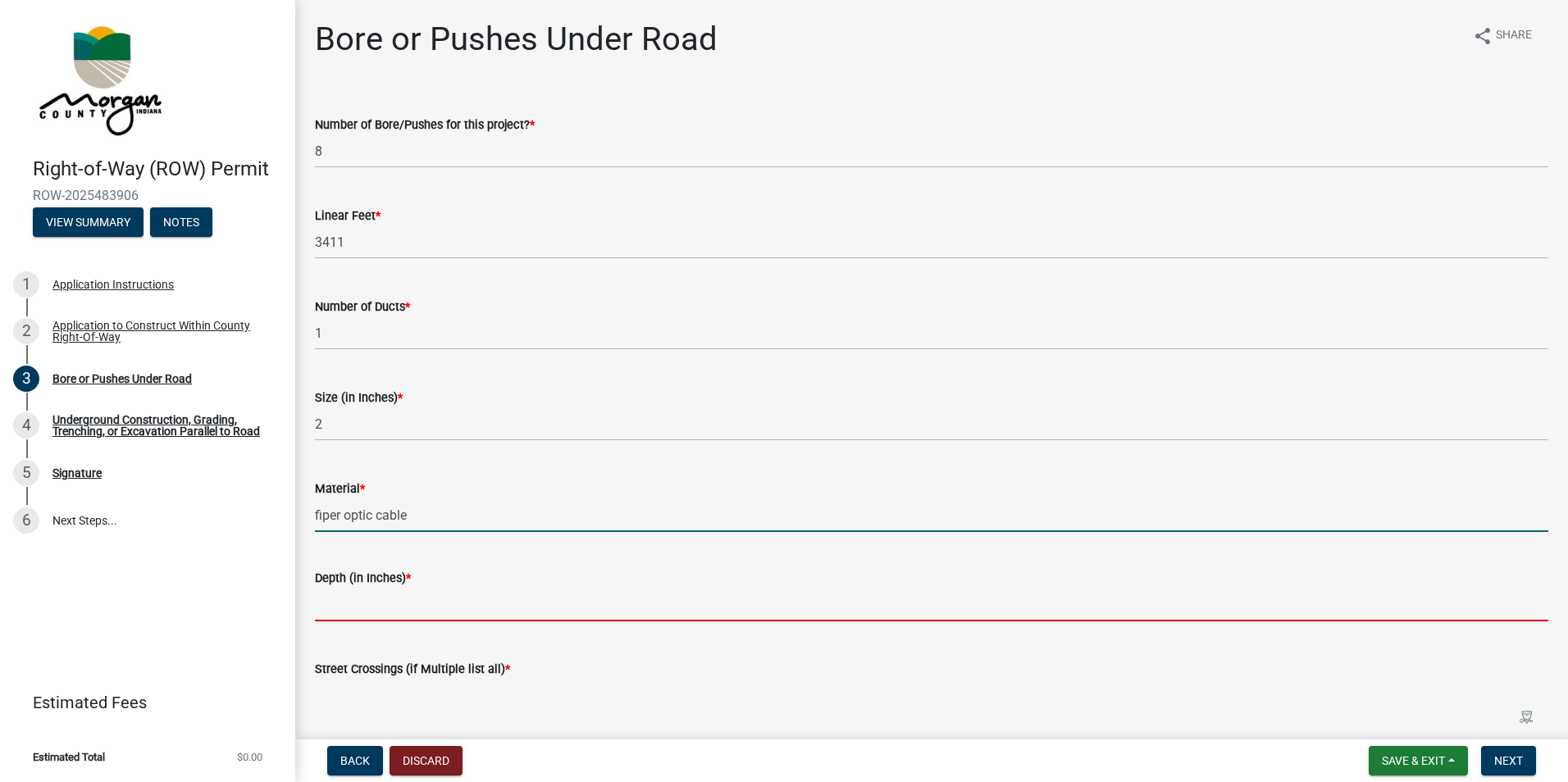
click at [389, 603] on input "text" at bounding box center [931, 604] width 1234 height 34
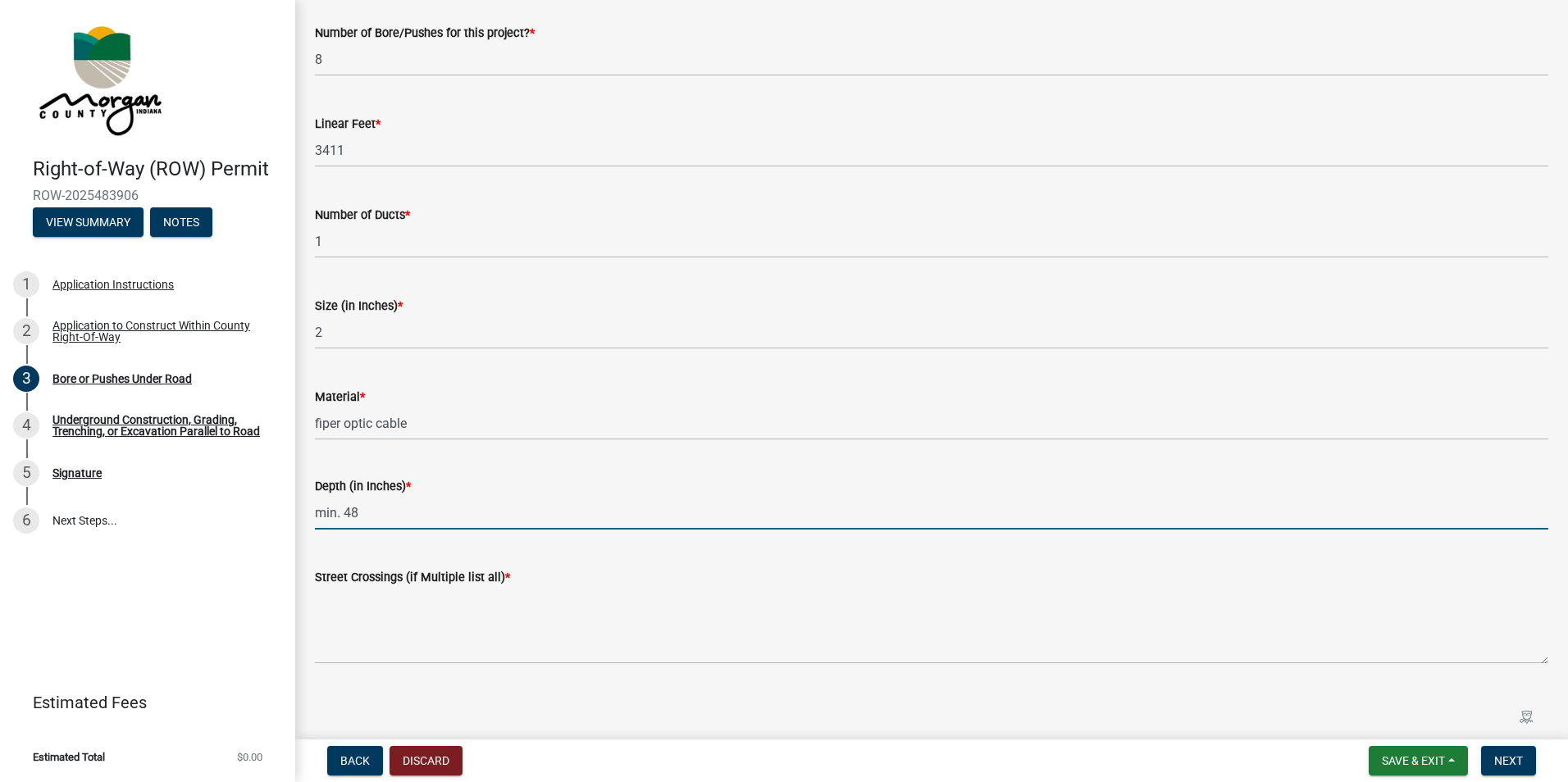
scroll to position [100, 0]
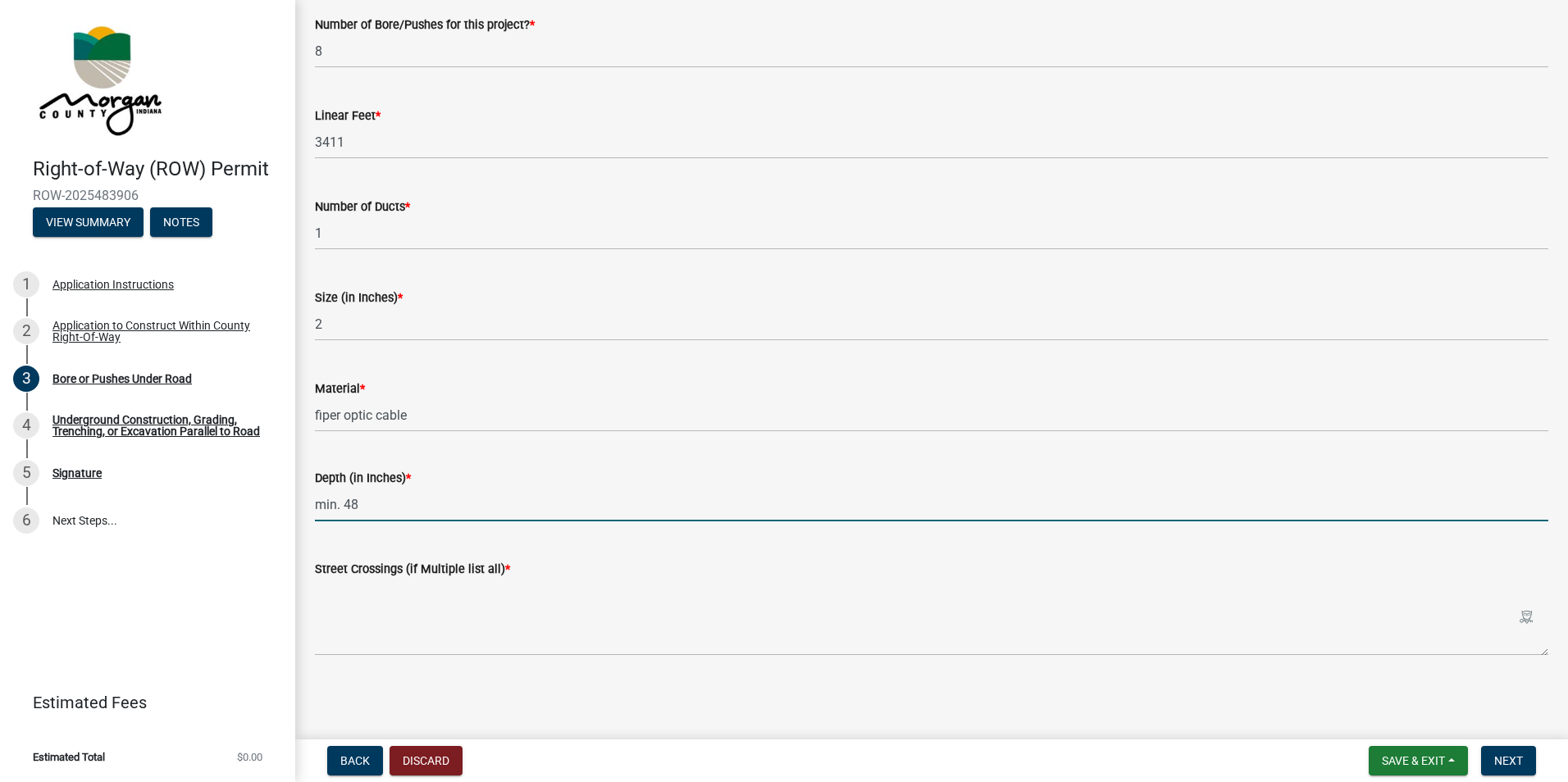
type input "0.48"
click at [458, 573] on label "Street Crossings (if Multiple list all) *" at bounding box center [412, 570] width 195 height 12
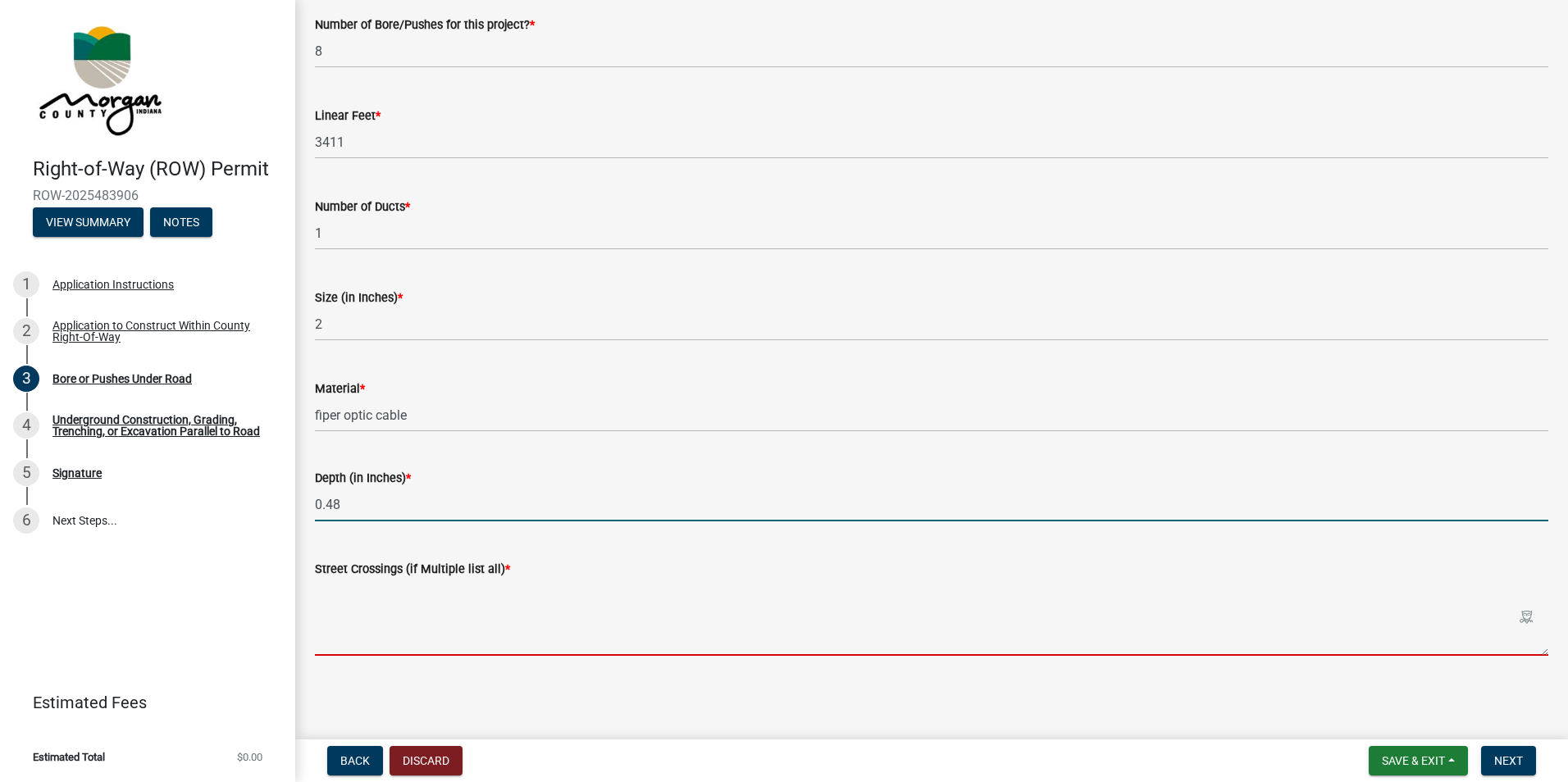
click at [458, 579] on textarea "Street Crossings (if Multiple list all) *" at bounding box center [931, 617] width 1234 height 77
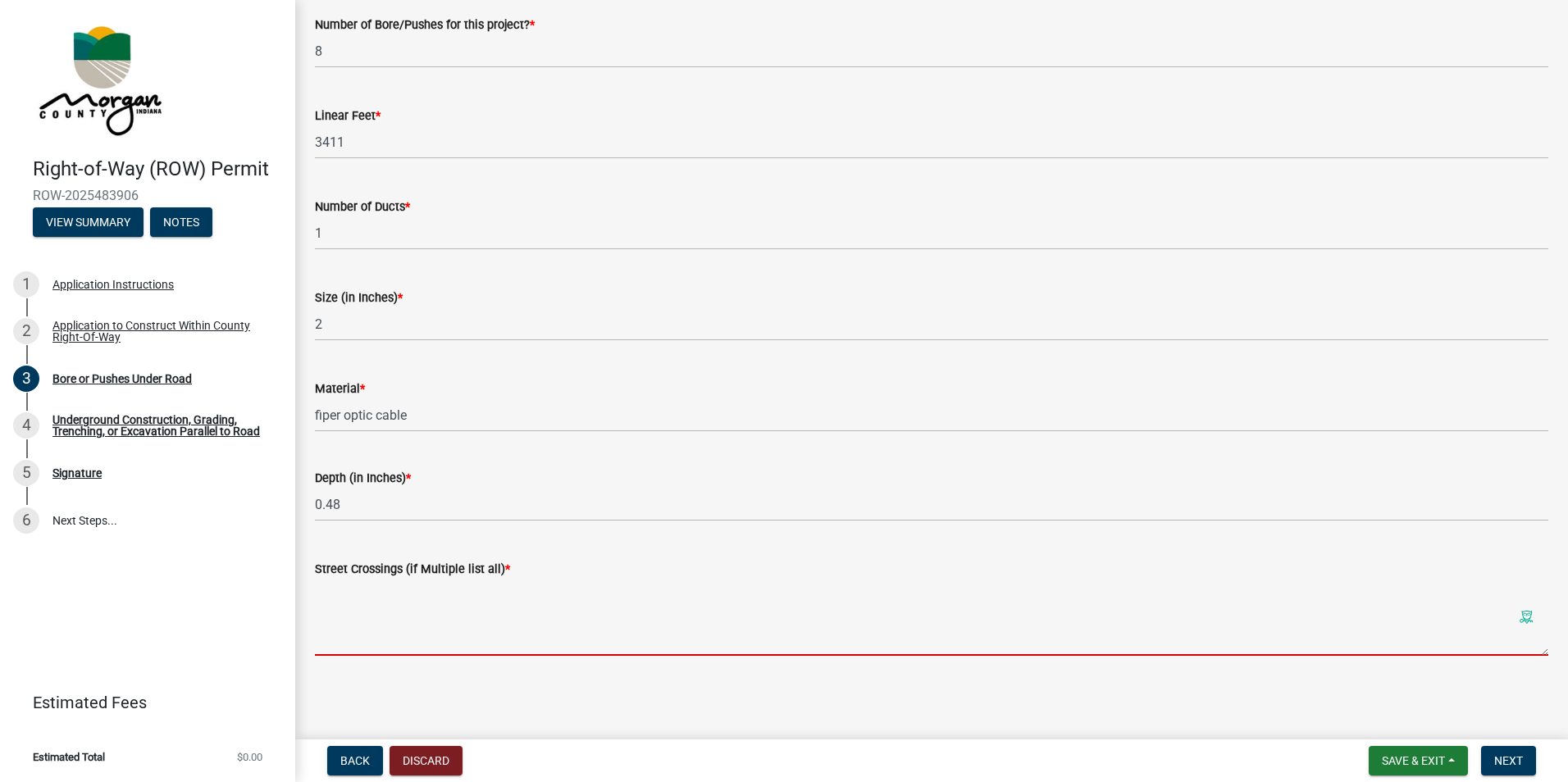
click at [385, 605] on textarea "Street Crossings (if Multiple list all) *" at bounding box center [931, 617] width 1234 height 77
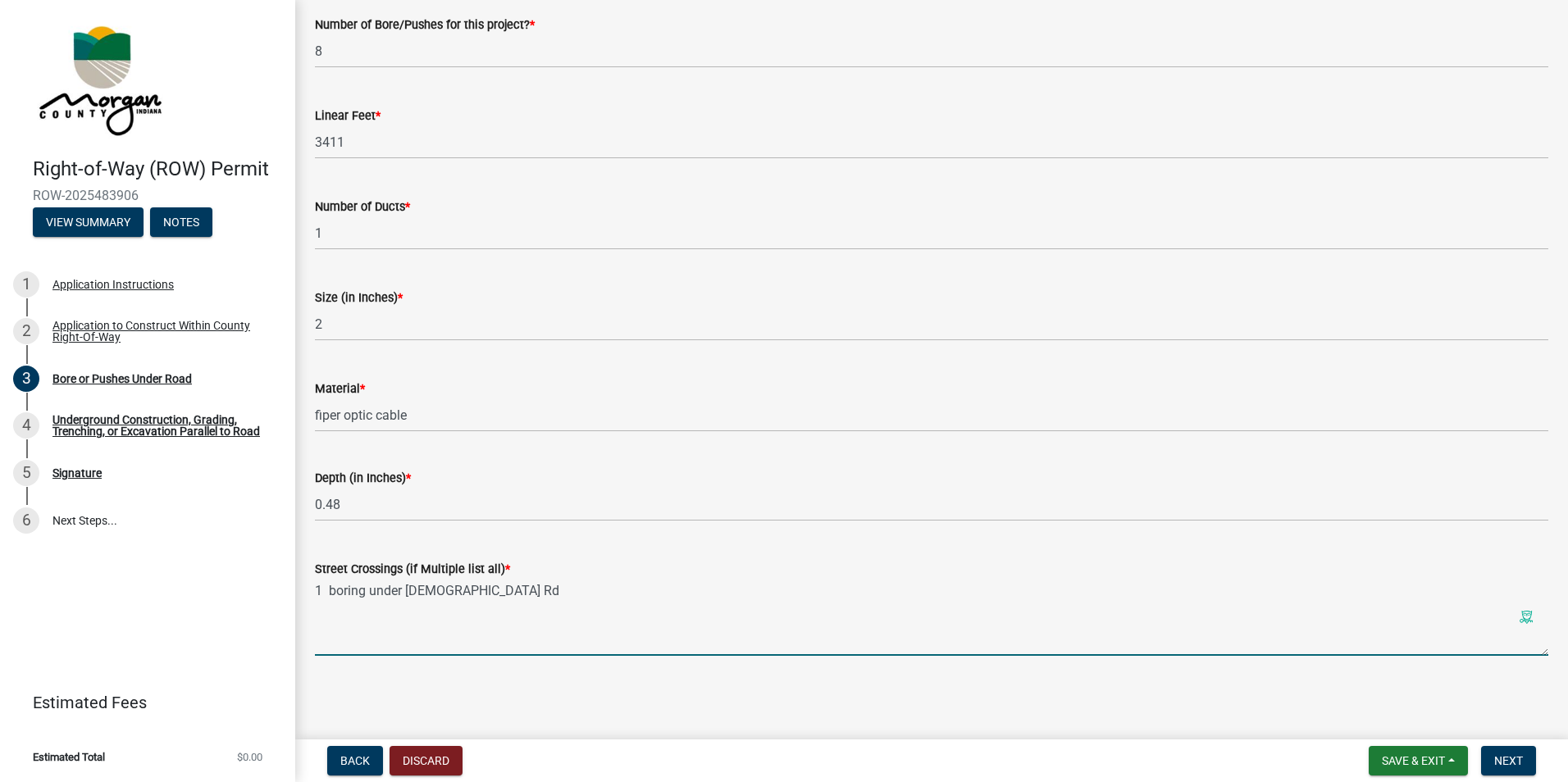
click at [548, 584] on textarea "1 boring under Liber Church Rd" at bounding box center [931, 617] width 1234 height 77
click at [592, 592] on textarea "2 boring under Liber Church Rd" at bounding box center [931, 617] width 1234 height 77
type textarea "2 boring under Liber Church Rd & E Hacker Rd"
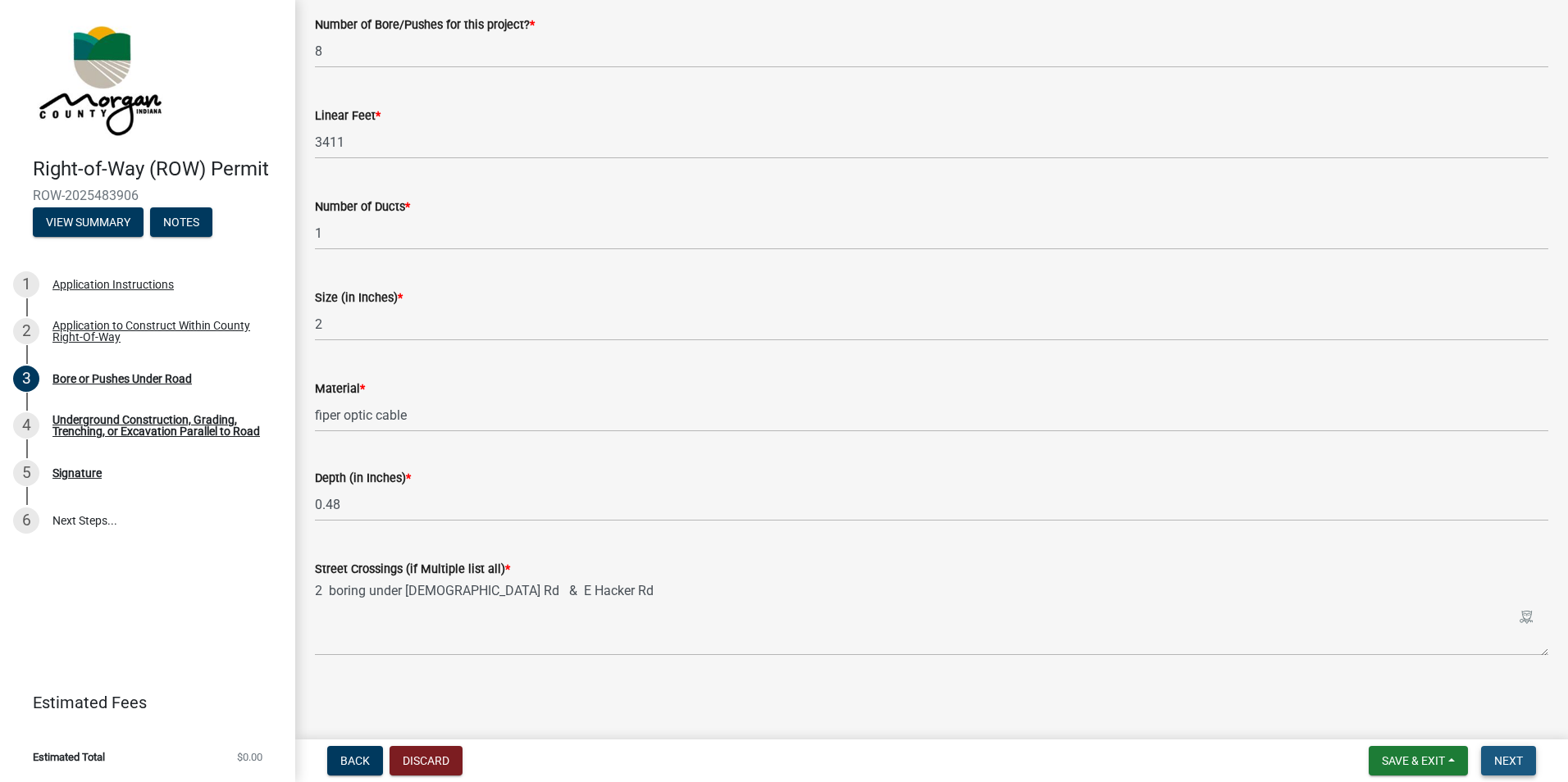
click at [1508, 758] on span "Next" at bounding box center [1508, 761] width 28 height 13
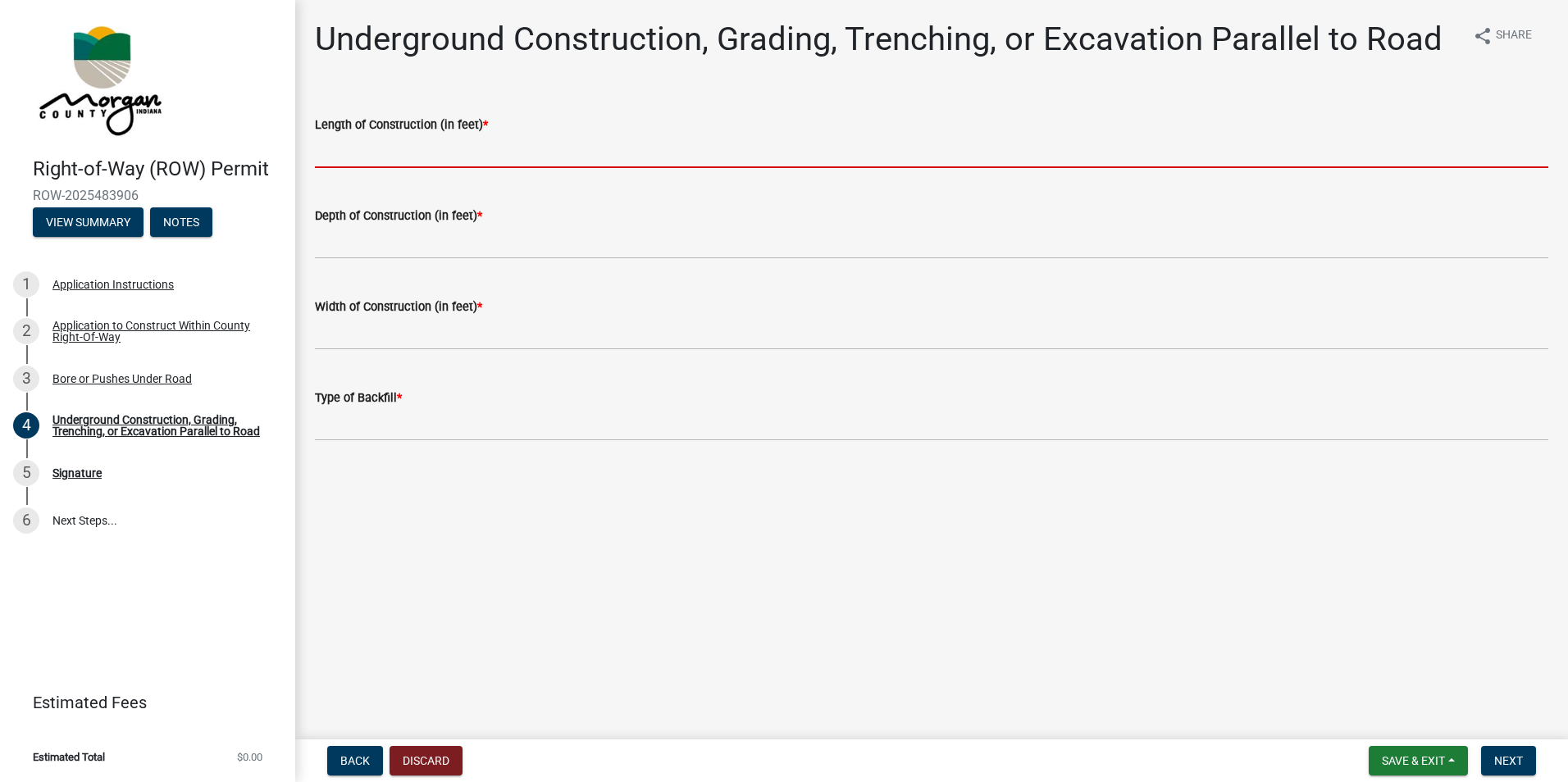
click at [420, 154] on input "text" at bounding box center [931, 151] width 1234 height 34
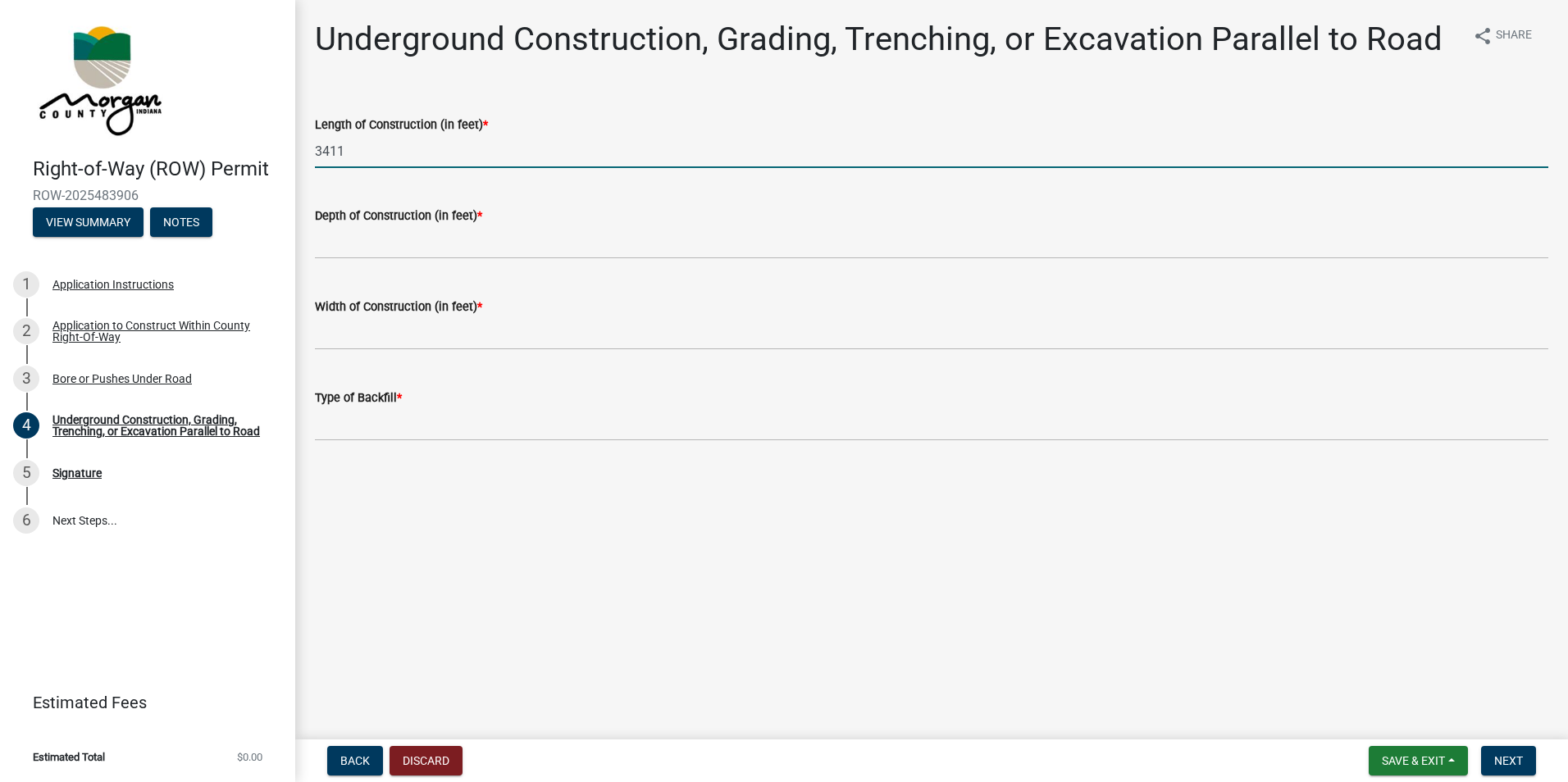
type input "3411"
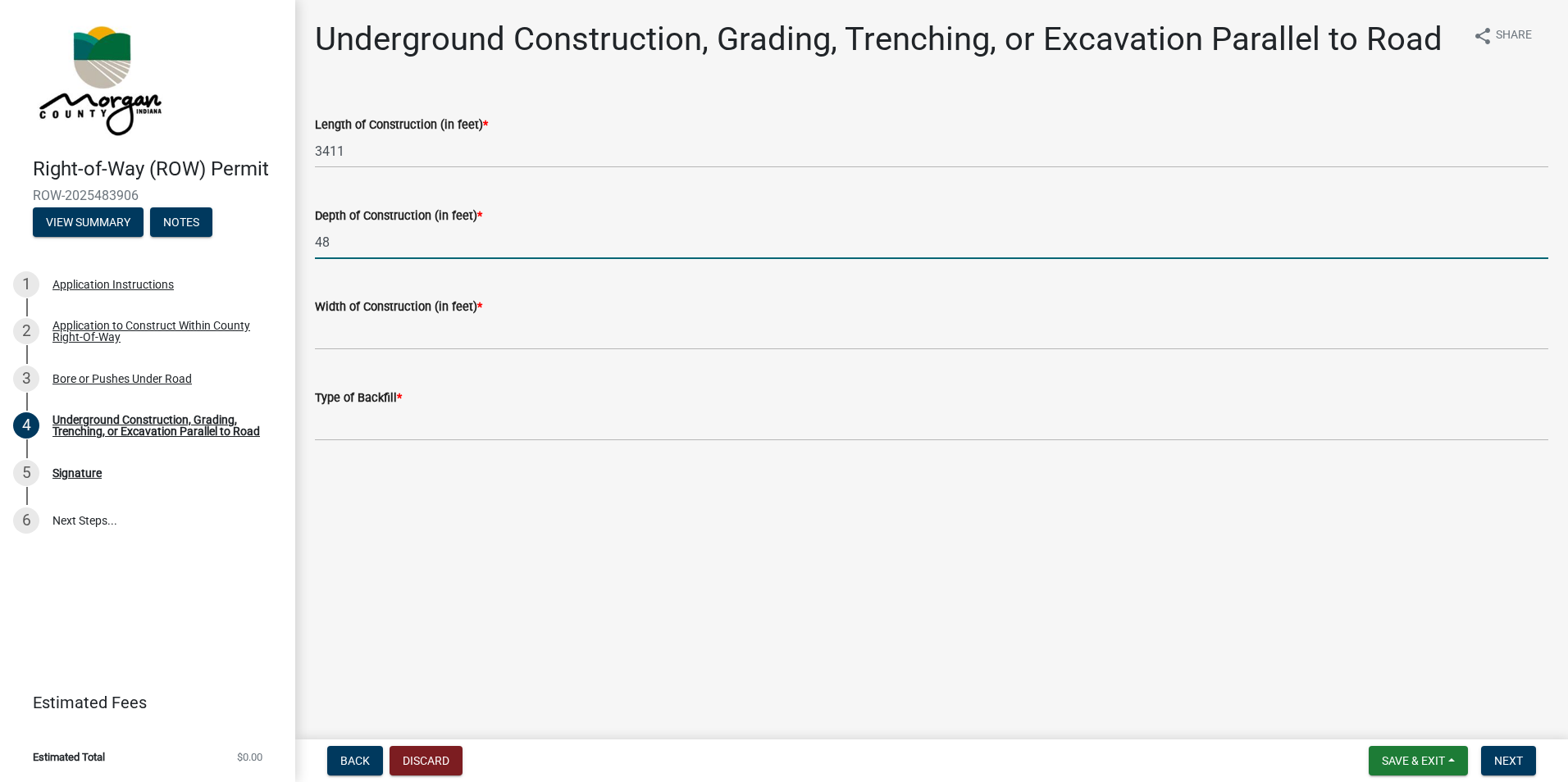
click at [333, 246] on input "48" at bounding box center [931, 242] width 1234 height 34
type input "4"
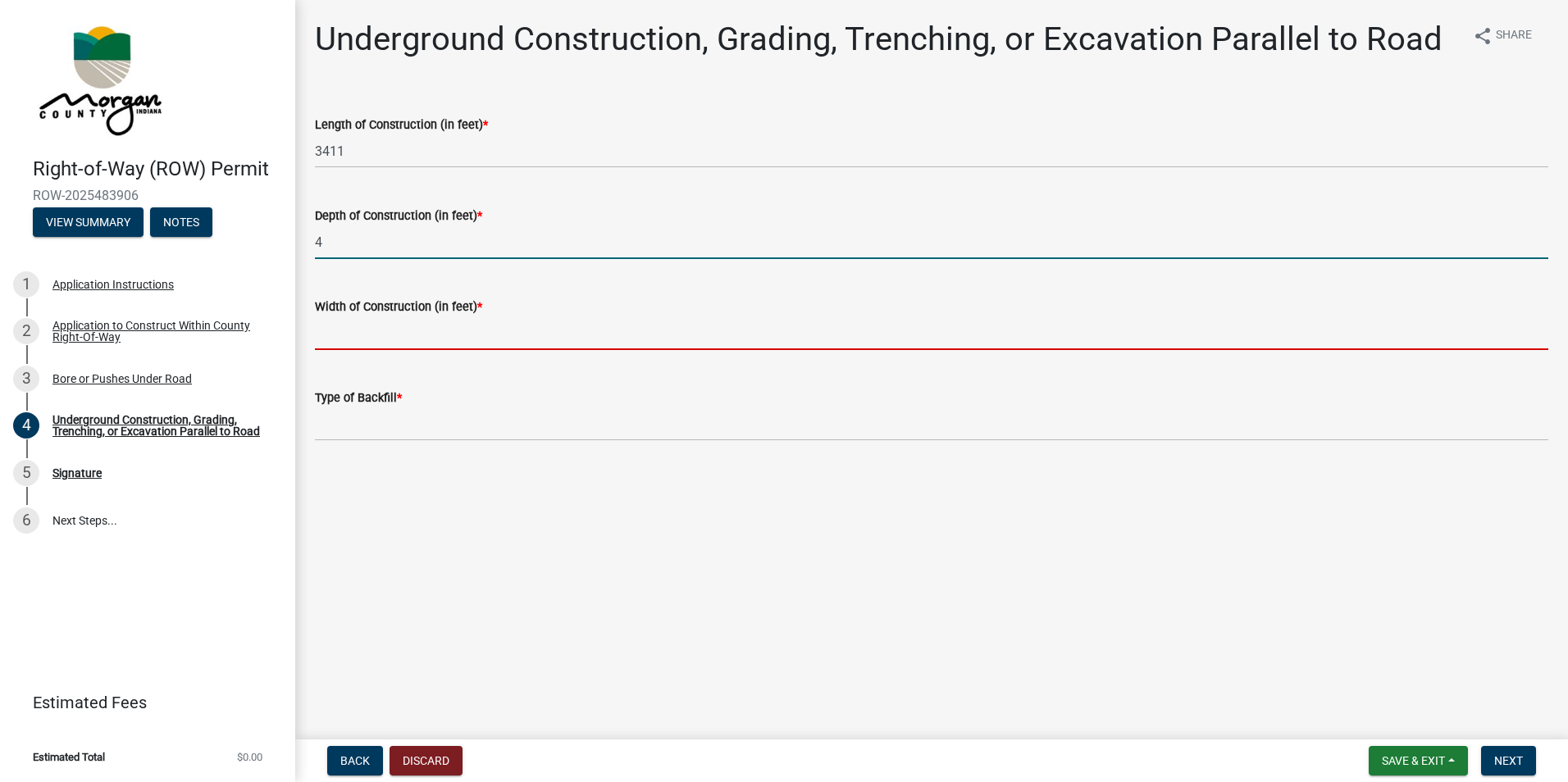
click at [389, 334] on input "text" at bounding box center [931, 333] width 1234 height 34
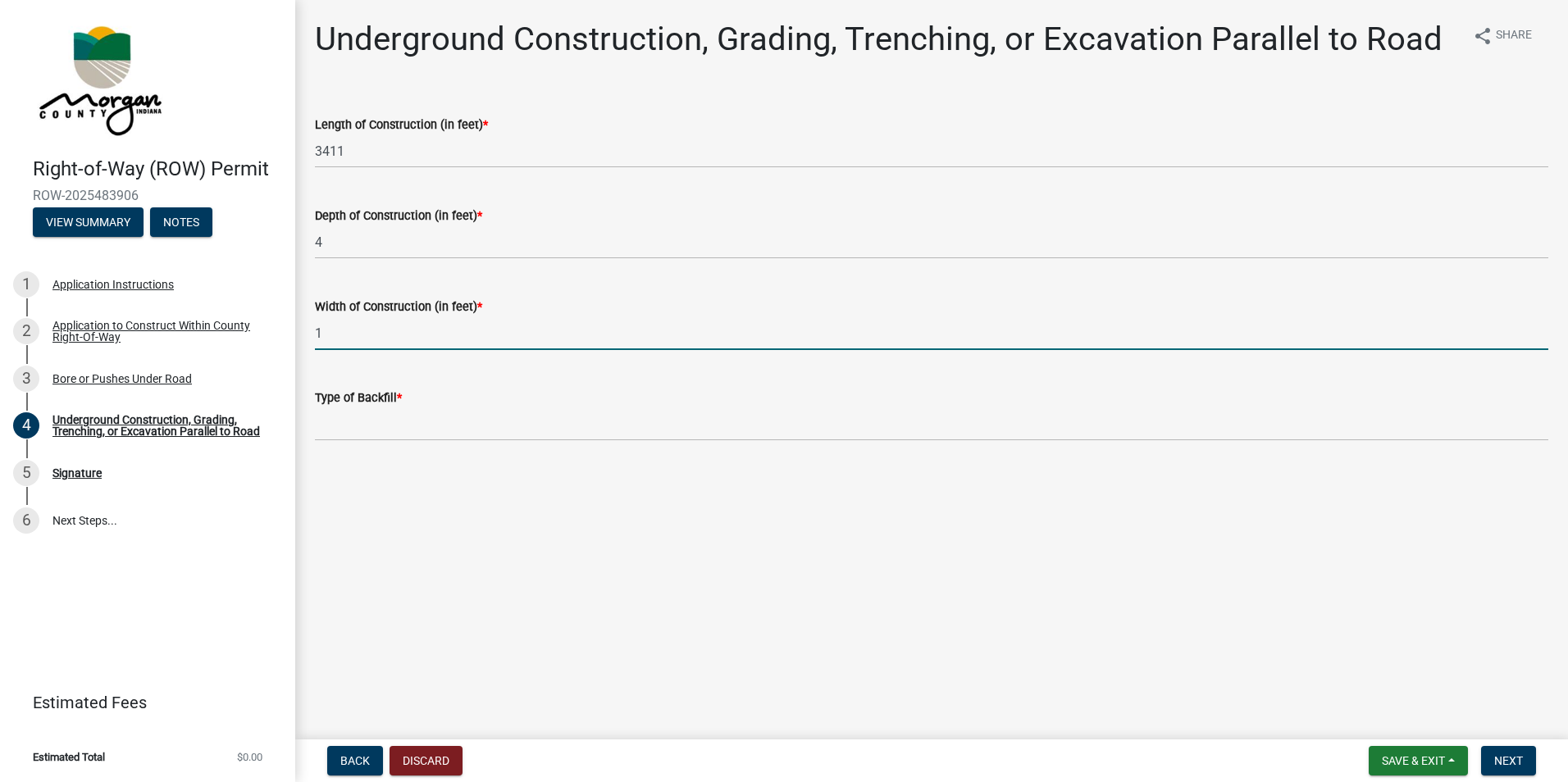
type input "1"
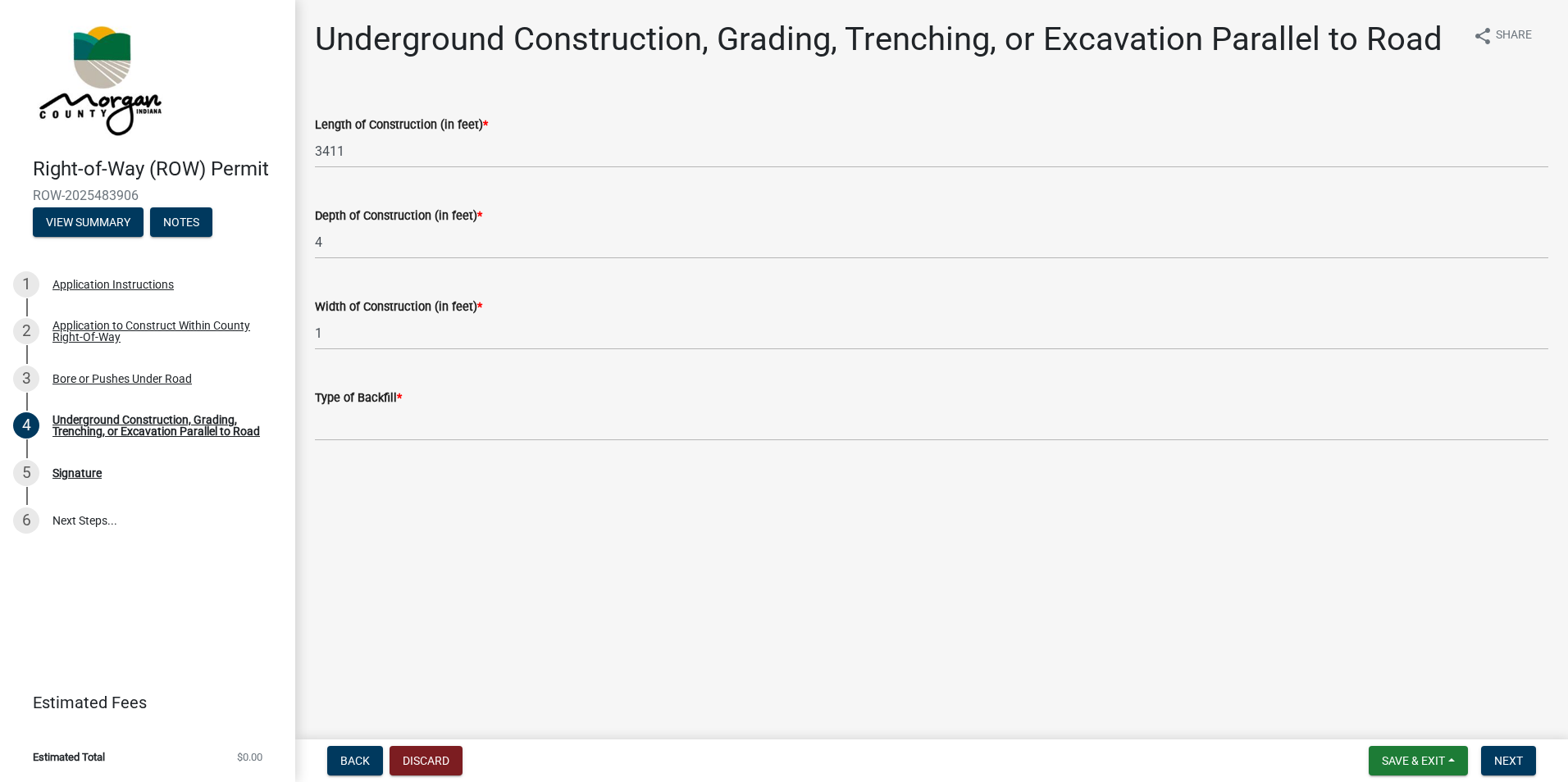
click at [359, 404] on label "Type of Backfill *" at bounding box center [358, 398] width 87 height 12
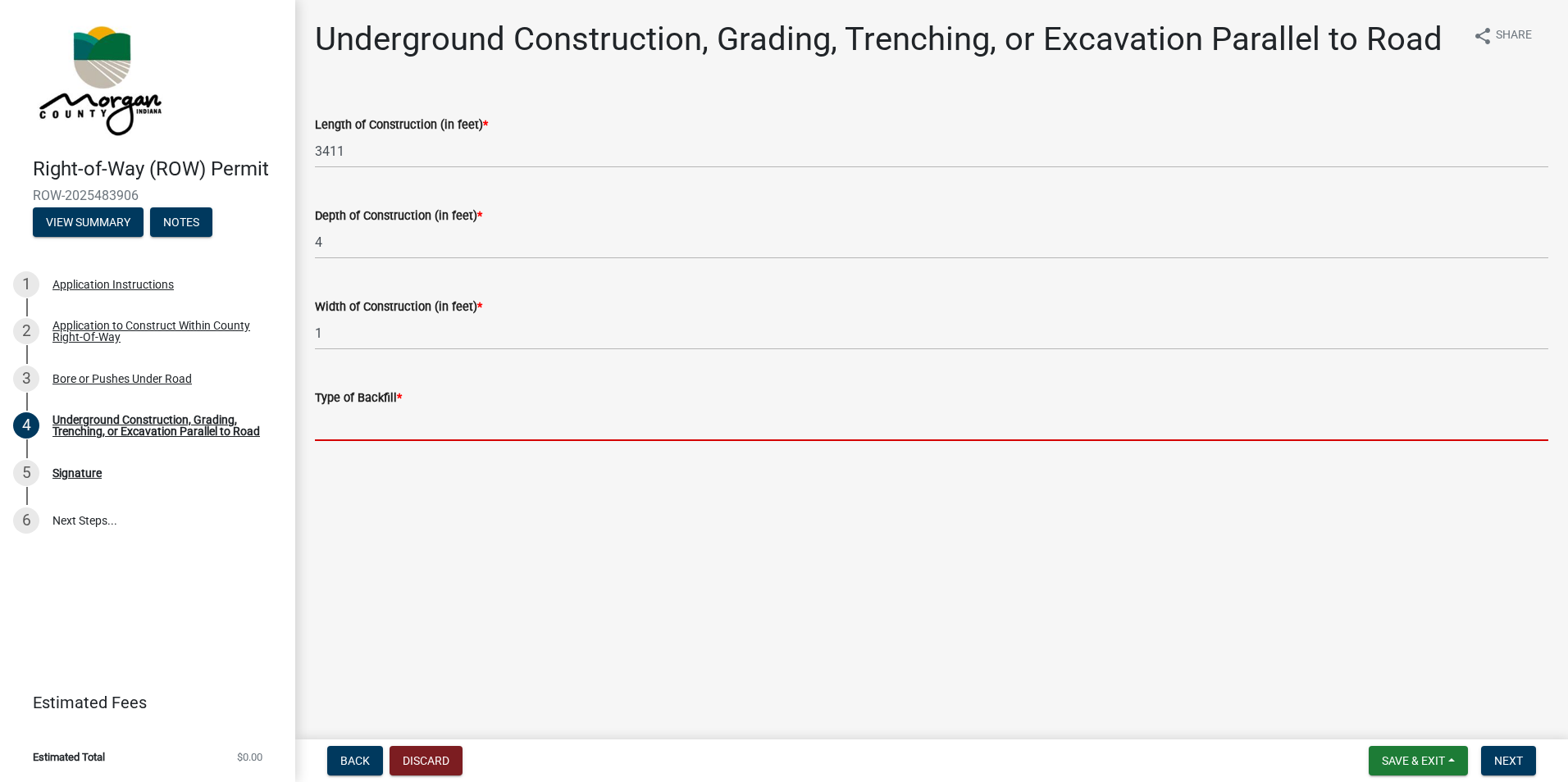
click at [359, 407] on input "Type of Backfill *" at bounding box center [931, 424] width 1234 height 34
click at [352, 417] on input "Type of Backfill *" at bounding box center [931, 424] width 1234 height 34
click at [370, 395] on label "Type of Backfill *" at bounding box center [358, 398] width 87 height 12
click at [370, 407] on input "Type of Backfill *" at bounding box center [931, 424] width 1234 height 34
click at [436, 422] on input "Type of Backfill *" at bounding box center [931, 424] width 1234 height 34
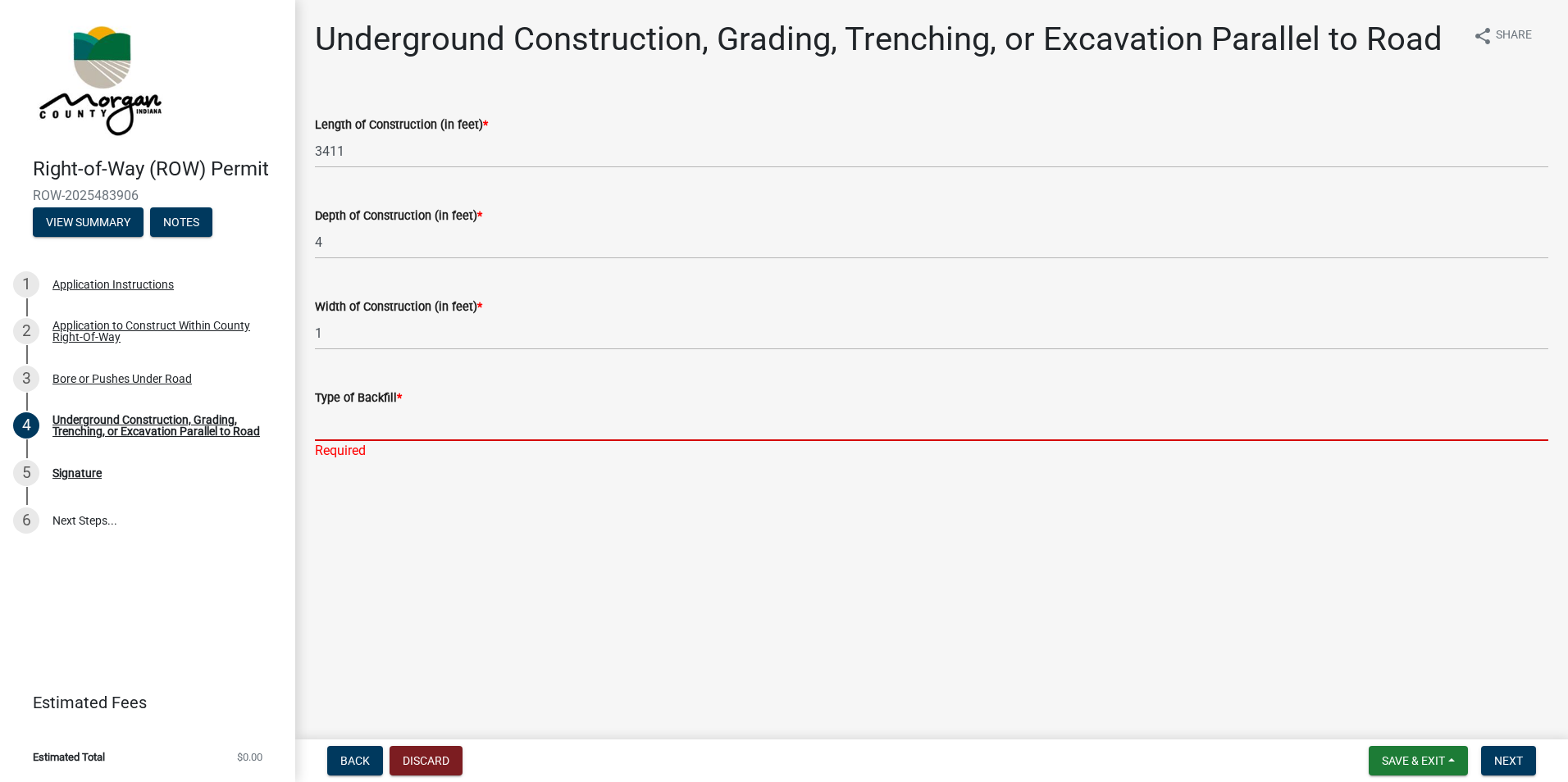
type input "n"
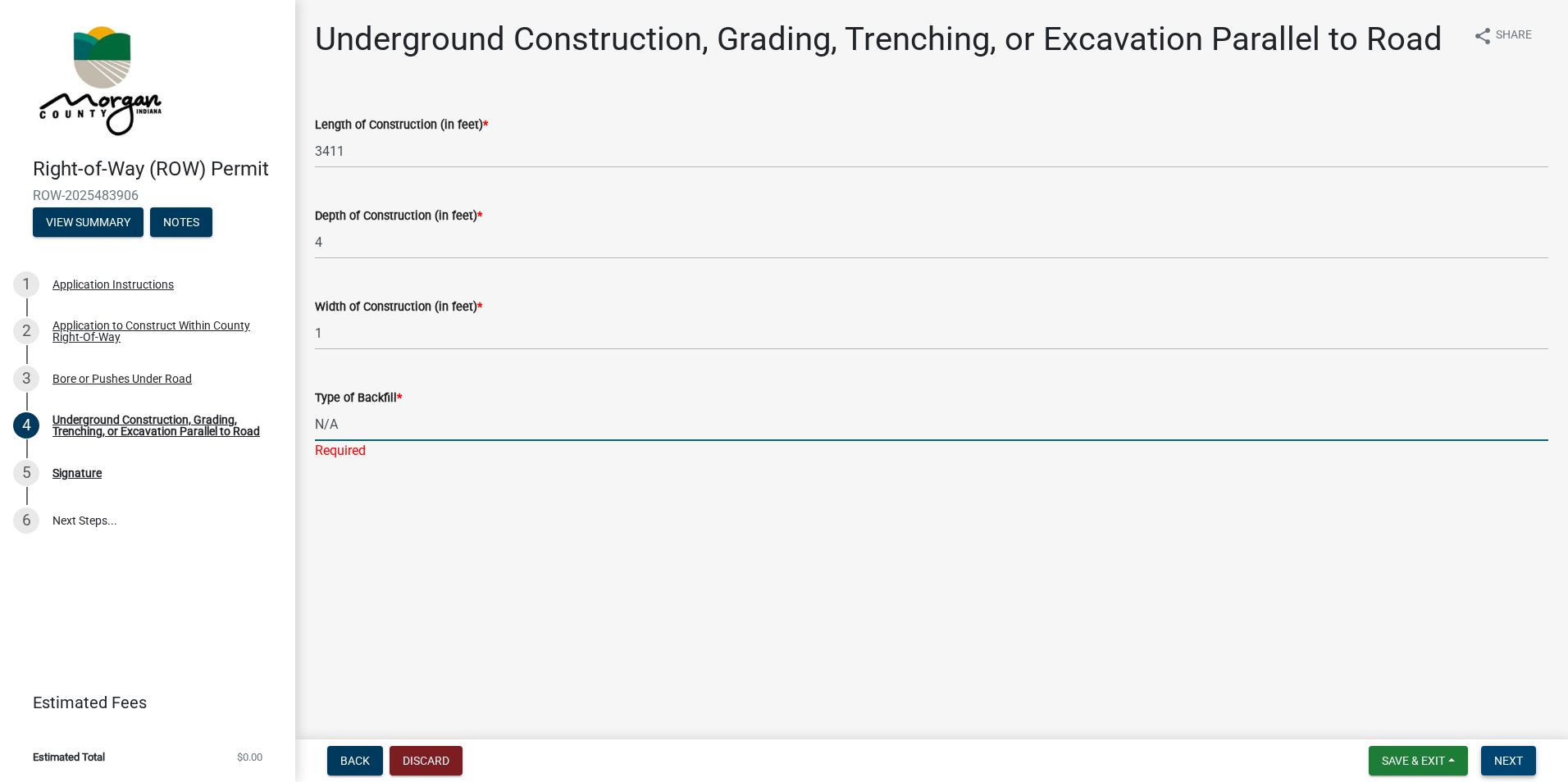
type input "N/A"
click at [1517, 764] on span "Next" at bounding box center [1508, 761] width 28 height 13
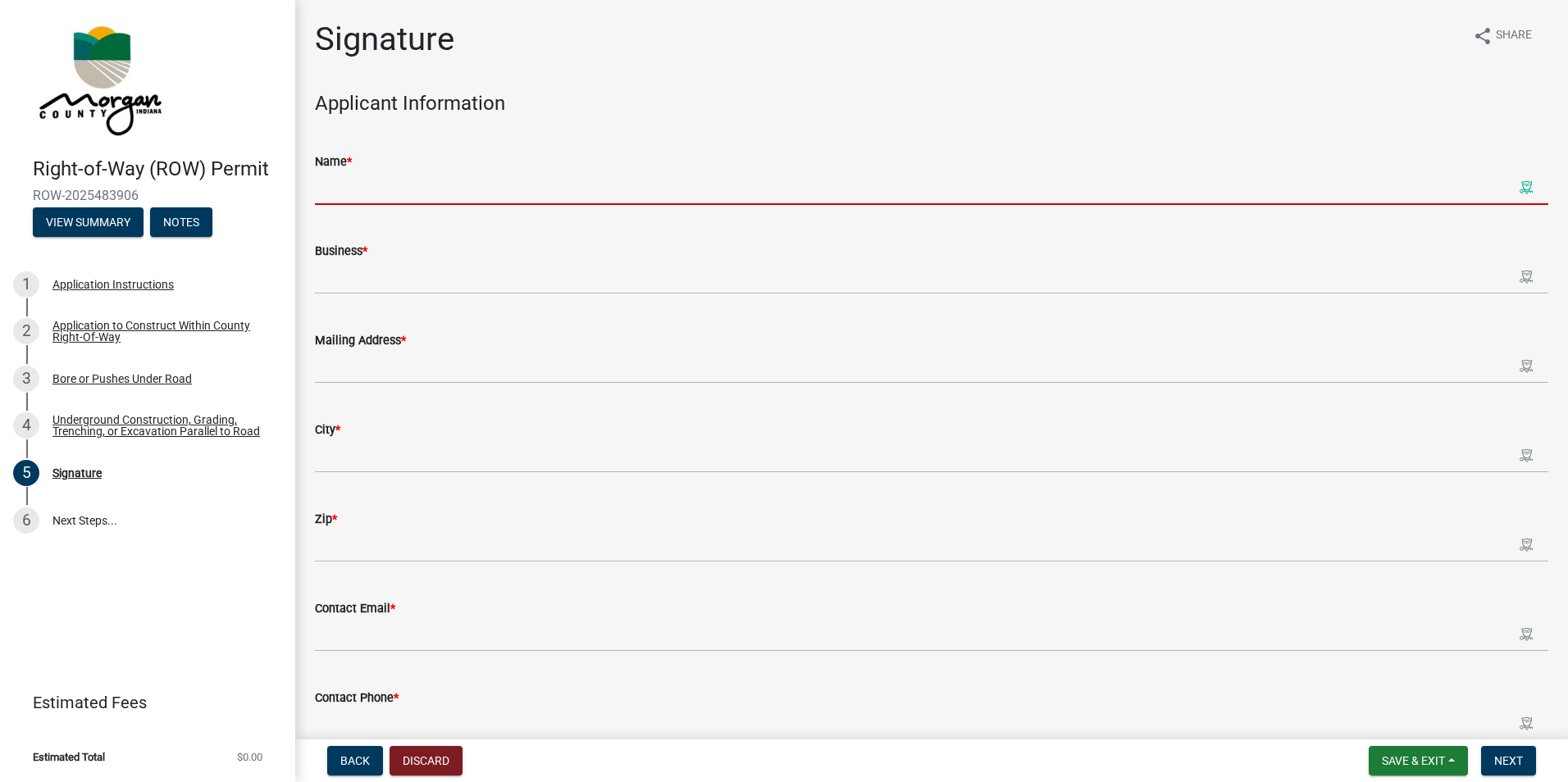
drag, startPoint x: 422, startPoint y: 190, endPoint x: 437, endPoint y: 190, distance: 15.0
click at [425, 190] on input "Name *" at bounding box center [931, 188] width 1234 height 34
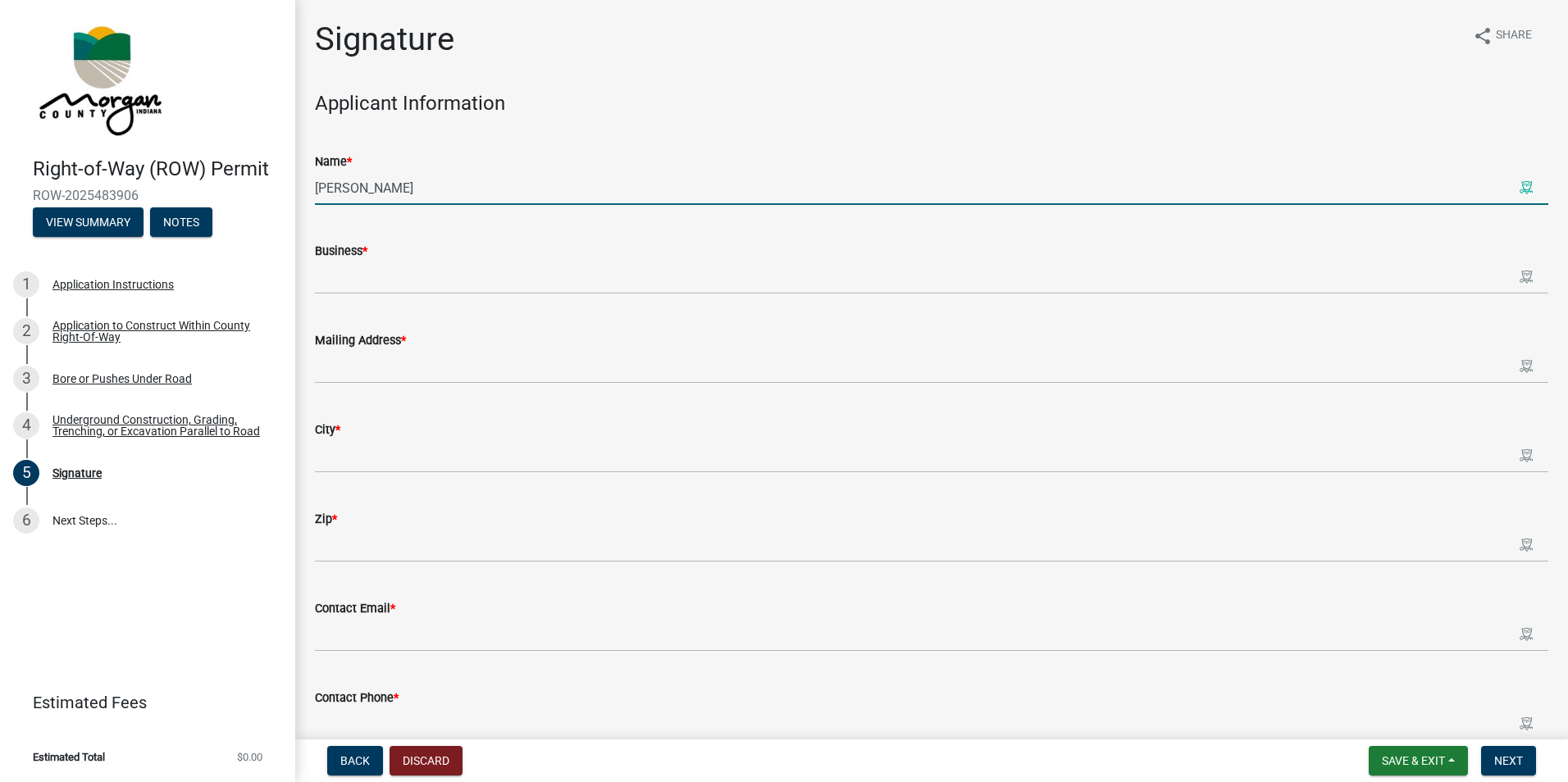
type input "[PERSON_NAME]"
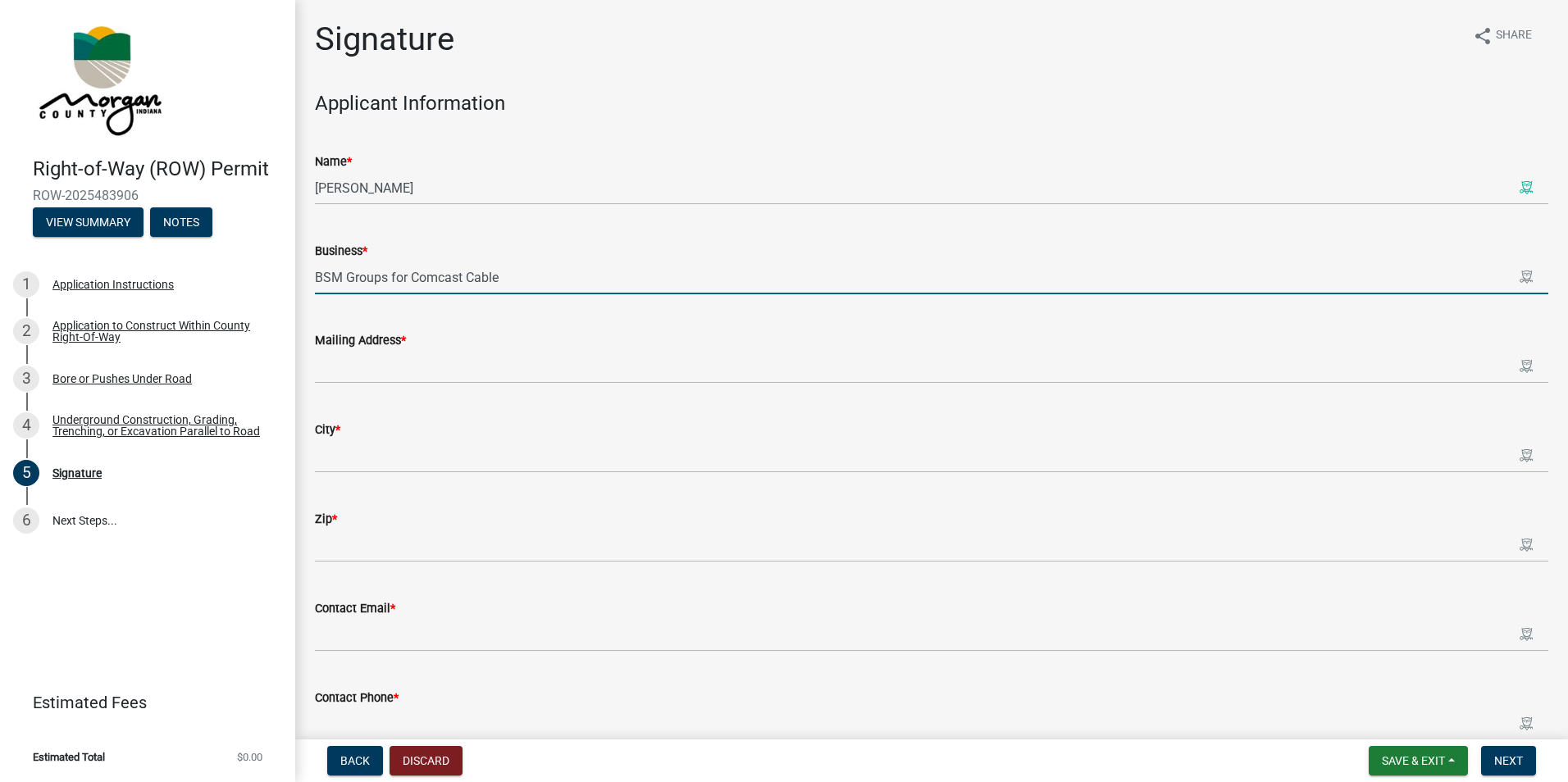
type input "BSM Groups for Comcast Cable"
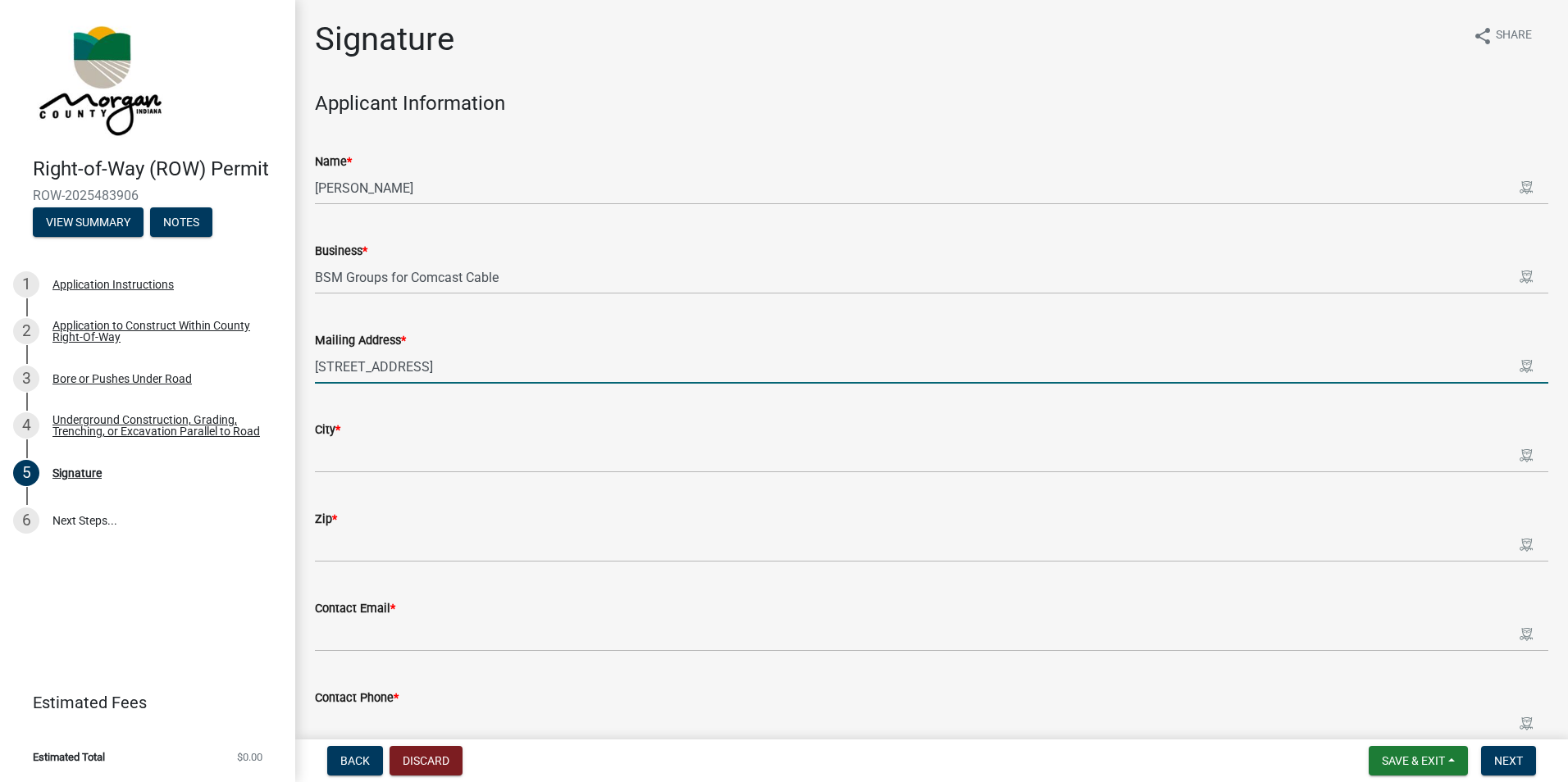
type input "[STREET_ADDRESS]"
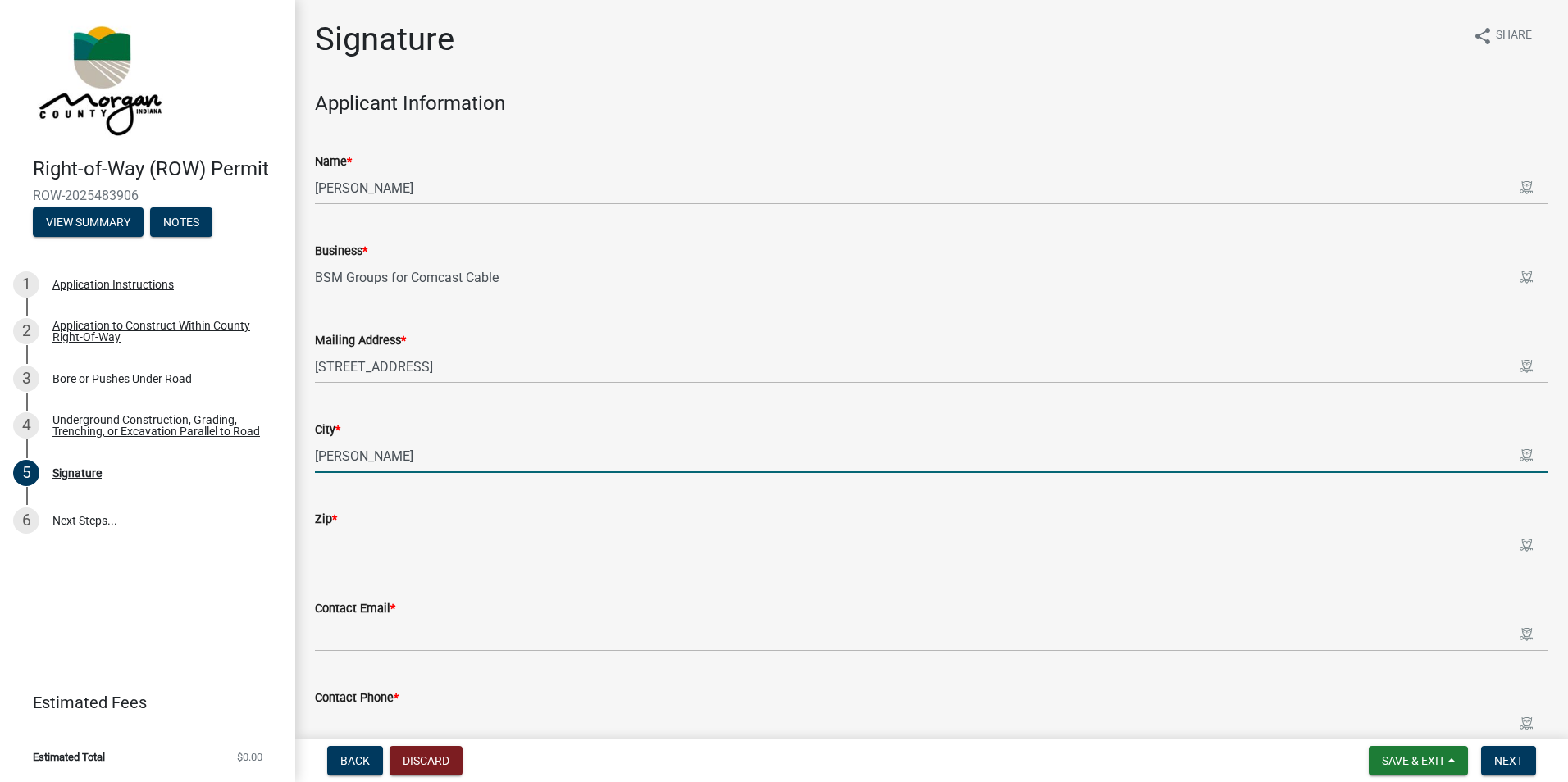
type input "[PERSON_NAME]"
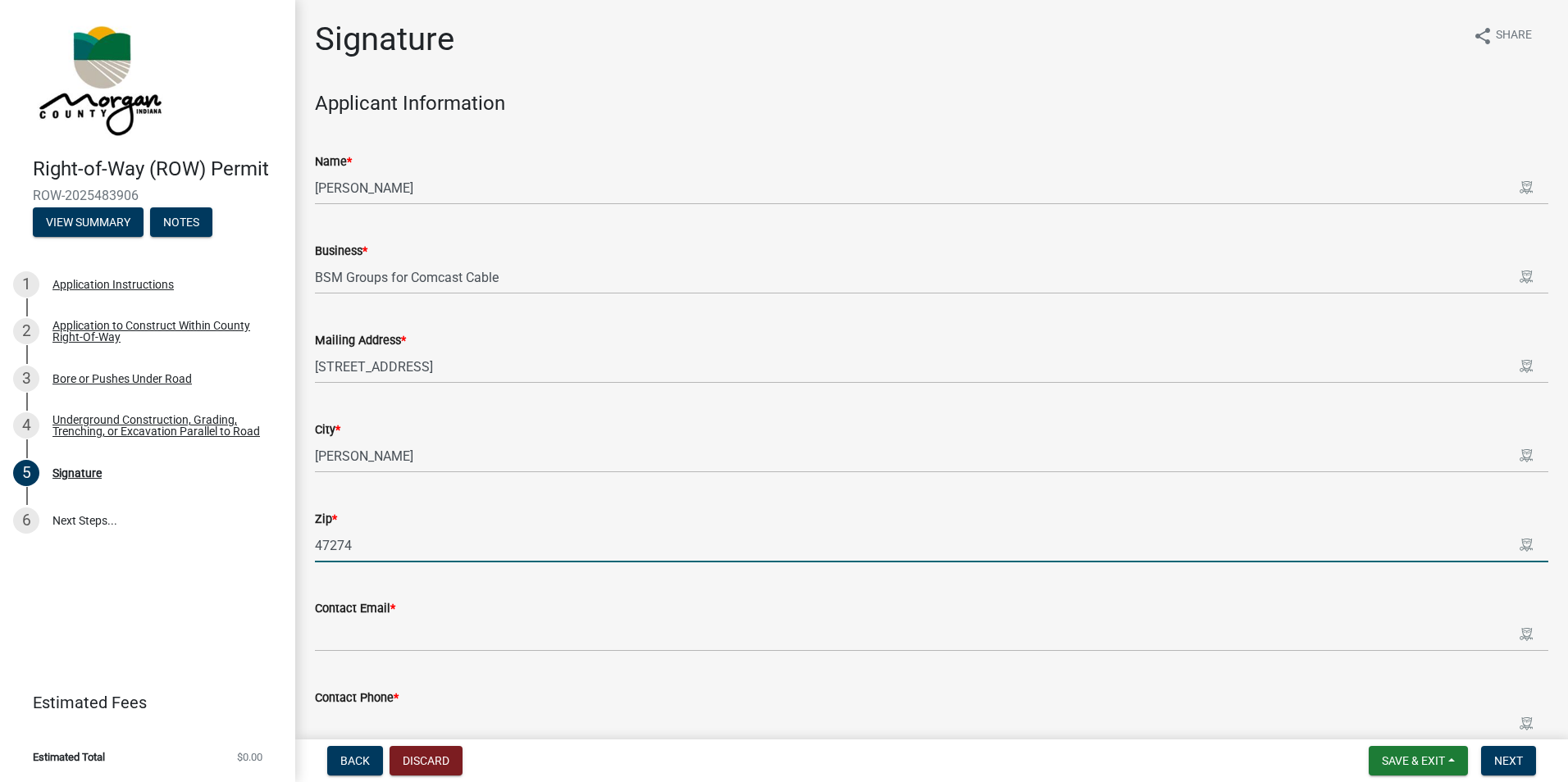
type input "47274"
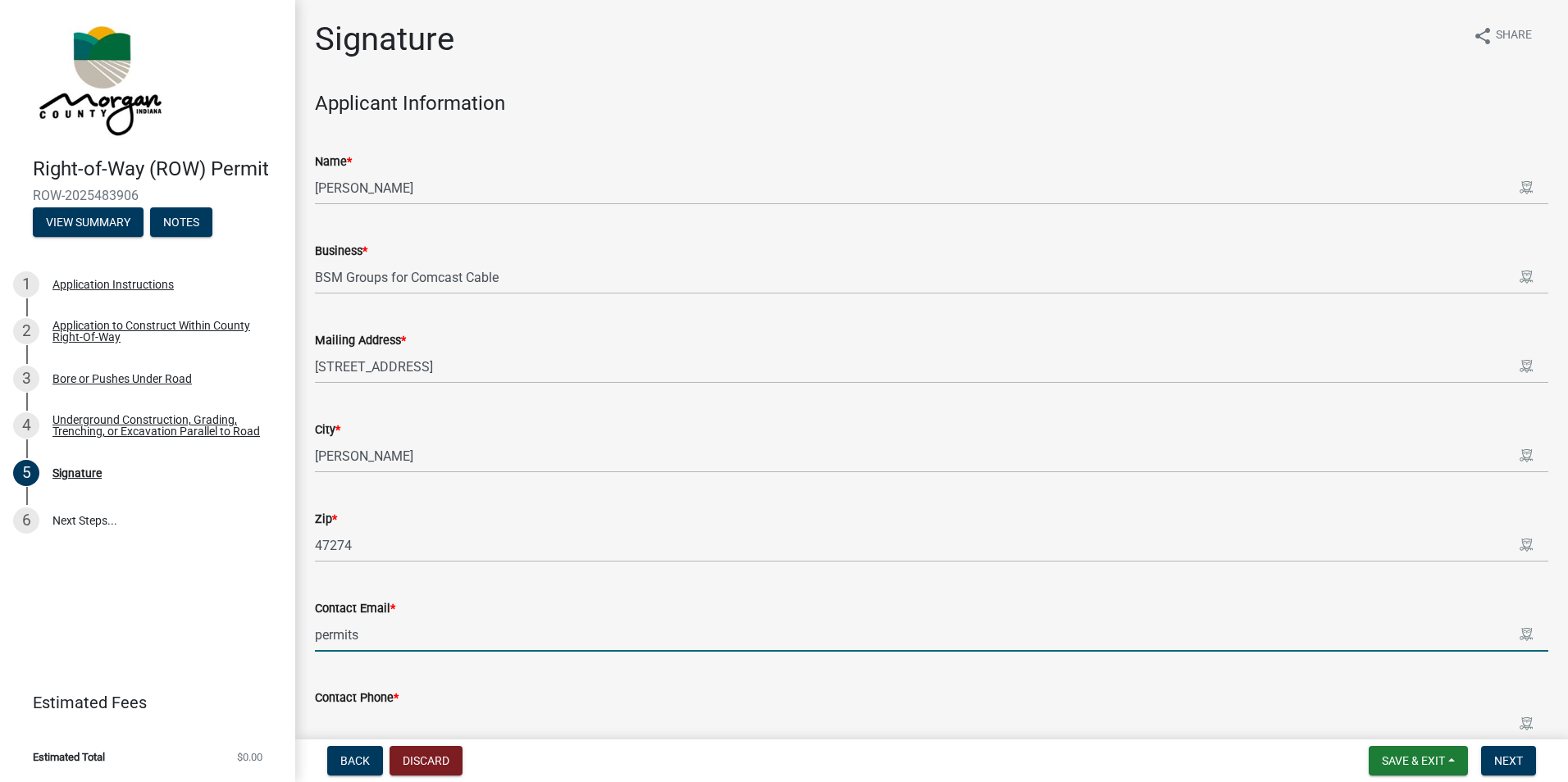
type input "[EMAIL_ADDRESS][DOMAIN_NAME]"
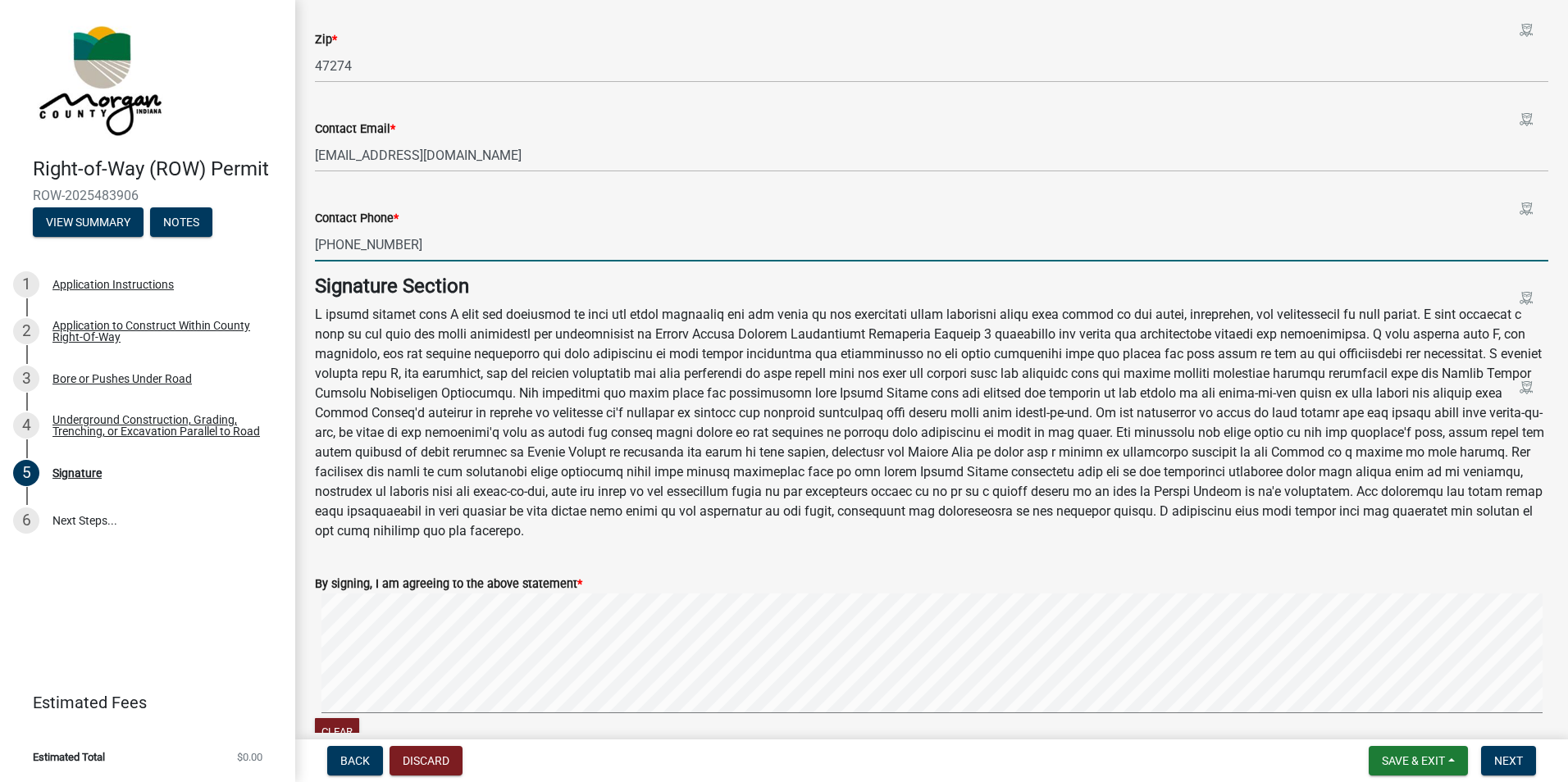
scroll to position [662, 0]
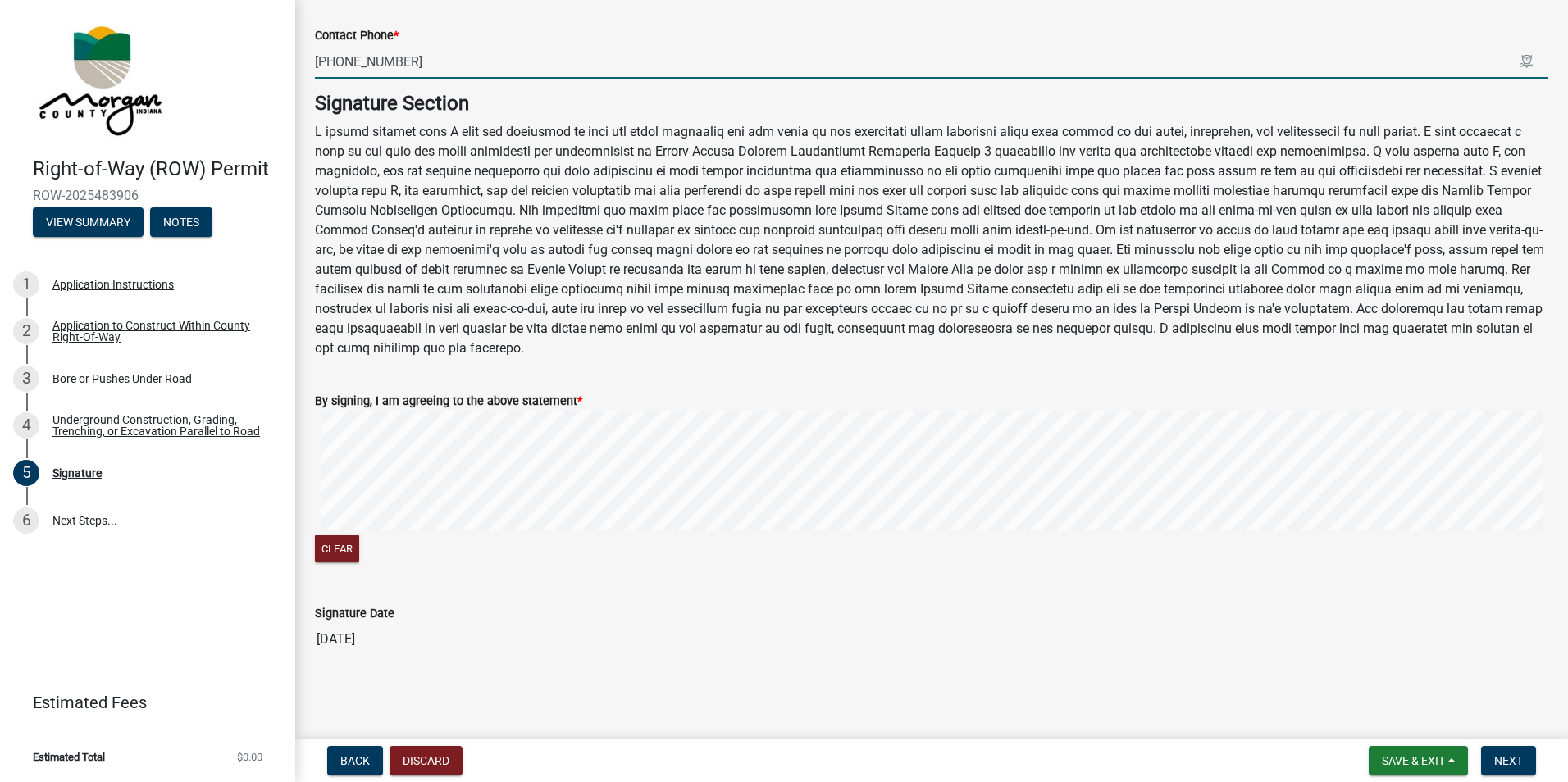
click at [1519, 557] on div "Clear" at bounding box center [931, 489] width 1234 height 156
type input "812-271-2400"
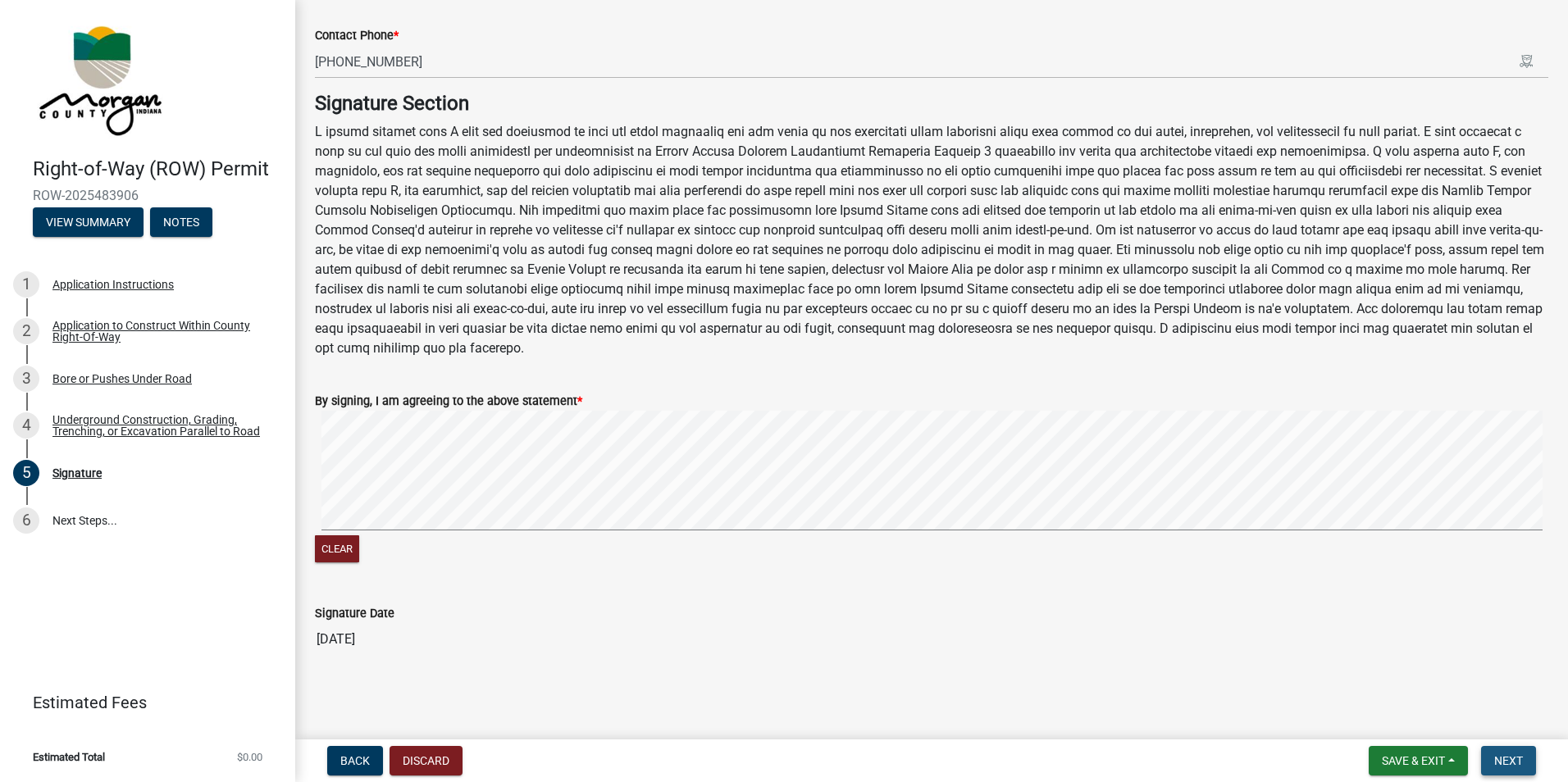
click at [1509, 763] on span "Next" at bounding box center [1508, 761] width 28 height 13
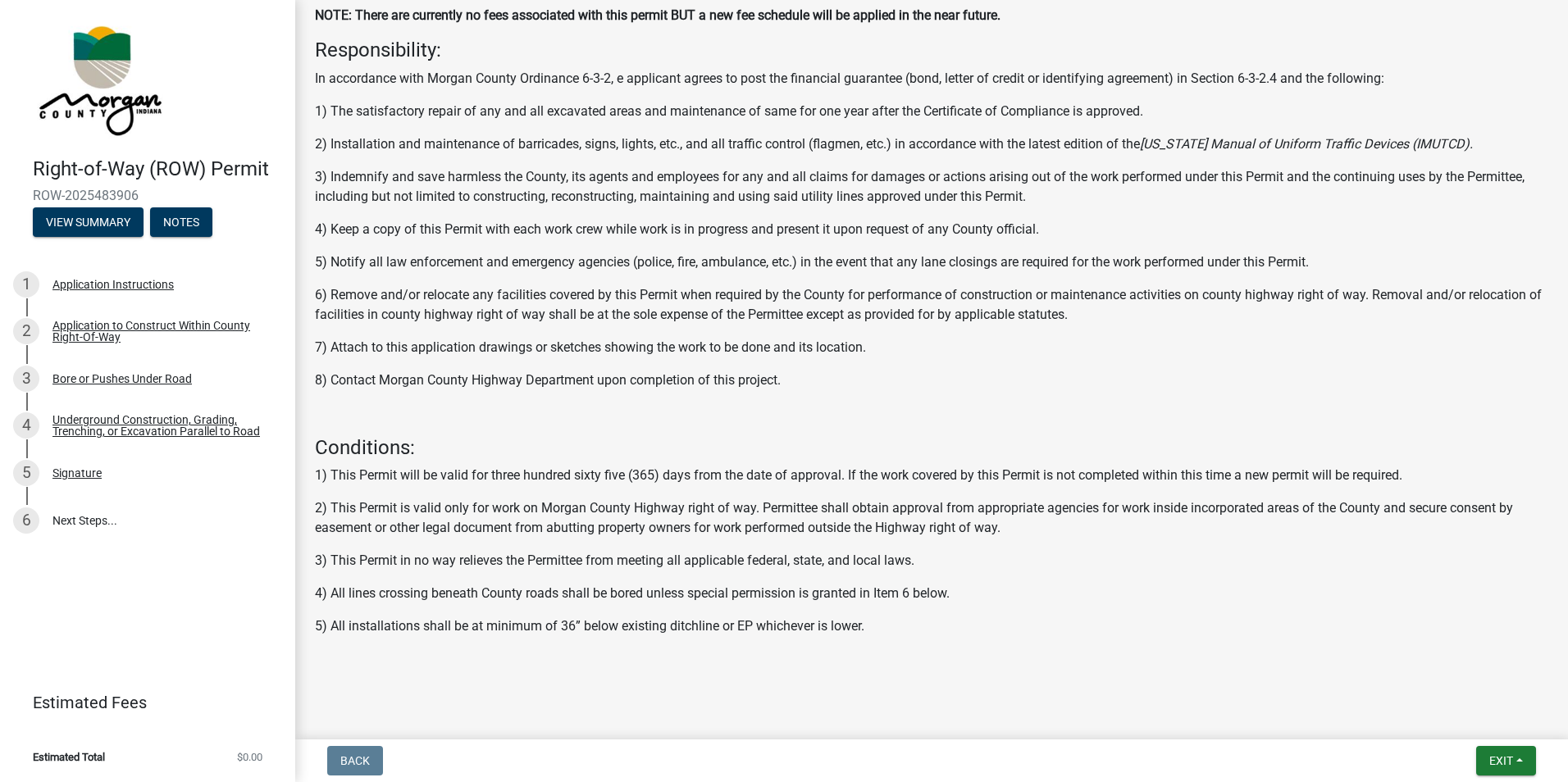
scroll to position [384, 0]
click at [1502, 755] on span "Exit" at bounding box center [1501, 761] width 24 height 13
click at [1457, 716] on button "Save & Exit" at bounding box center [1470, 718] width 131 height 39
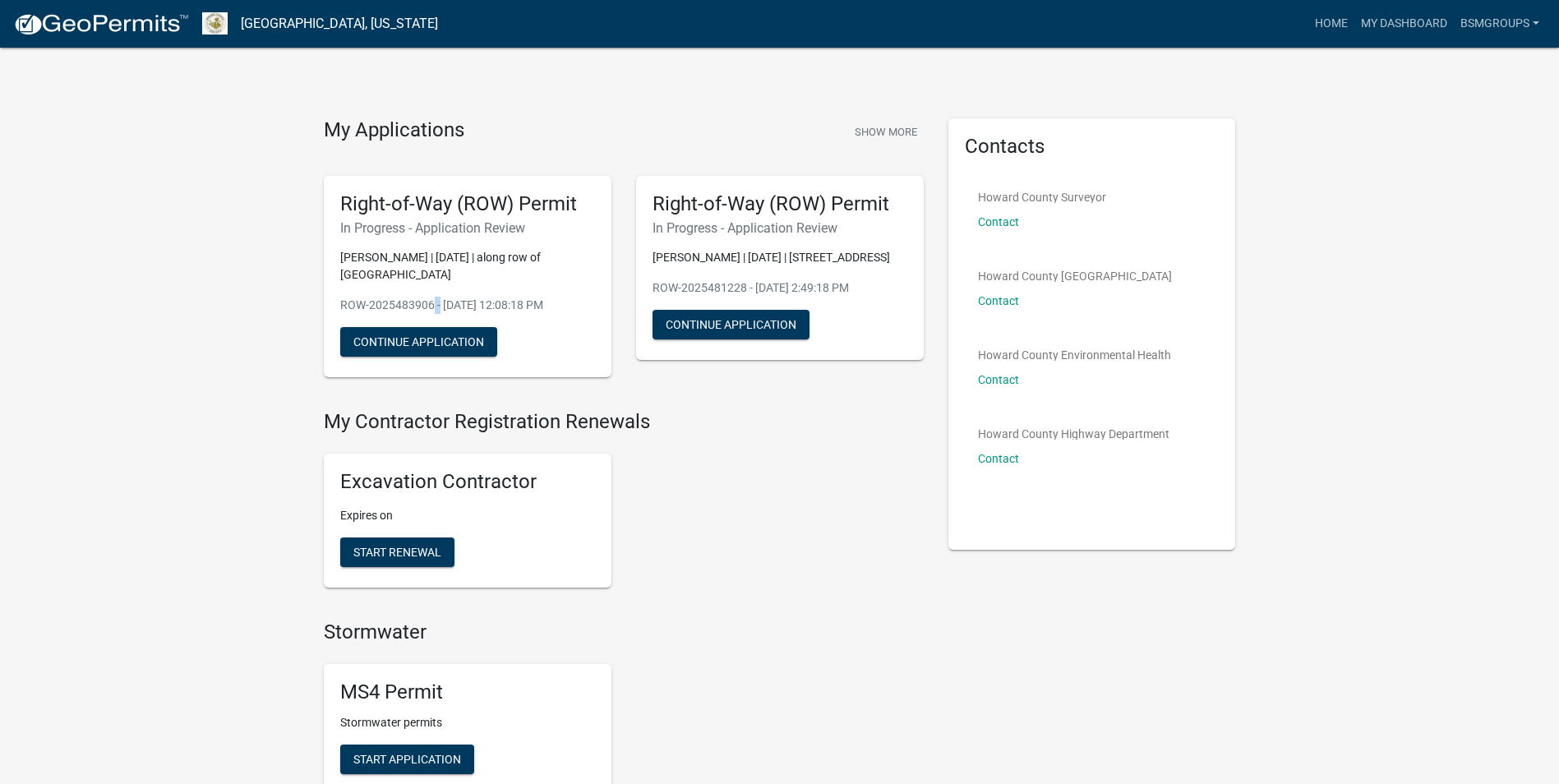
click at [428, 285] on div "Right-of-Way (ROW) Permit In Progress - Application Review Kammon Simpson | 09/…" at bounding box center [467, 277] width 287 height 202
drag, startPoint x: 428, startPoint y: 285, endPoint x: 395, endPoint y: 191, distance: 99.6
click at [395, 191] on div "Right-of-Way (ROW) Permit In Progress - Application Review Kammon Simpson | 09/…" at bounding box center [467, 277] width 287 height 202
click at [388, 207] on h5 "Right-of-Way (ROW) Permit" at bounding box center [468, 205] width 255 height 24
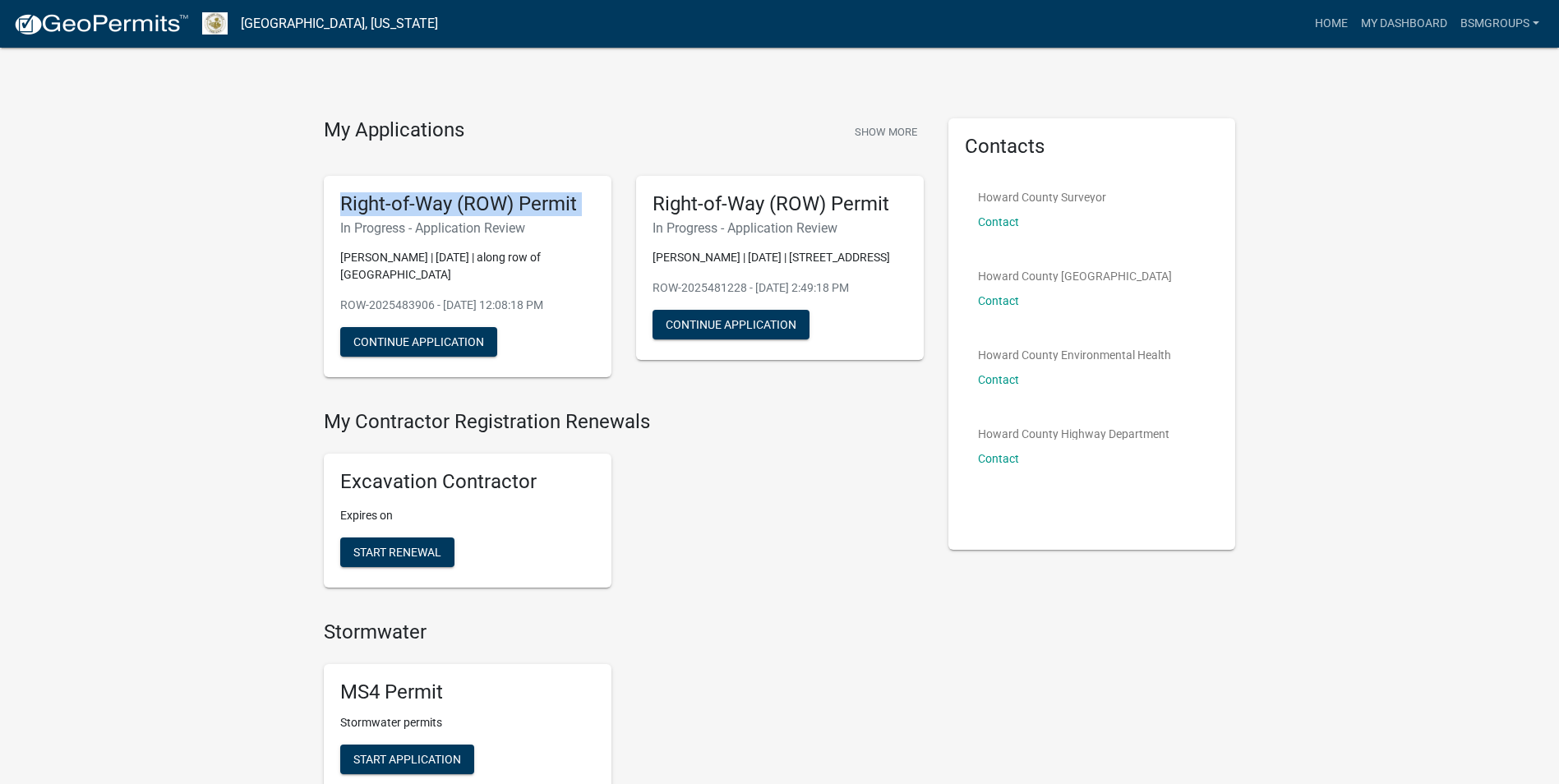
click at [388, 207] on h5 "Right-of-Way (ROW) Permit" at bounding box center [468, 205] width 255 height 24
drag, startPoint x: 388, startPoint y: 207, endPoint x: 350, endPoint y: 251, distance: 58.1
click at [350, 251] on p "Kammon Simpson | 09/30/2025 | along row of Lenedary Dr & Liberty Church Rd" at bounding box center [468, 266] width 255 height 35
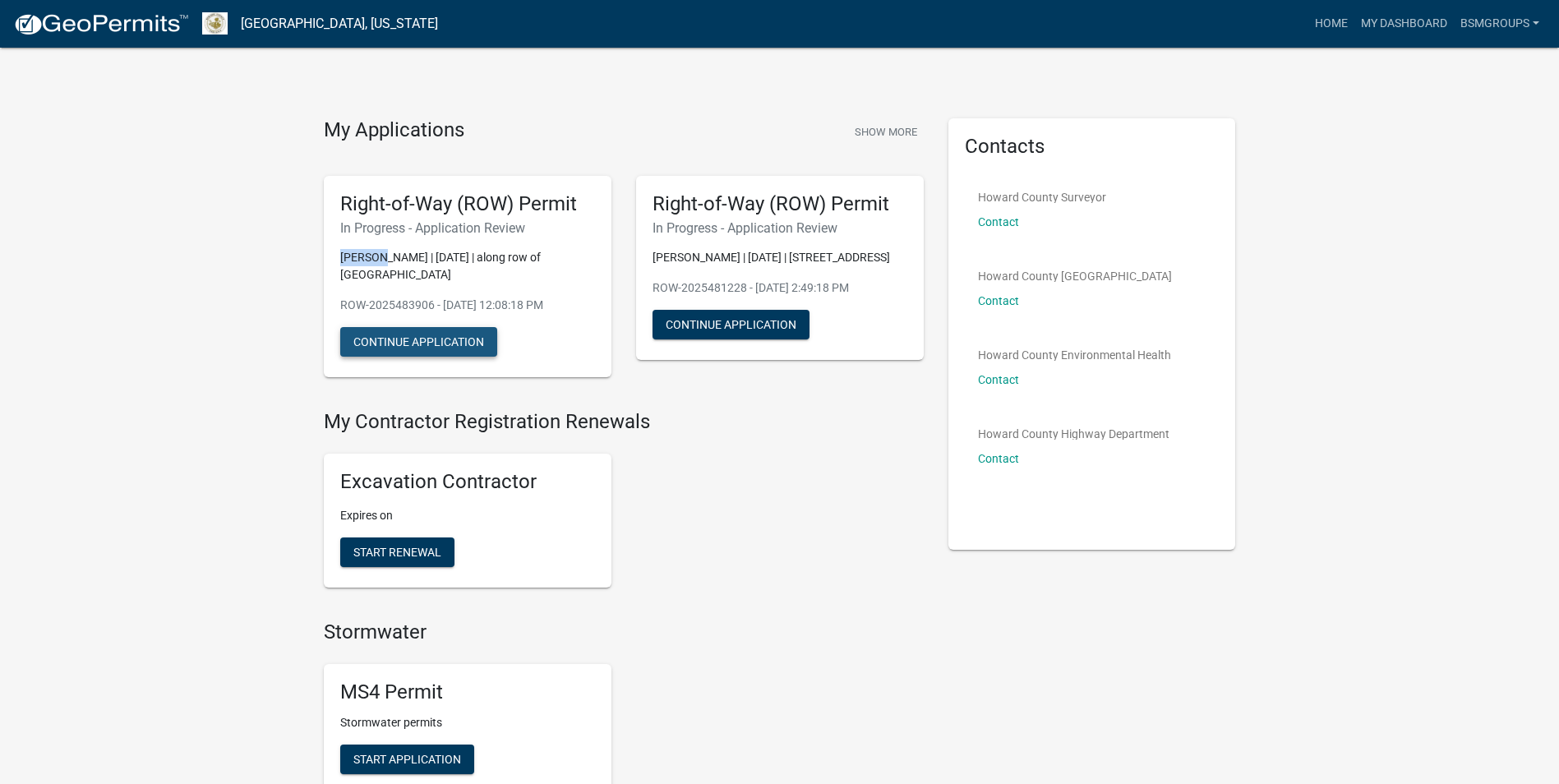
click at [401, 332] on button "Continue Application" at bounding box center [419, 342] width 157 height 29
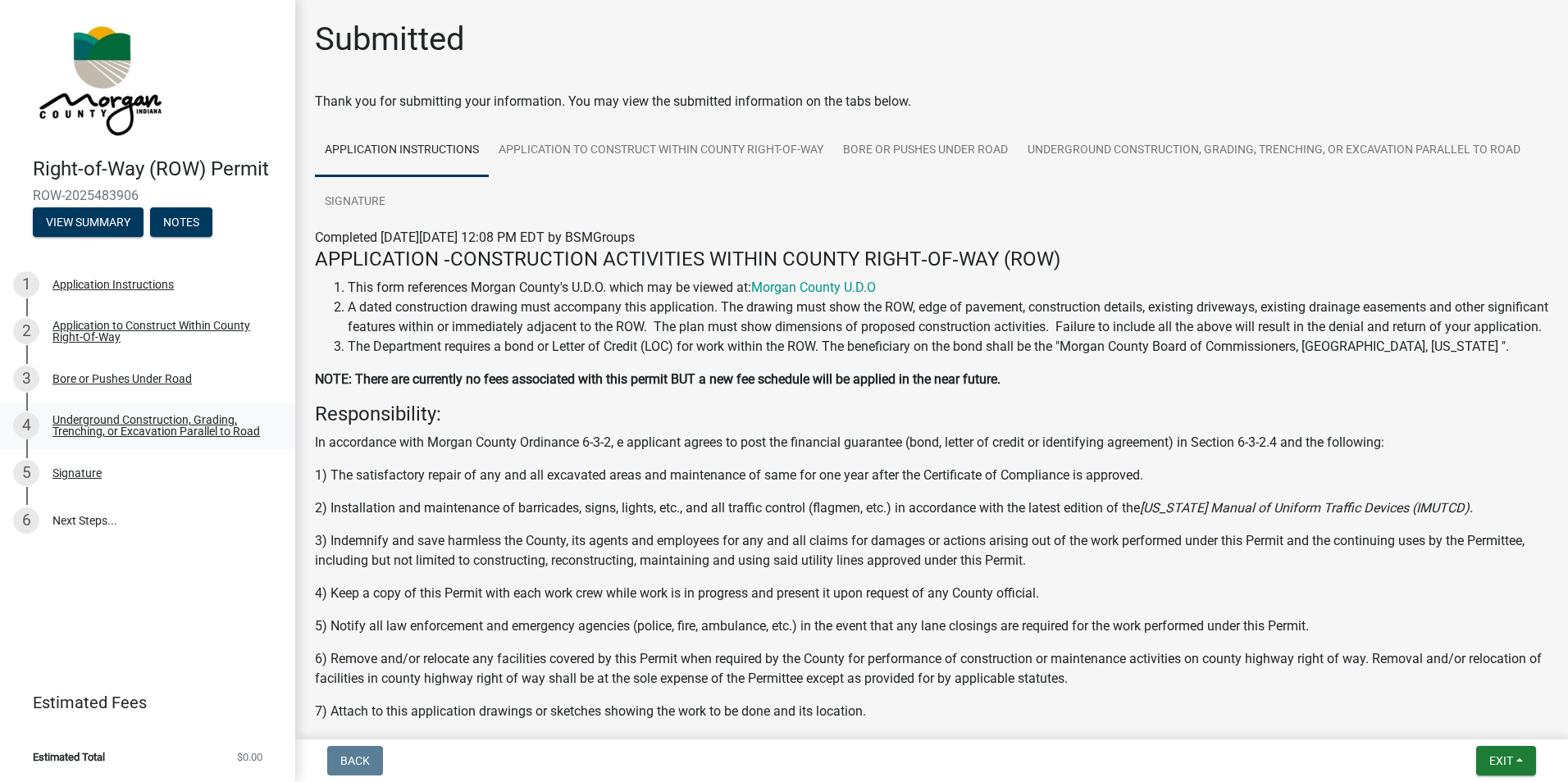
click at [96, 425] on div "Underground Construction, Grading, Trenching, or Excavation Parallel to Road" at bounding box center [160, 425] width 216 height 23
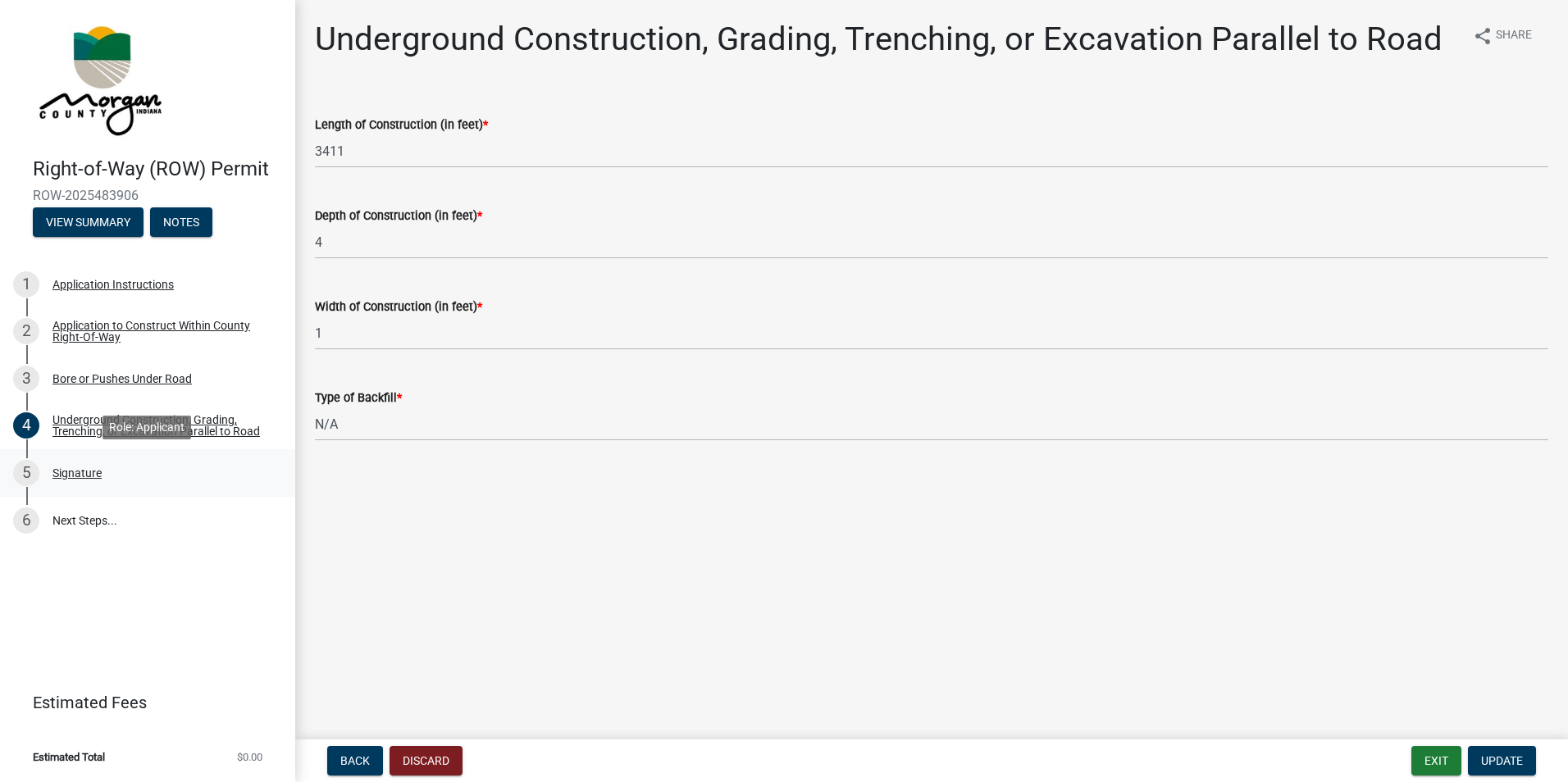
click at [78, 464] on div "5 Signature" at bounding box center [140, 472] width 256 height 27
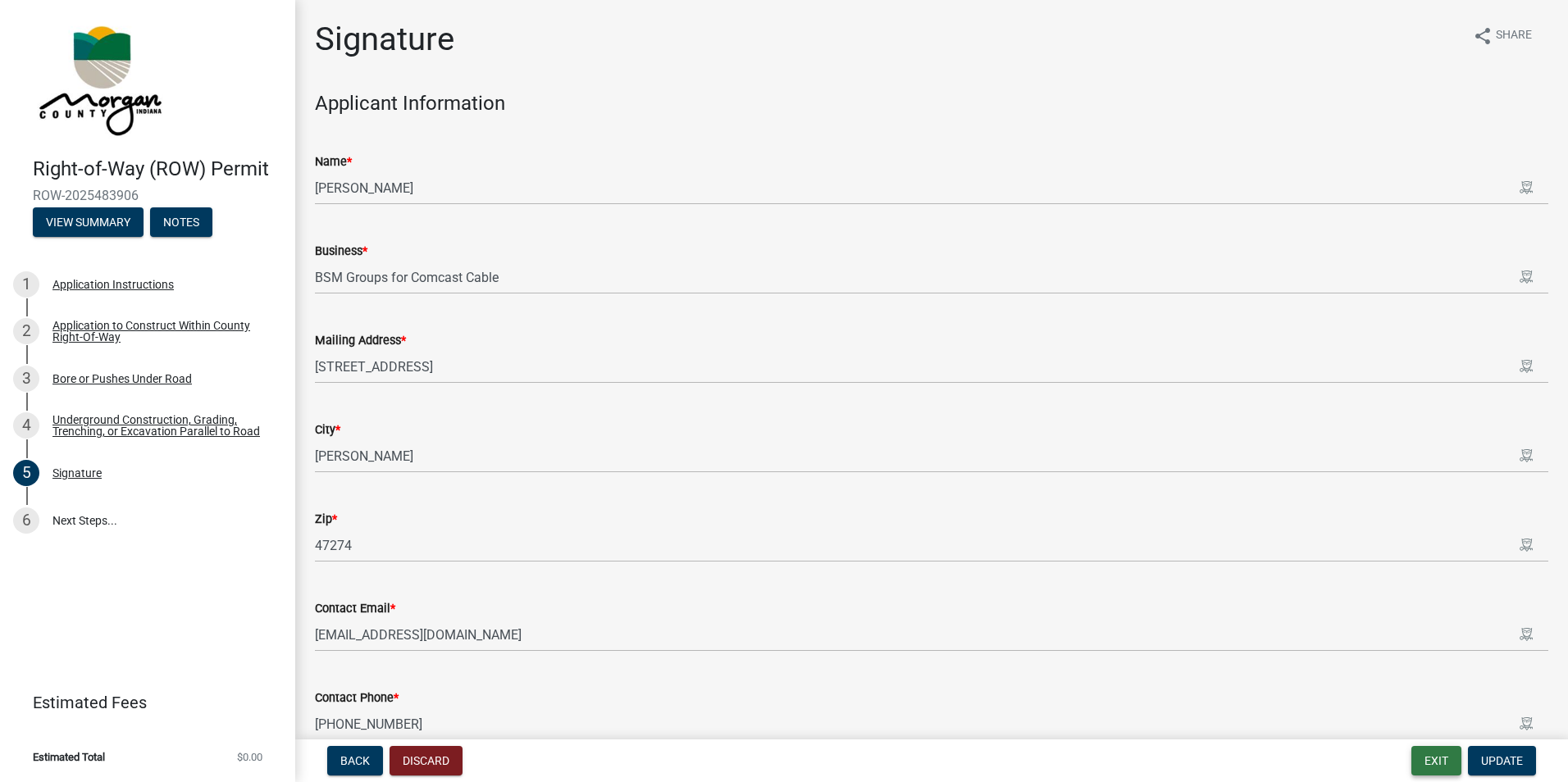
click at [1434, 755] on button "Exit" at bounding box center [1436, 761] width 50 height 29
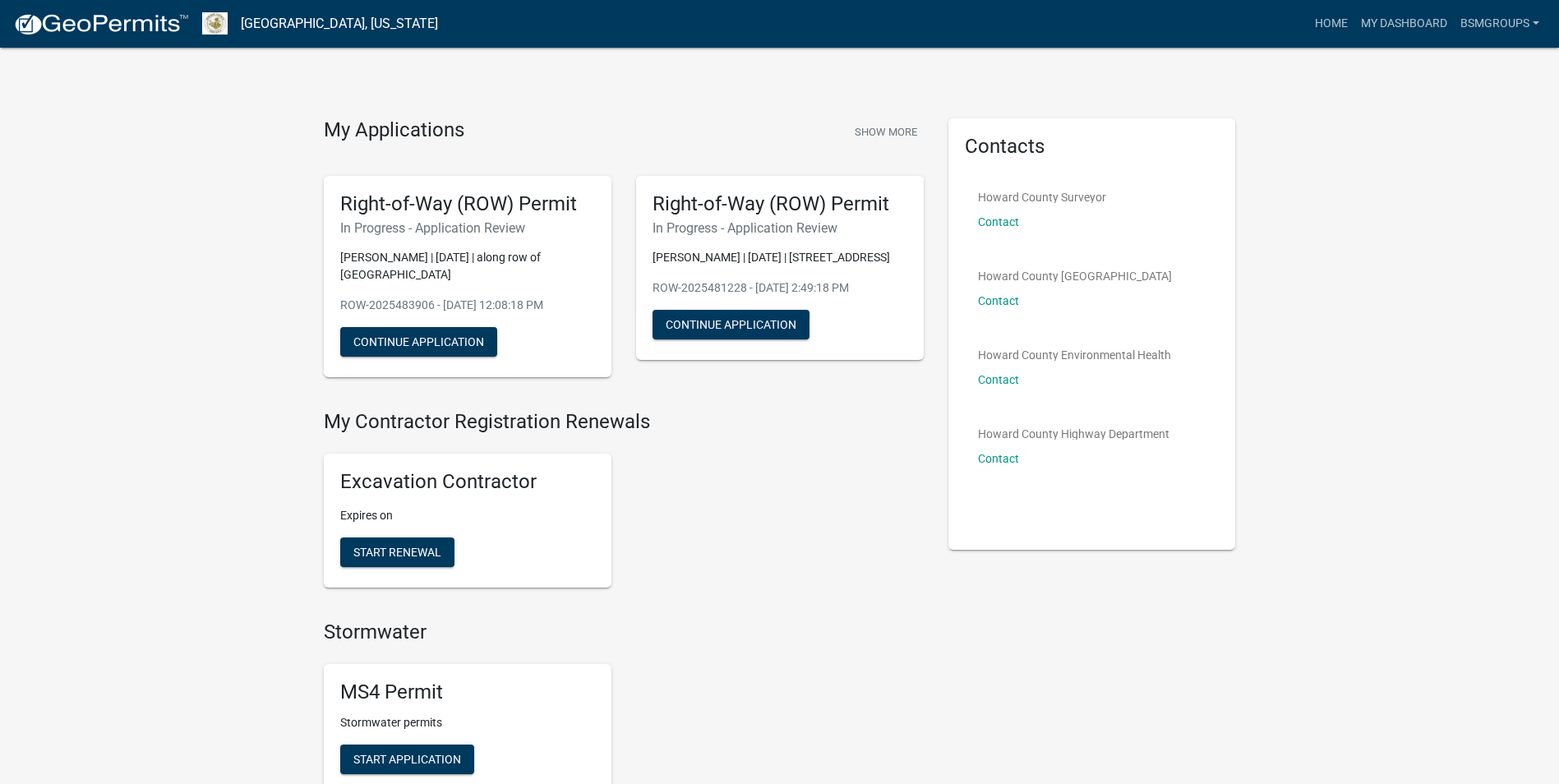
click at [750, 206] on h5 "Right-of-Way (ROW) Permit" at bounding box center [780, 205] width 255 height 24
click at [731, 337] on button "Continue Application" at bounding box center [731, 325] width 157 height 29
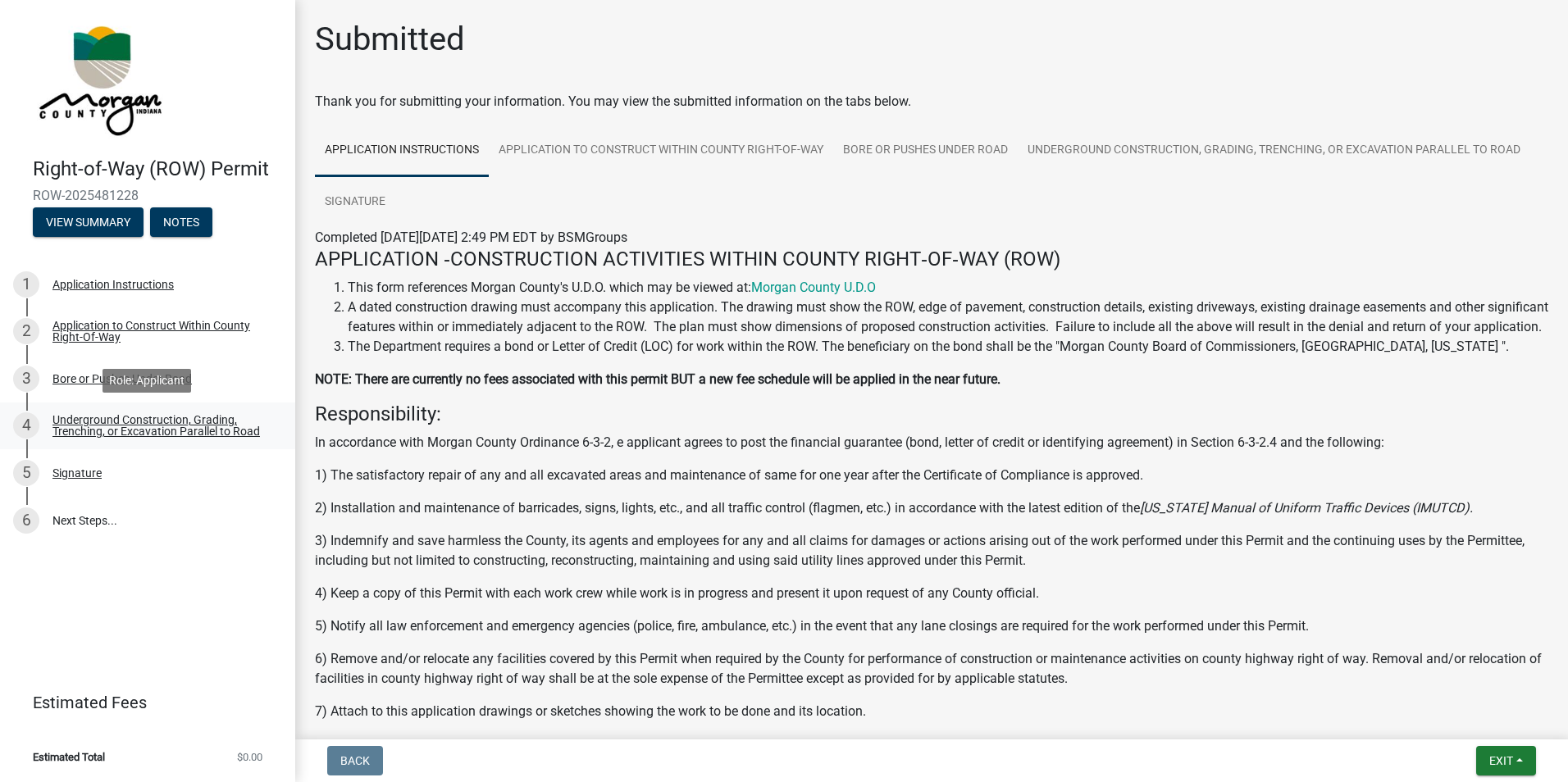
click at [84, 424] on div "Underground Construction, Grading, Trenching, or Excavation Parallel to Road" at bounding box center [160, 425] width 216 height 23
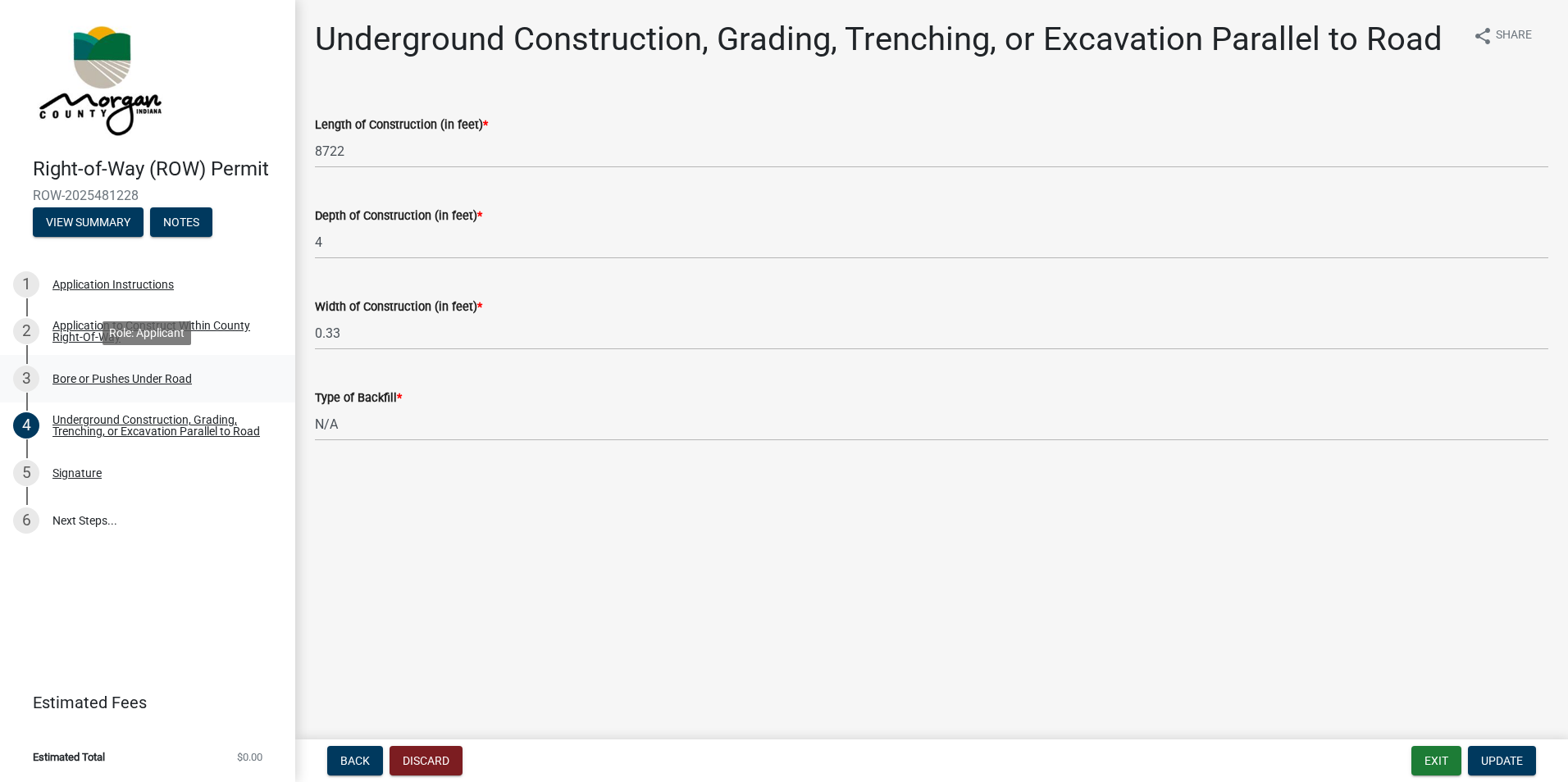
click at [117, 373] on div "Bore or Pushes Under Road" at bounding box center [122, 378] width 139 height 12
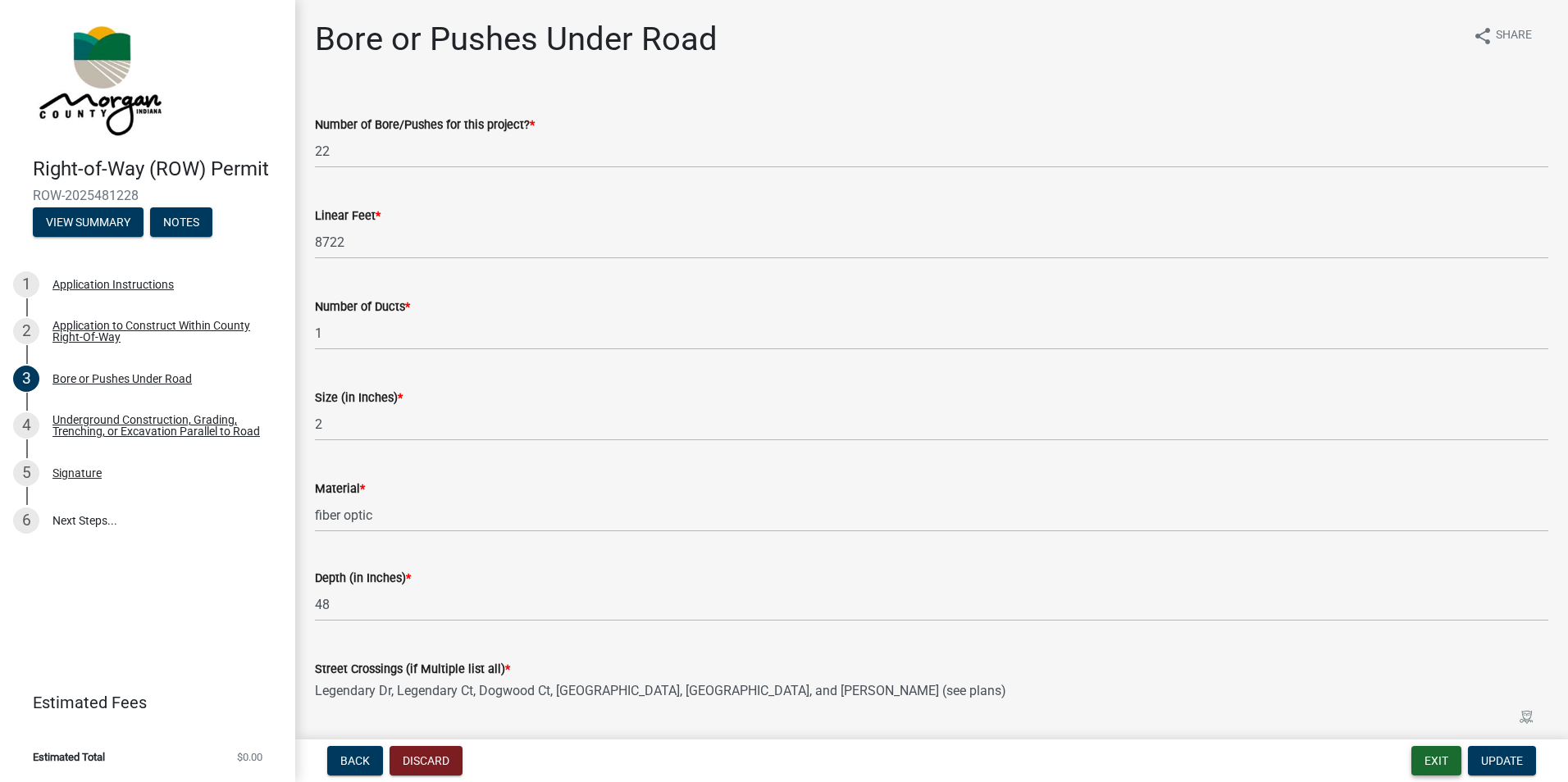
click at [1432, 758] on button "Exit" at bounding box center [1436, 761] width 50 height 29
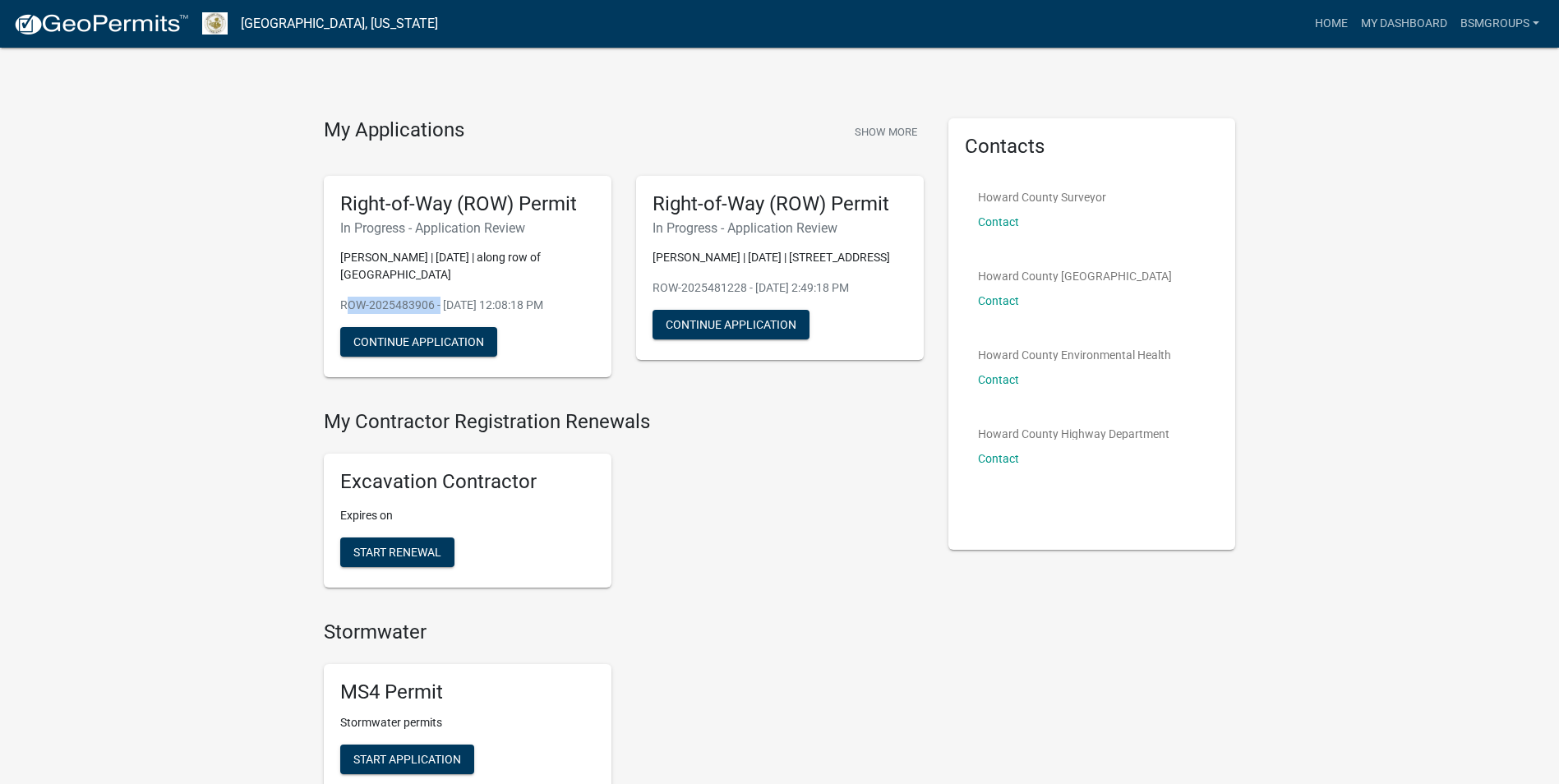
drag, startPoint x: 436, startPoint y: 308, endPoint x: 333, endPoint y: 307, distance: 103.0
click at [333, 307] on div "Right-of-Way (ROW) Permit In Progress - Application Review Kammon Simpson | 09/…" at bounding box center [467, 277] width 287 height 202
drag, startPoint x: 333, startPoint y: 307, endPoint x: 378, endPoint y: 303, distance: 45.2
copy p "ROW-2025483906"
click at [740, 232] on h6 "In Progress - Application Review" at bounding box center [780, 228] width 255 height 16
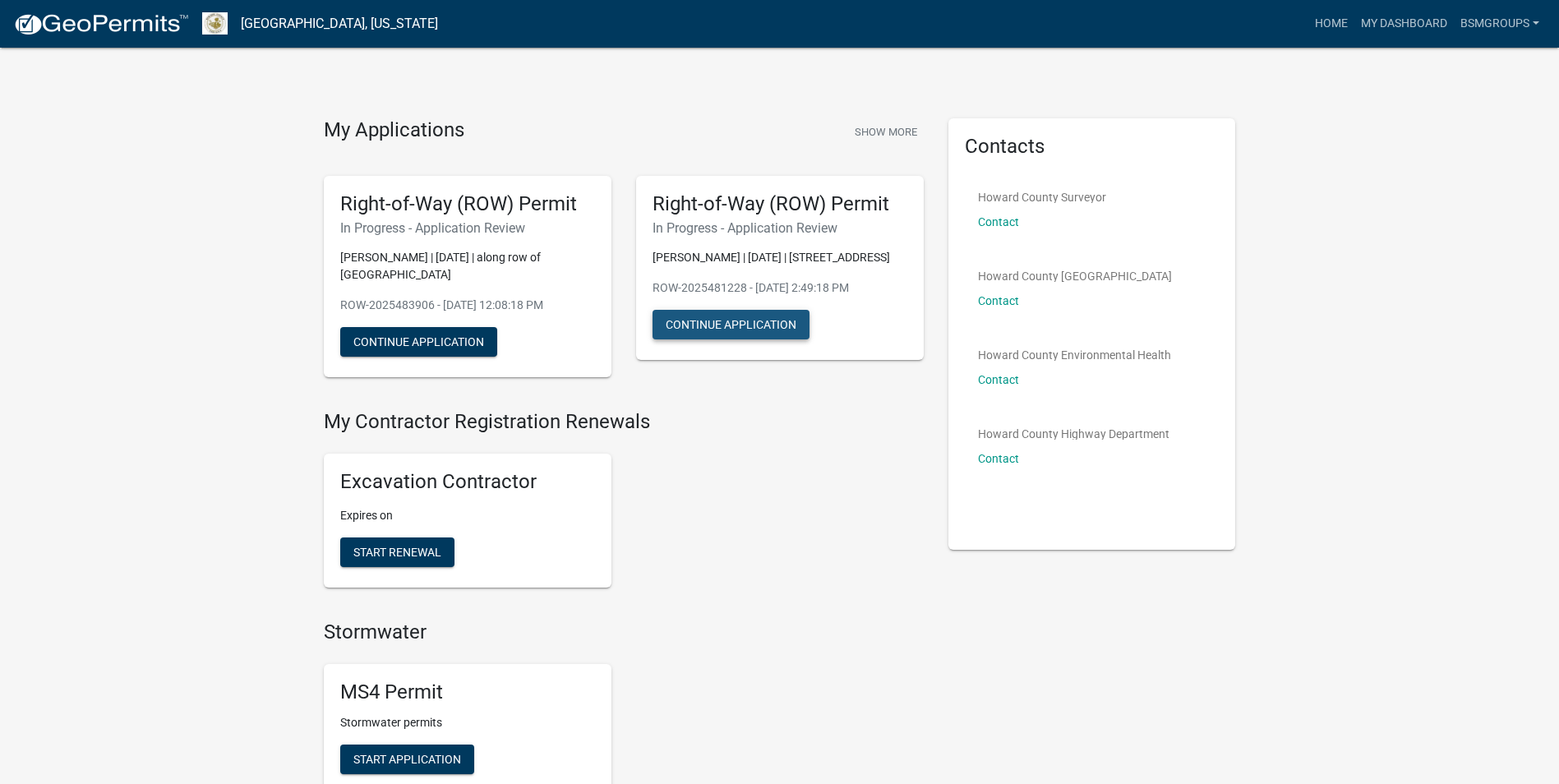
click at [703, 327] on button "Continue Application" at bounding box center [731, 325] width 157 height 29
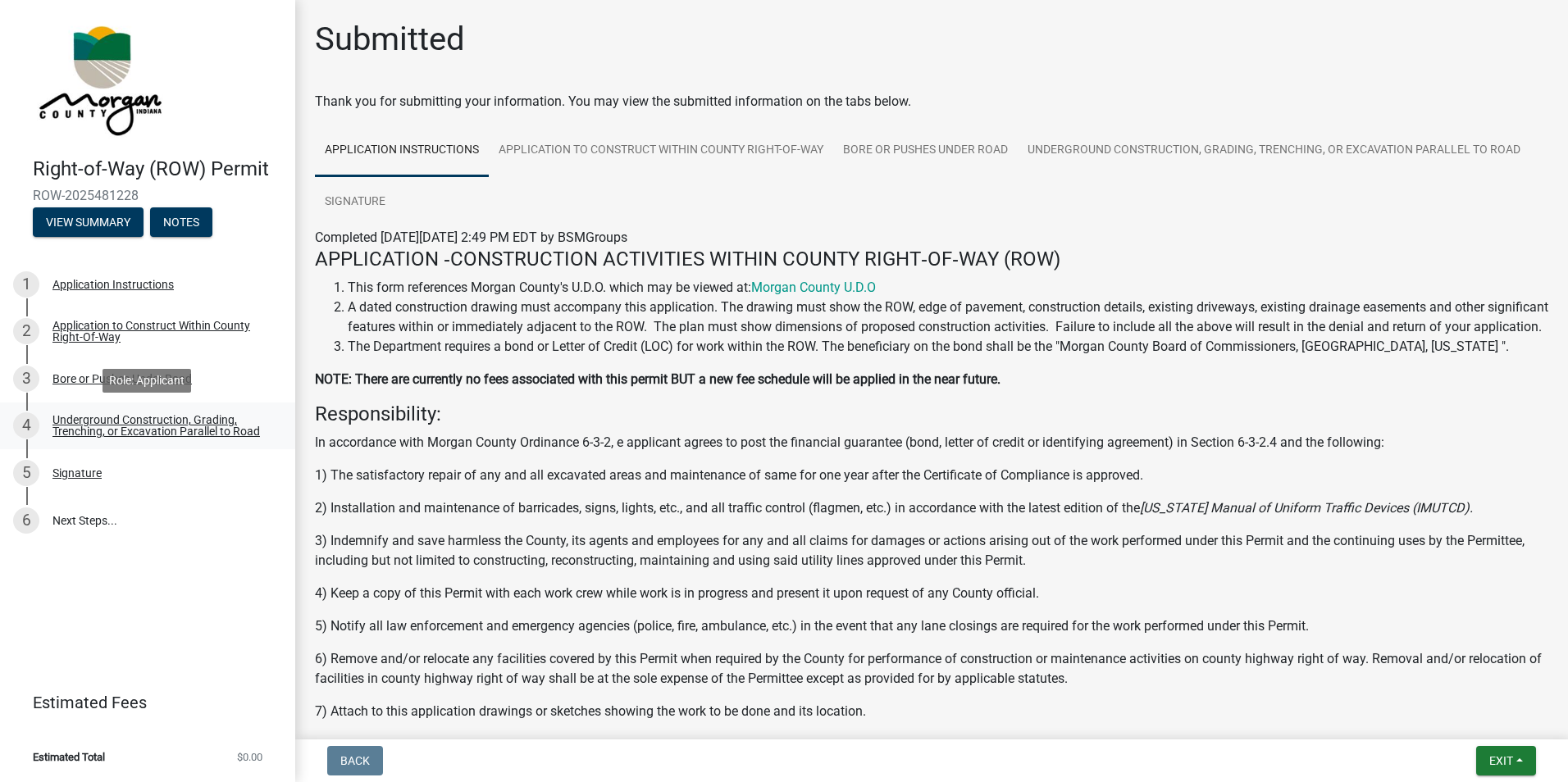
click at [136, 419] on div "Underground Construction, Grading, Trenching, or Excavation Parallel to Road" at bounding box center [160, 425] width 216 height 23
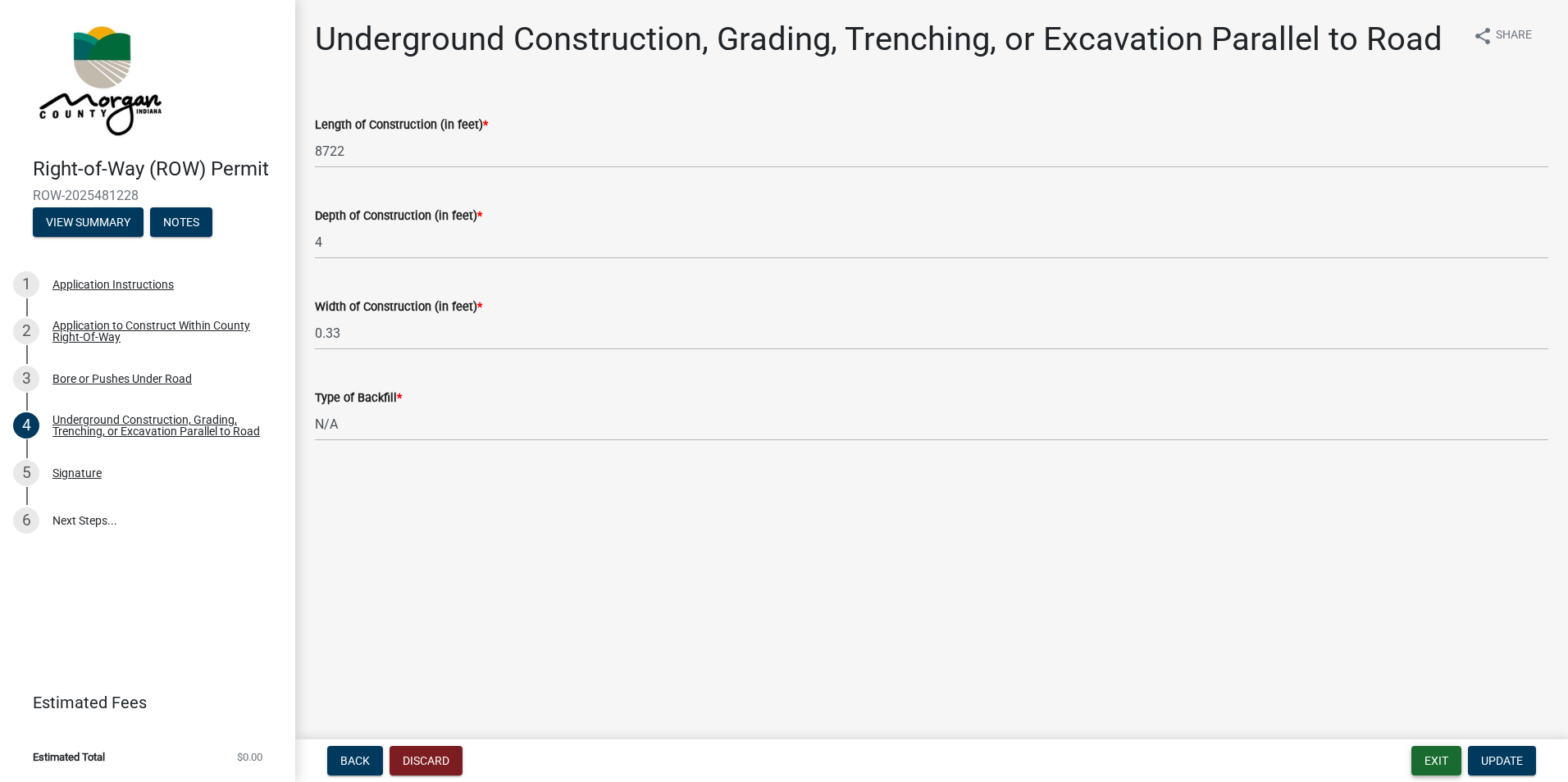
drag, startPoint x: 1442, startPoint y: 764, endPoint x: 1353, endPoint y: 719, distance: 99.7
click at [1442, 763] on button "Exit" at bounding box center [1436, 761] width 50 height 29
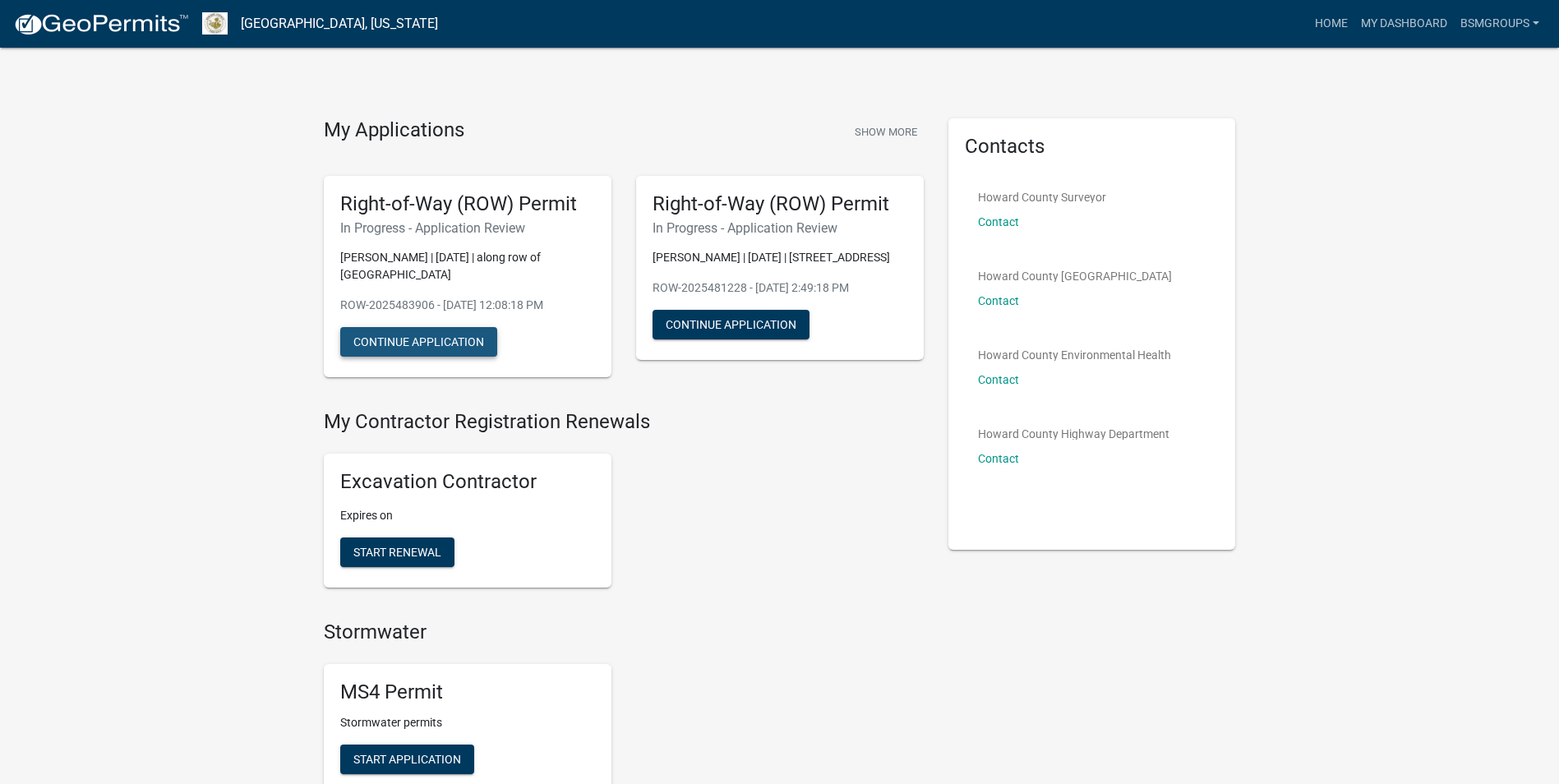
click at [442, 329] on button "Continue Application" at bounding box center [419, 342] width 157 height 29
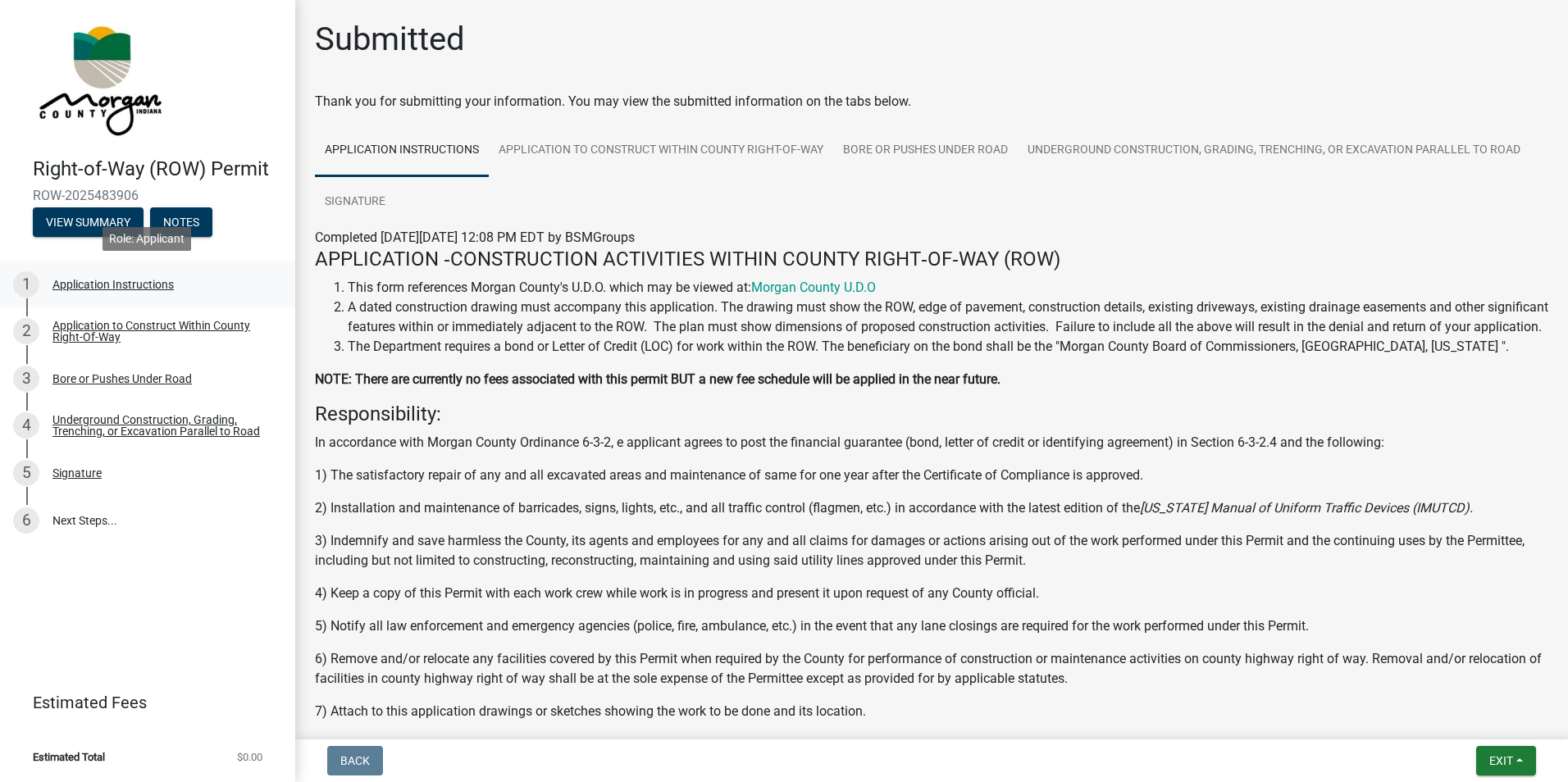
click at [140, 282] on div "Application Instructions" at bounding box center [113, 284] width 122 height 12
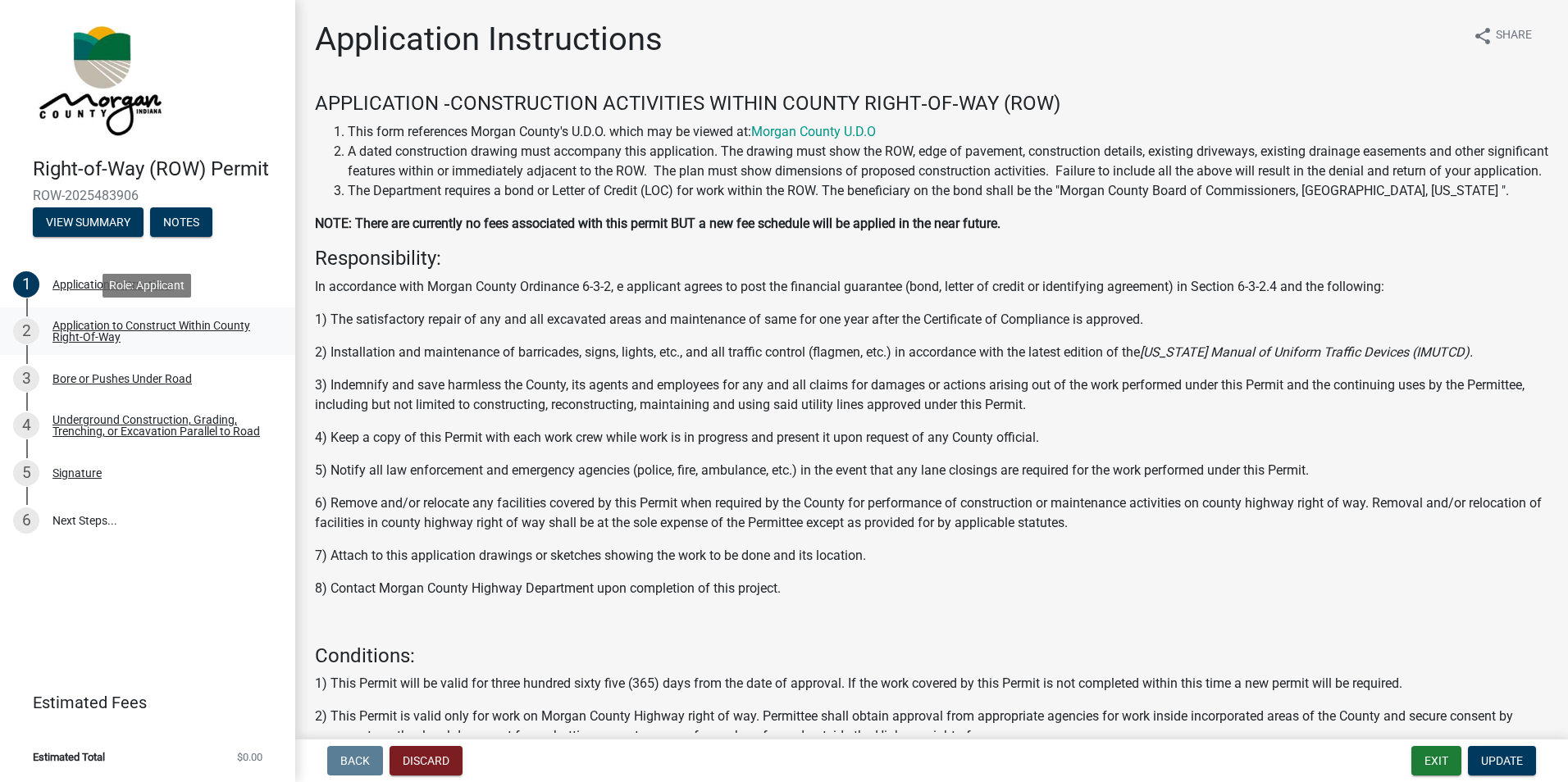
click at [128, 328] on div "Application to Construct Within County Right-Of-Way" at bounding box center [160, 331] width 216 height 23
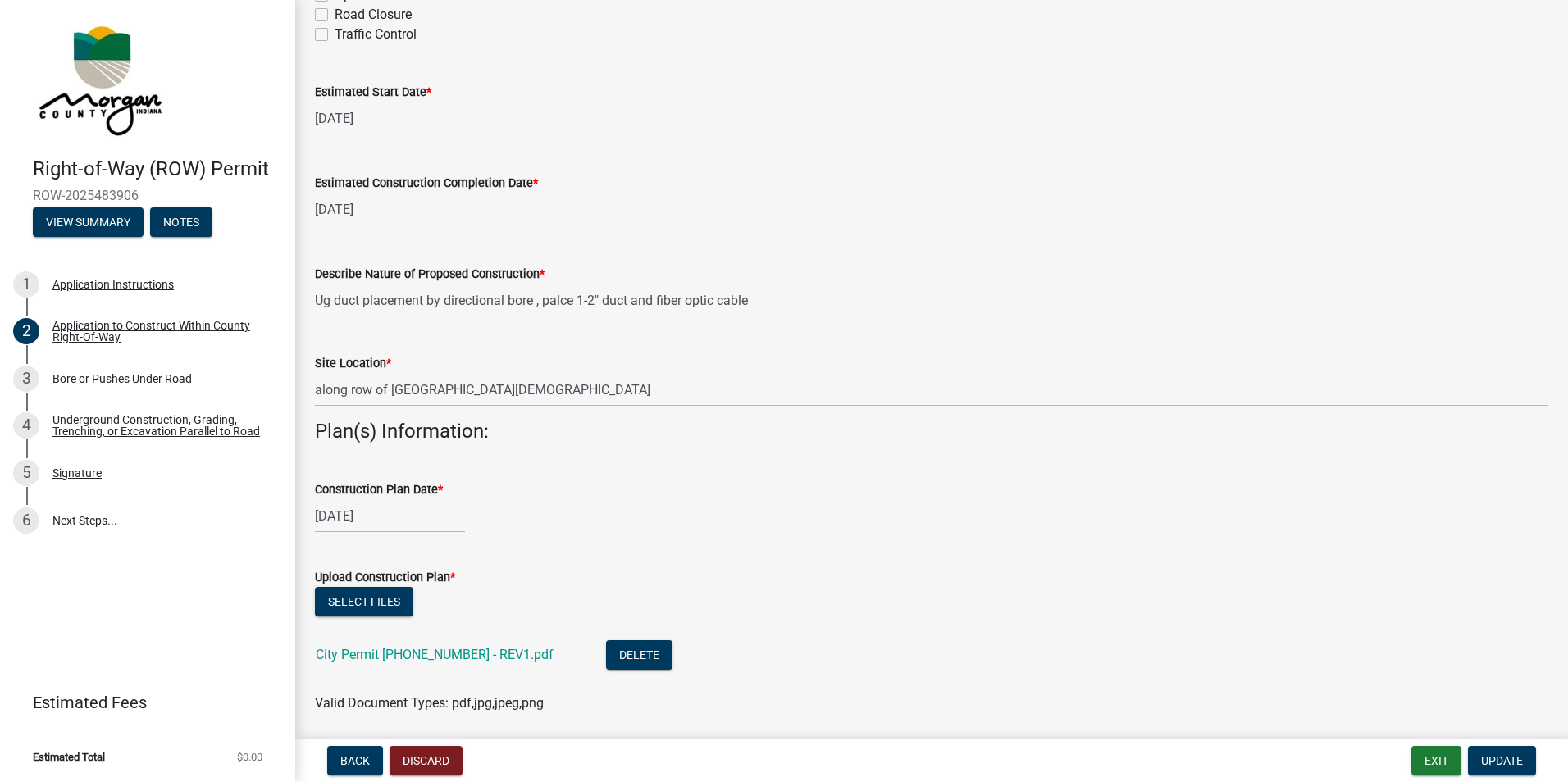
scroll to position [492, 0]
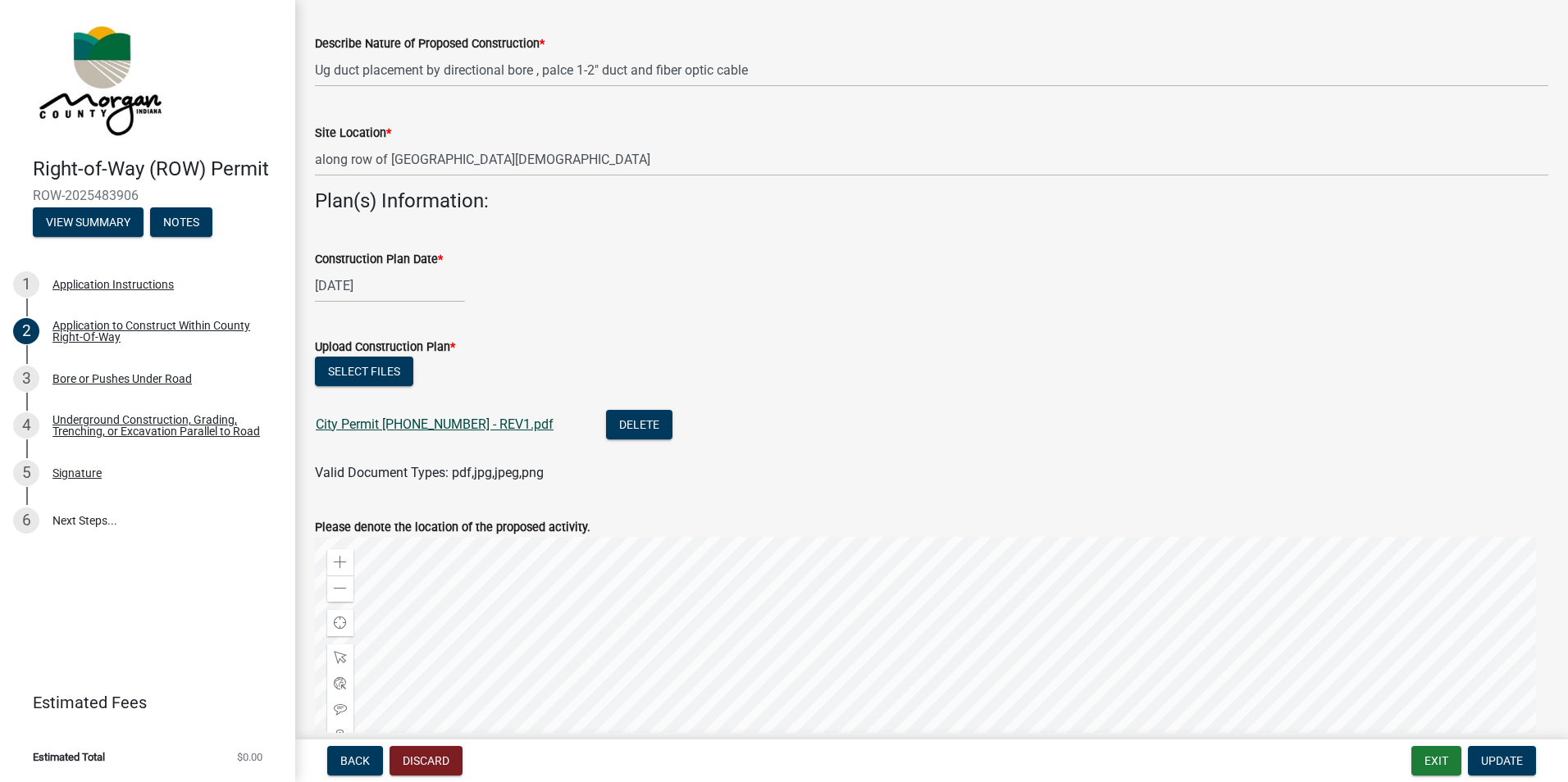
click at [403, 427] on link "City Permit 25-01350-10 - REV1.pdf" at bounding box center [435, 424] width 238 height 16
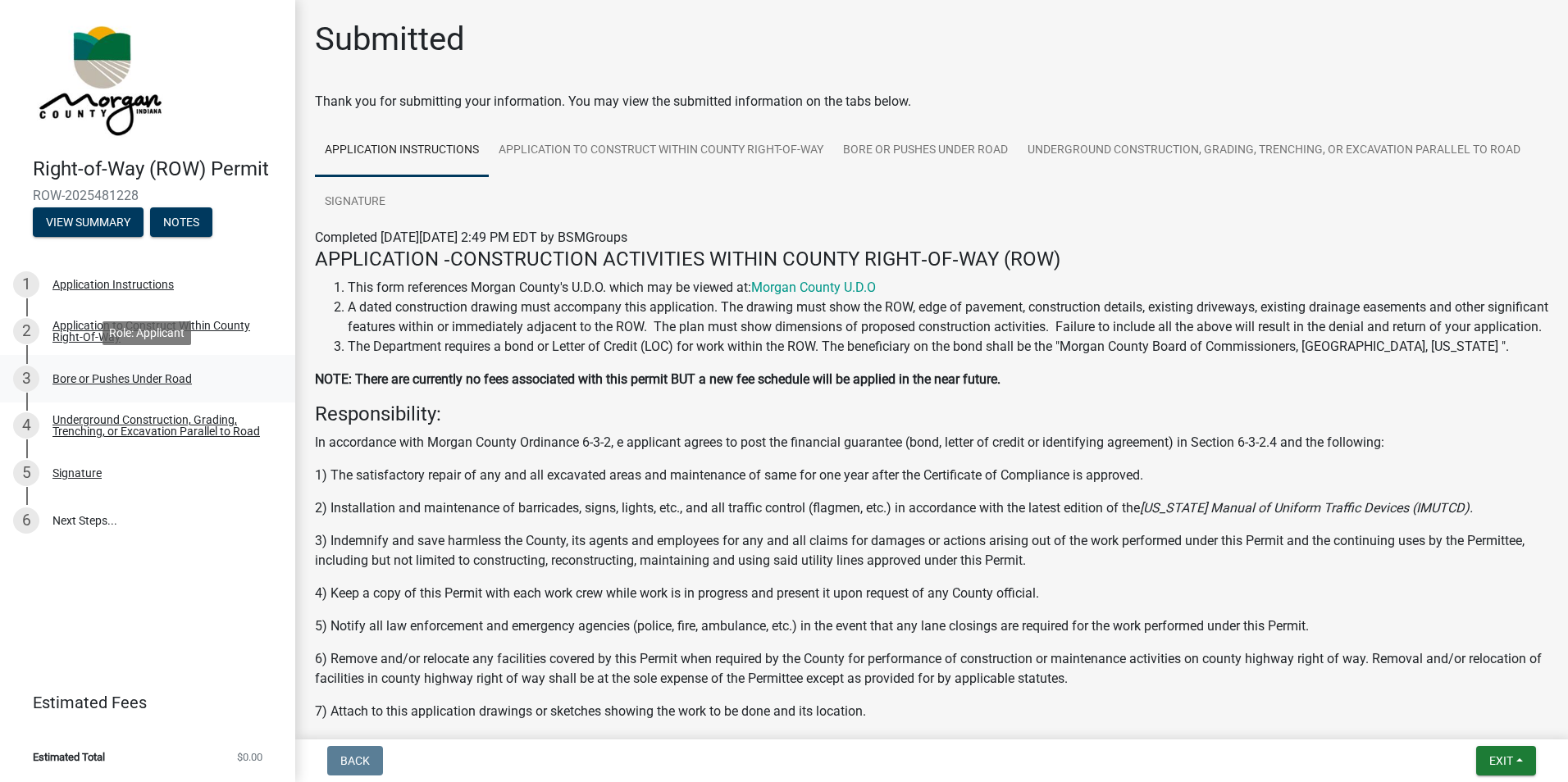
click at [92, 377] on div "Bore or Pushes Under Road" at bounding box center [122, 378] width 139 height 12
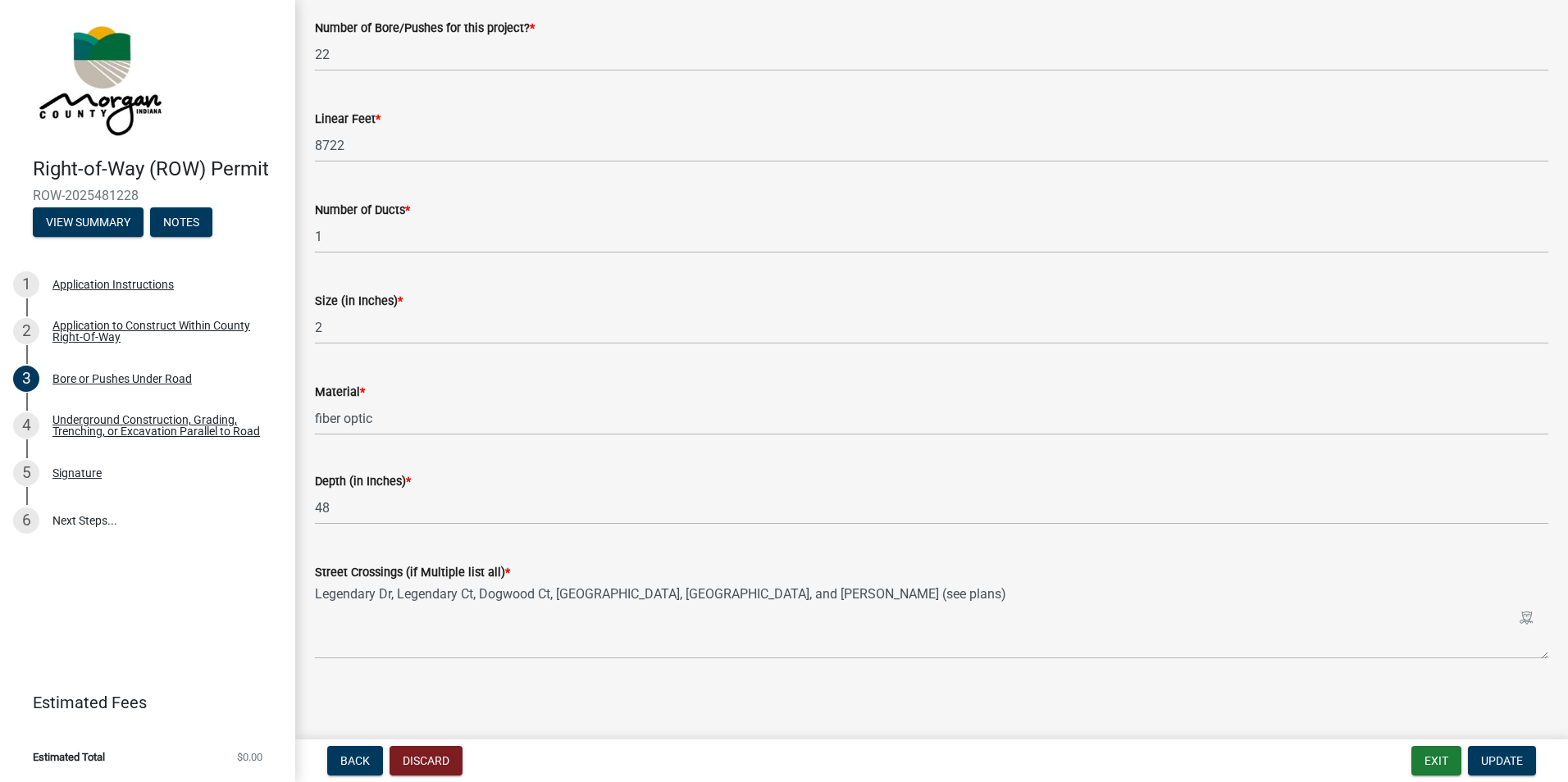
scroll to position [100, 0]
click at [114, 419] on div "Underground Construction, Grading, Trenching, or Excavation Parallel to Road" at bounding box center [160, 425] width 216 height 23
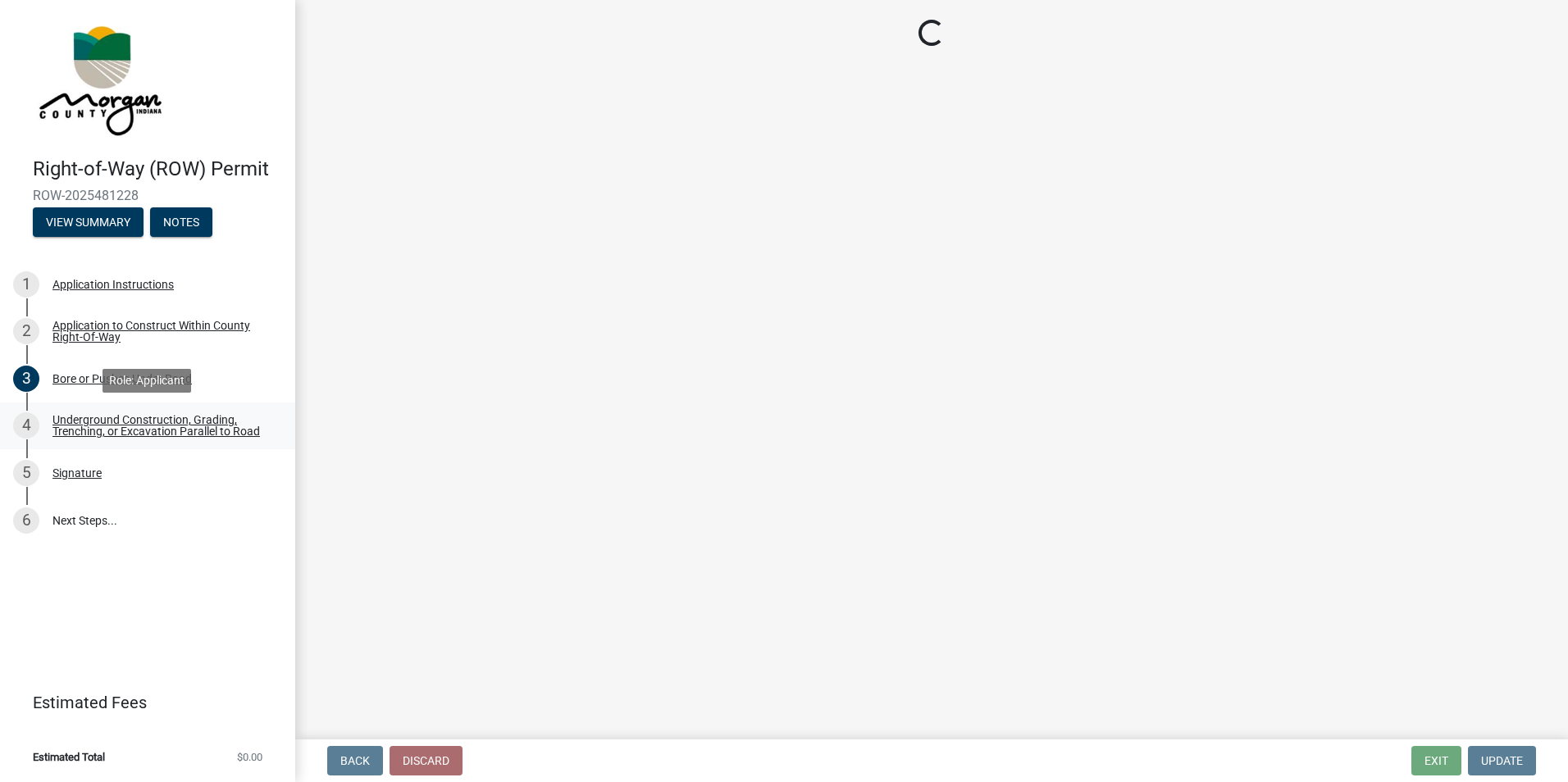
scroll to position [0, 0]
